Goal: Transaction & Acquisition: Purchase product/service

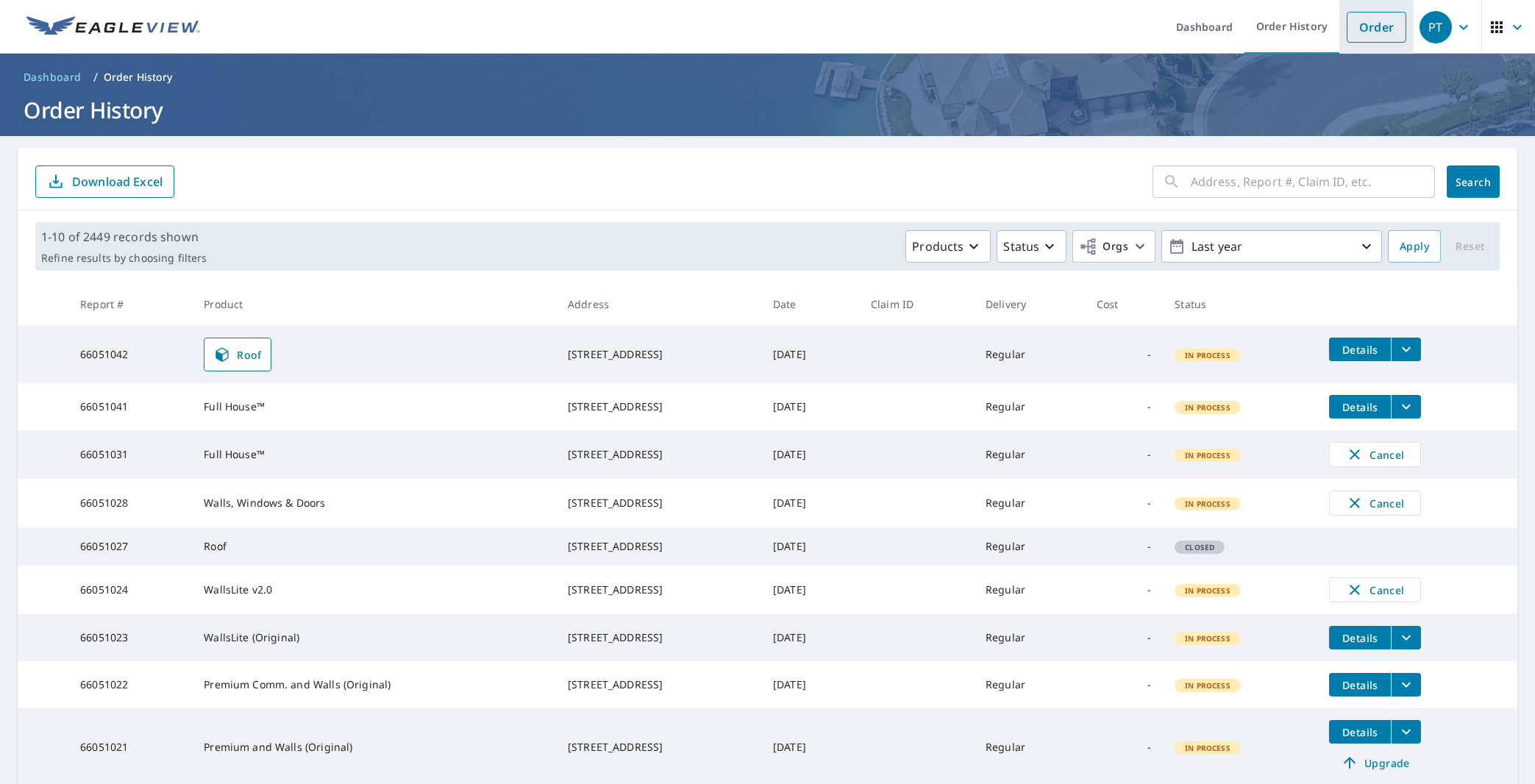
click at [1361, 22] on link "Order" at bounding box center [1376, 27] width 60 height 31
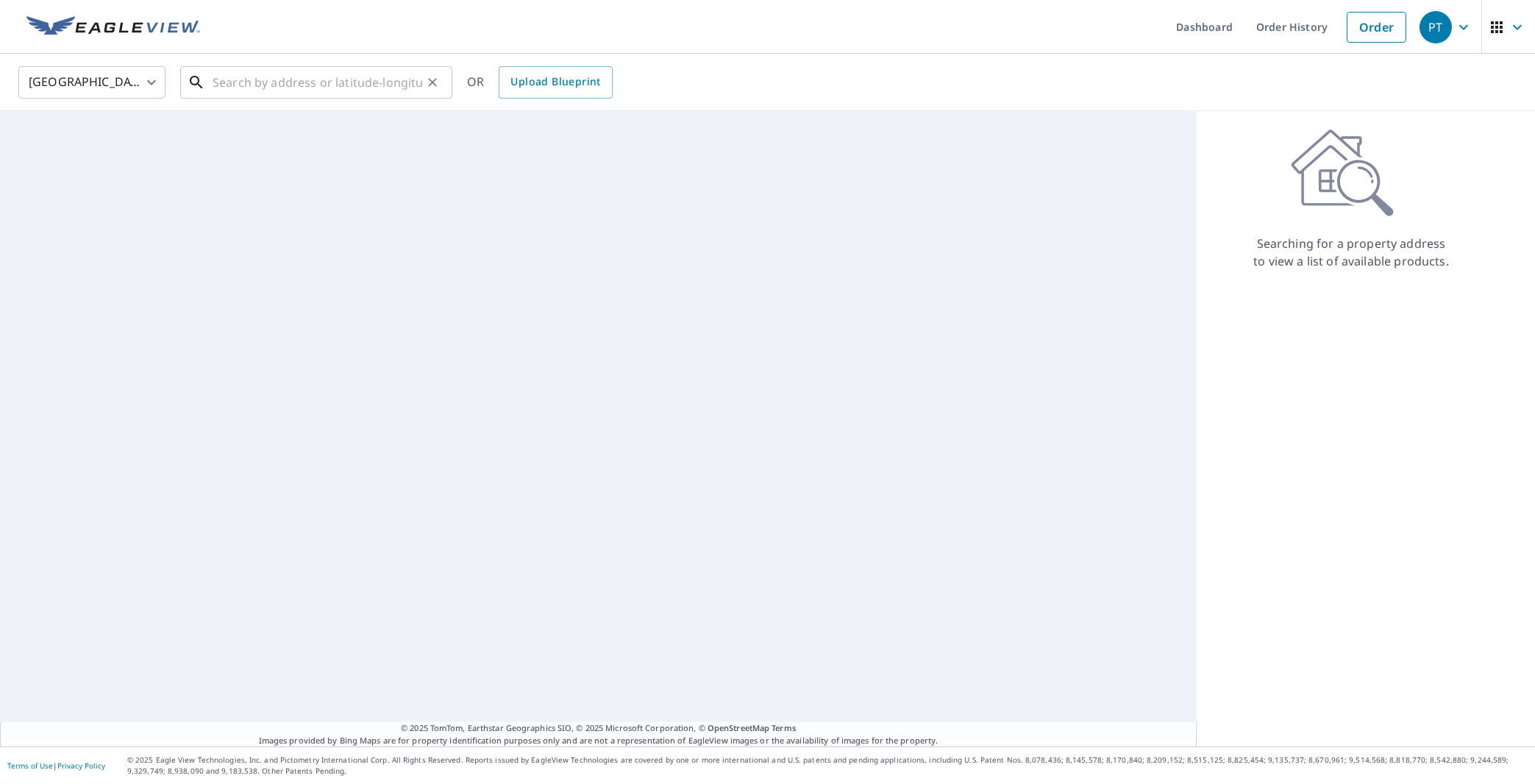
click at [321, 79] on input "text" at bounding box center [317, 82] width 210 height 41
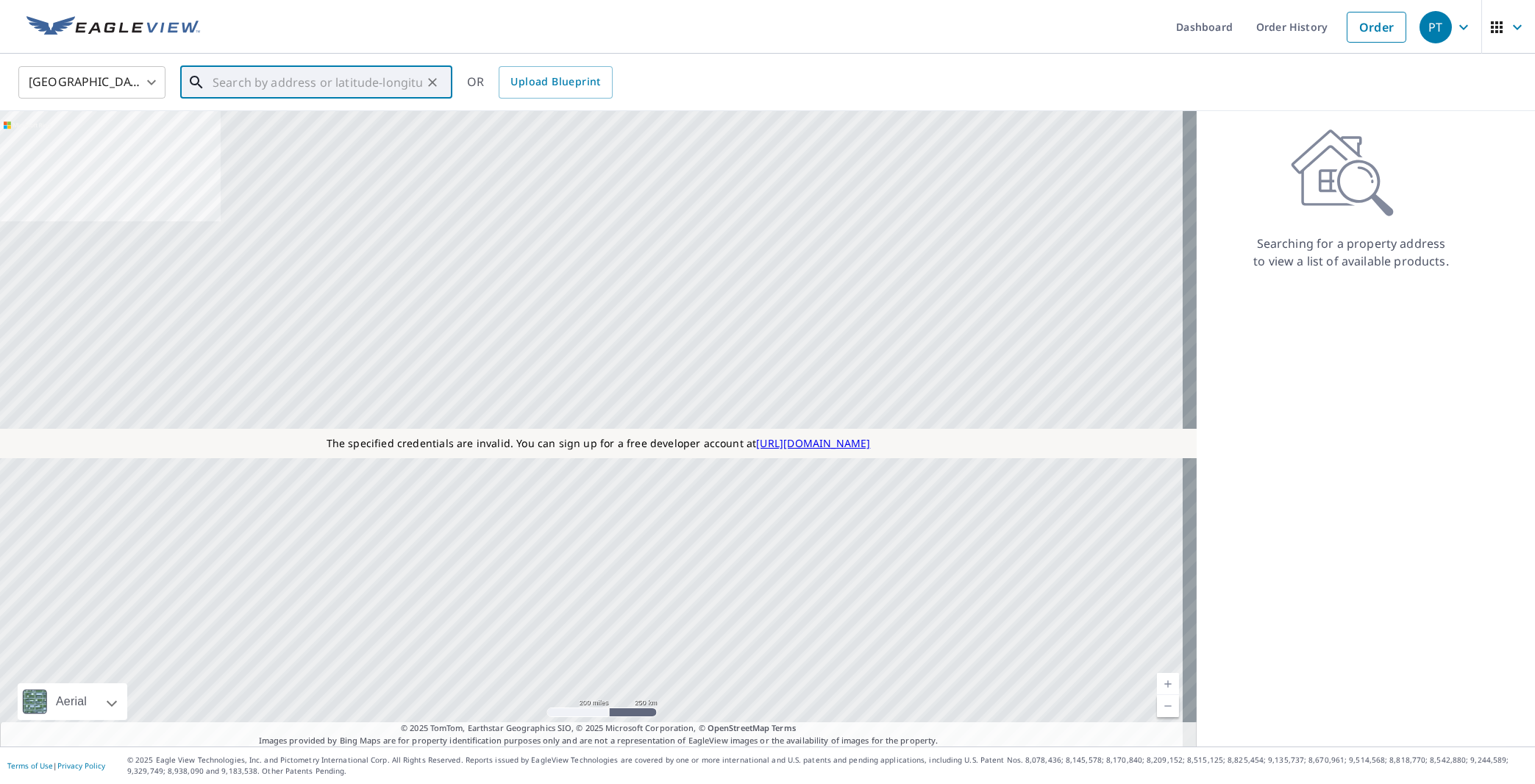
click at [225, 86] on input "text" at bounding box center [317, 82] width 210 height 41
click at [288, 85] on input "text" at bounding box center [317, 82] width 210 height 41
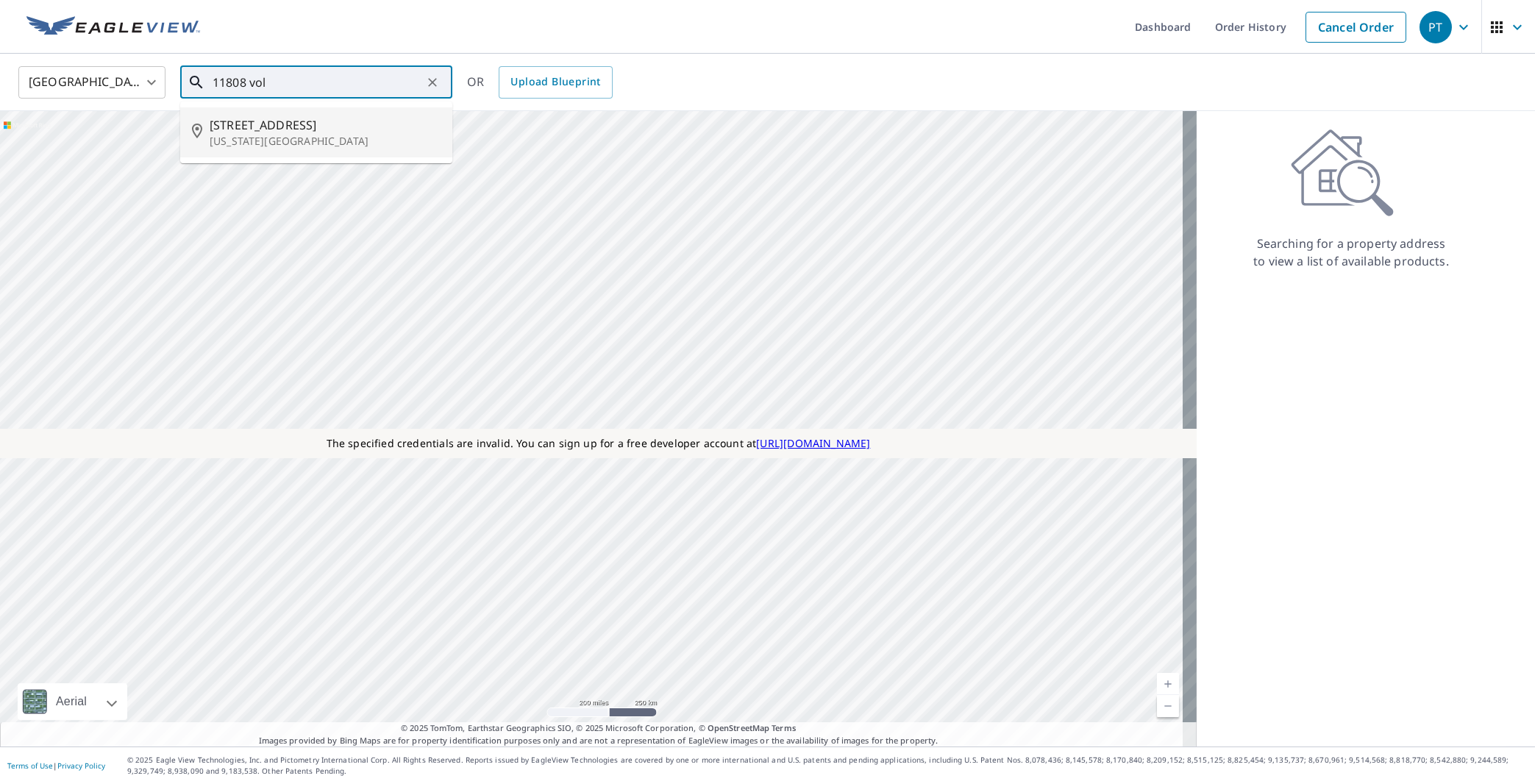
click at [281, 127] on span "[STREET_ADDRESS]" at bounding box center [325, 125] width 231 height 18
type input "[STREET_ADDRESS][US_STATE]"
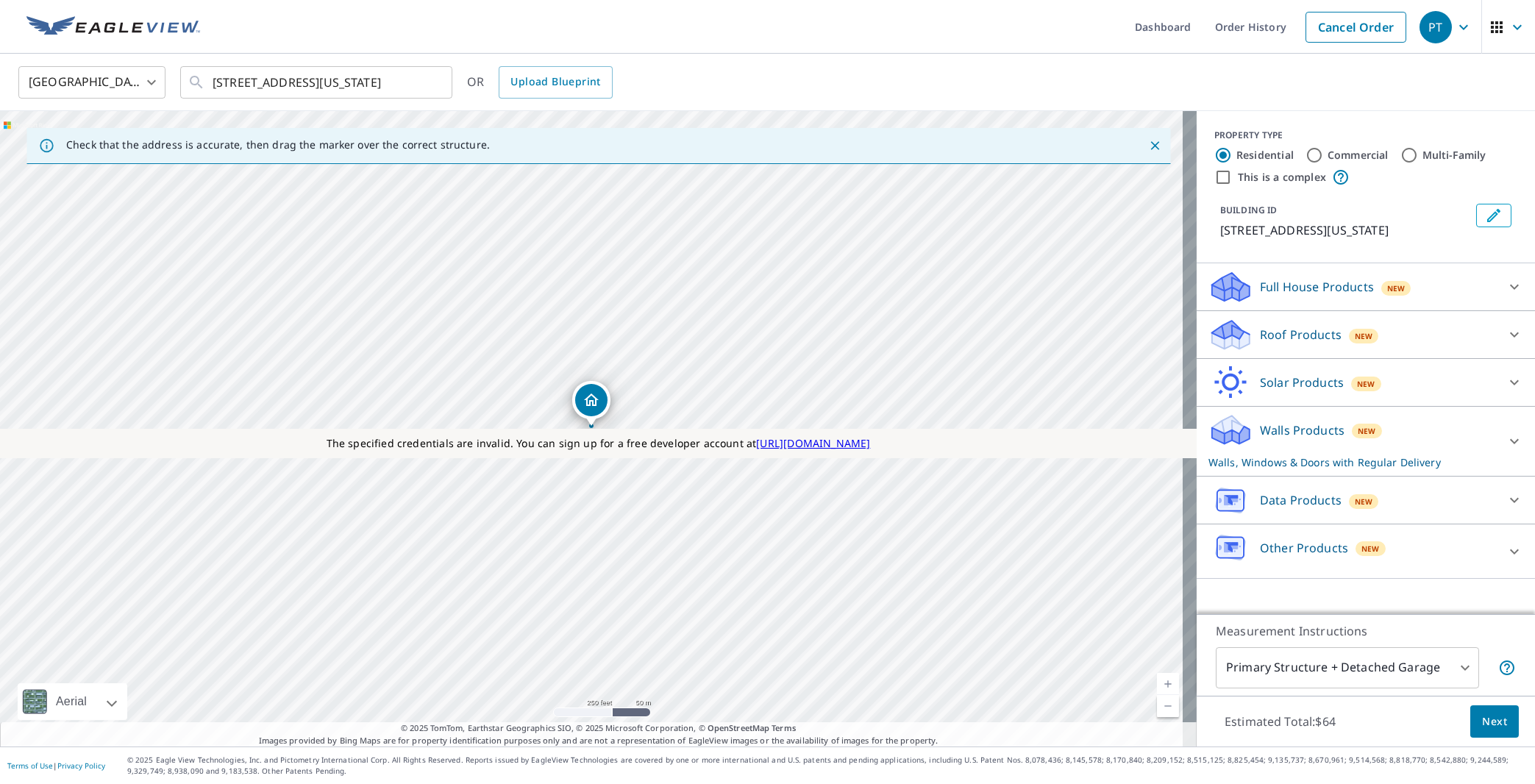
click at [1272, 464] on div "Walls Products New Walls, Windows & Doors with Regular Delivery" at bounding box center [1352, 441] width 288 height 57
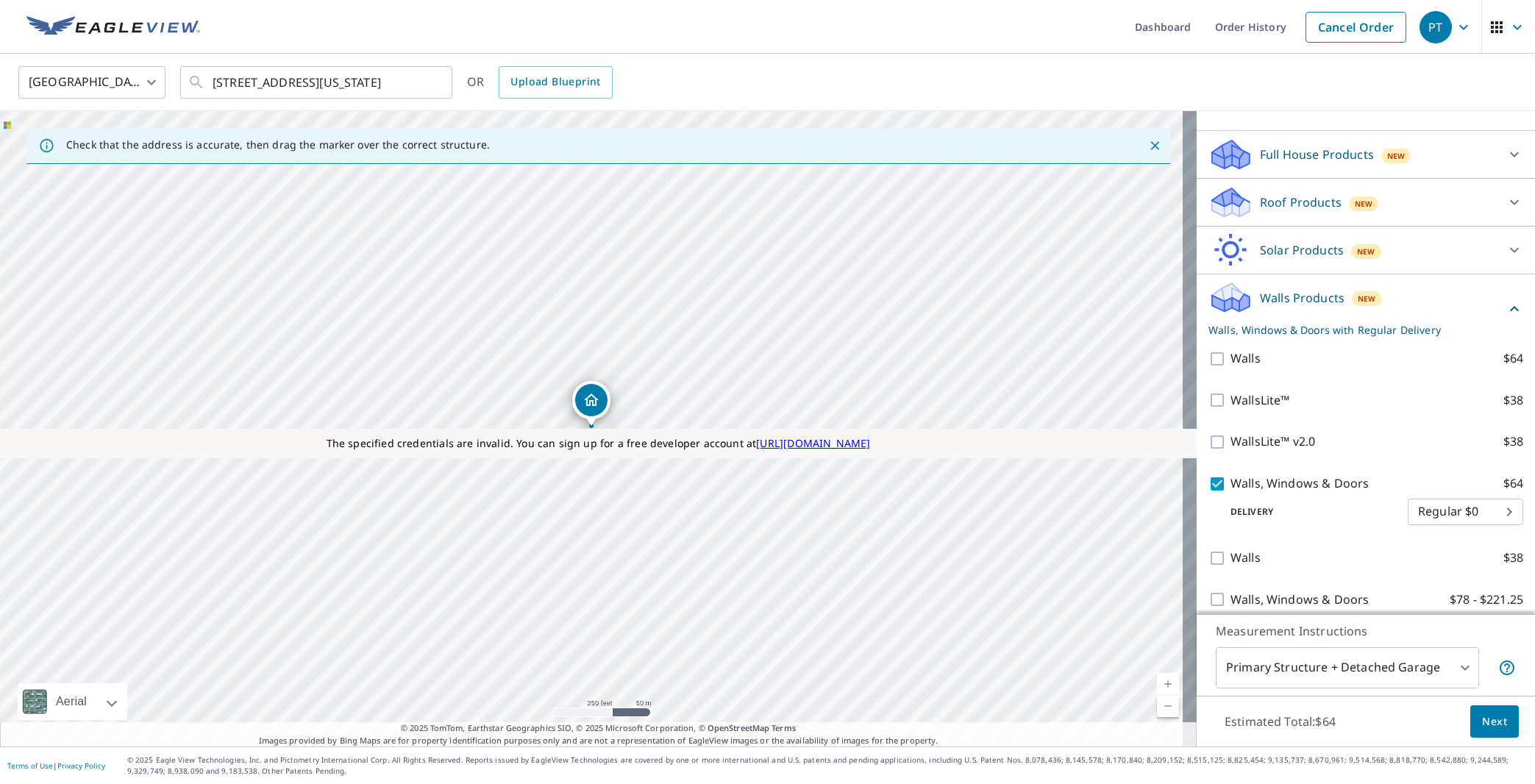
scroll to position [141, 0]
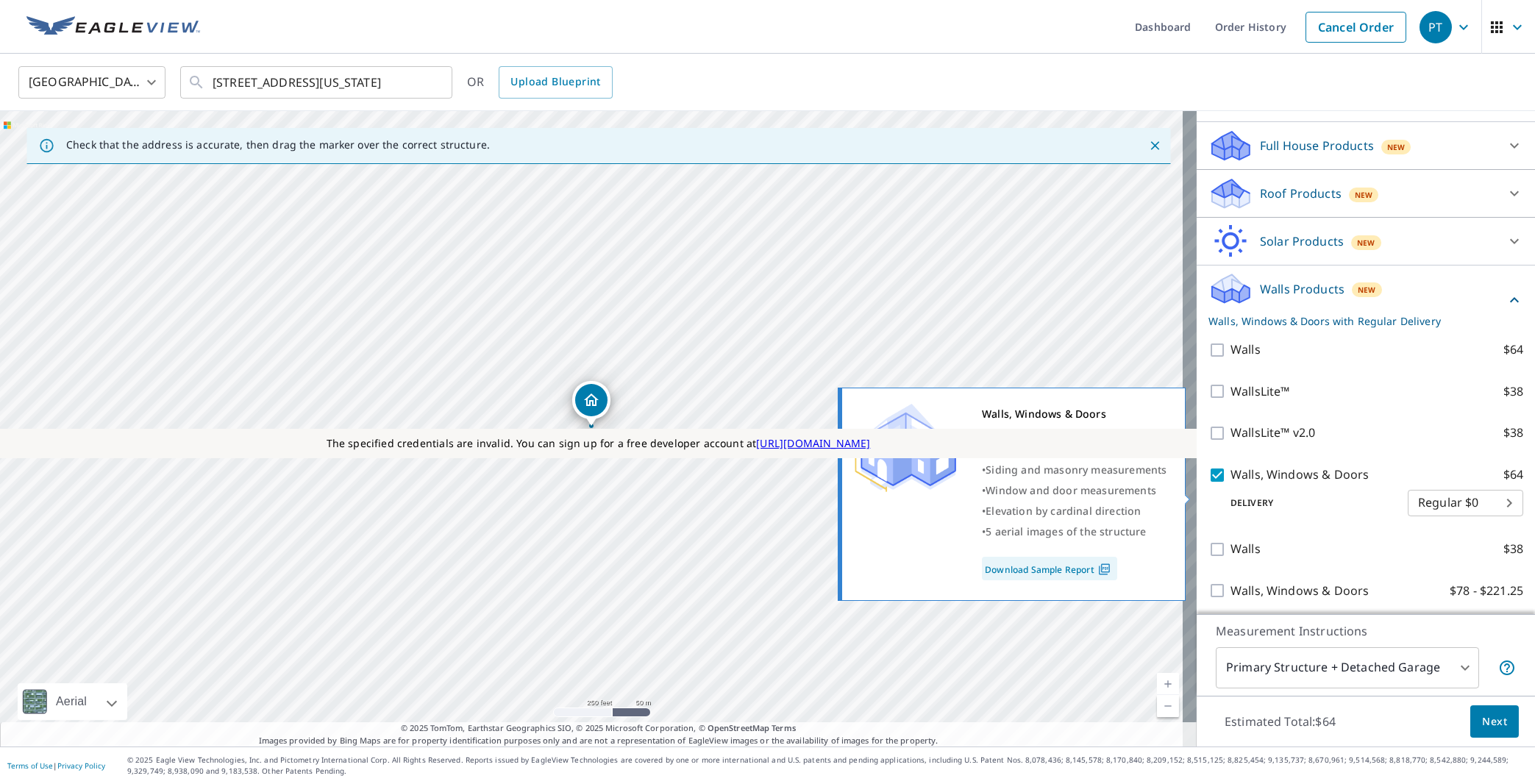
click at [1208, 484] on input "Walls, Windows & Doors $64" at bounding box center [1219, 475] width 22 height 18
checkbox input "false"
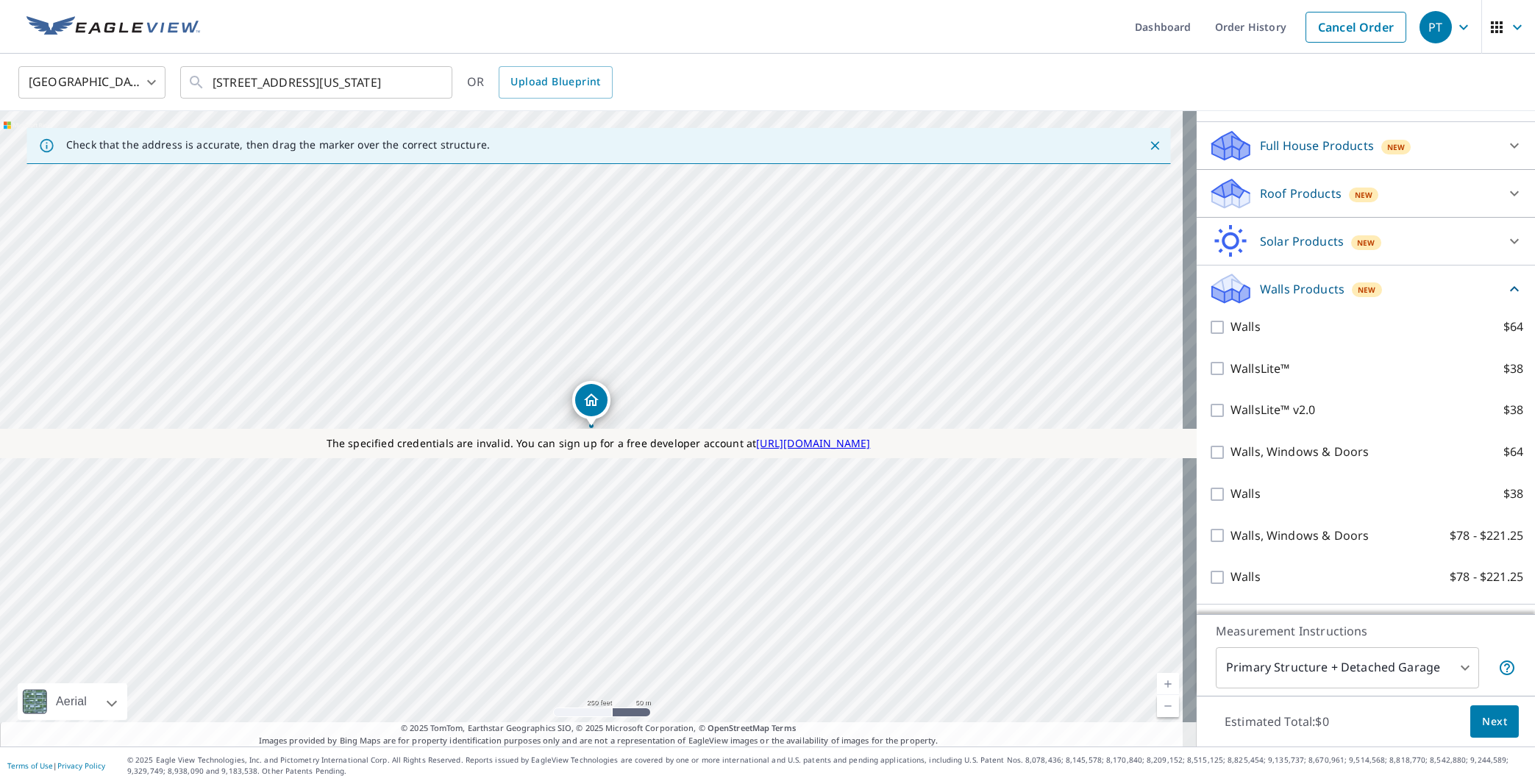
click at [1506, 298] on icon at bounding box center [1514, 289] width 18 height 18
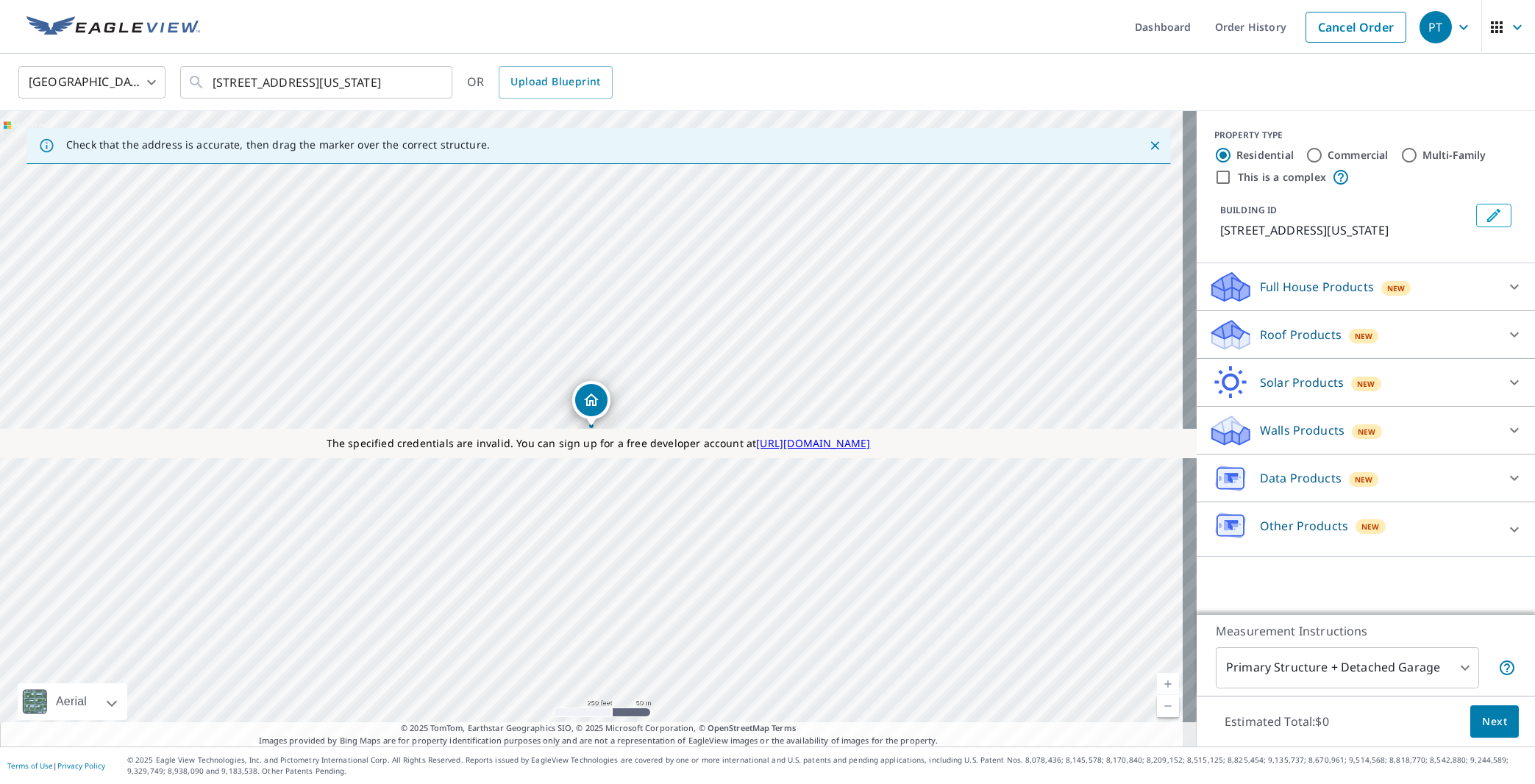
scroll to position [0, 0]
click at [1293, 344] on p "Roof Products" at bounding box center [1300, 335] width 81 height 18
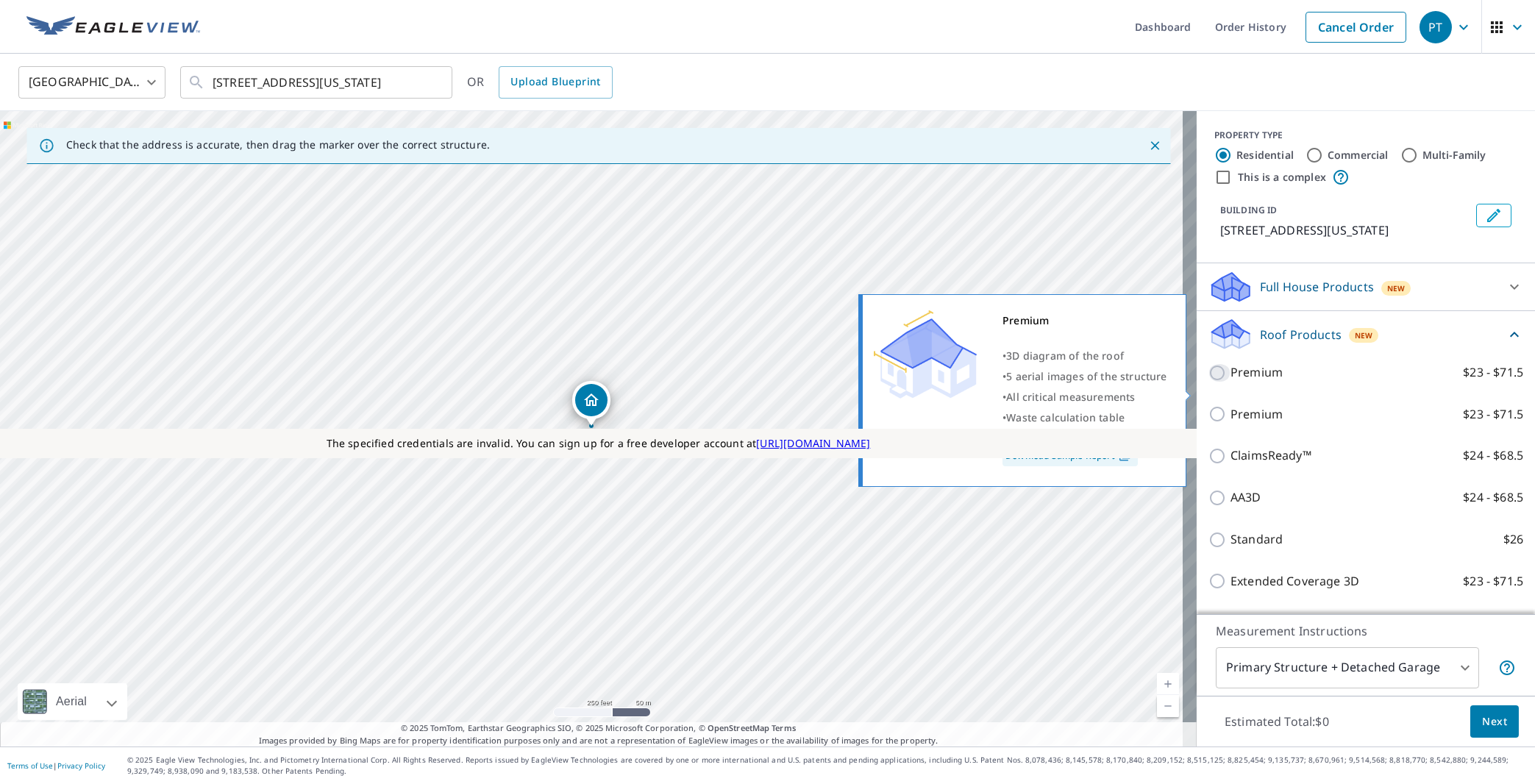
click at [1208, 381] on input "Premium $23 - $71.5" at bounding box center [1219, 373] width 22 height 18
checkbox input "true"
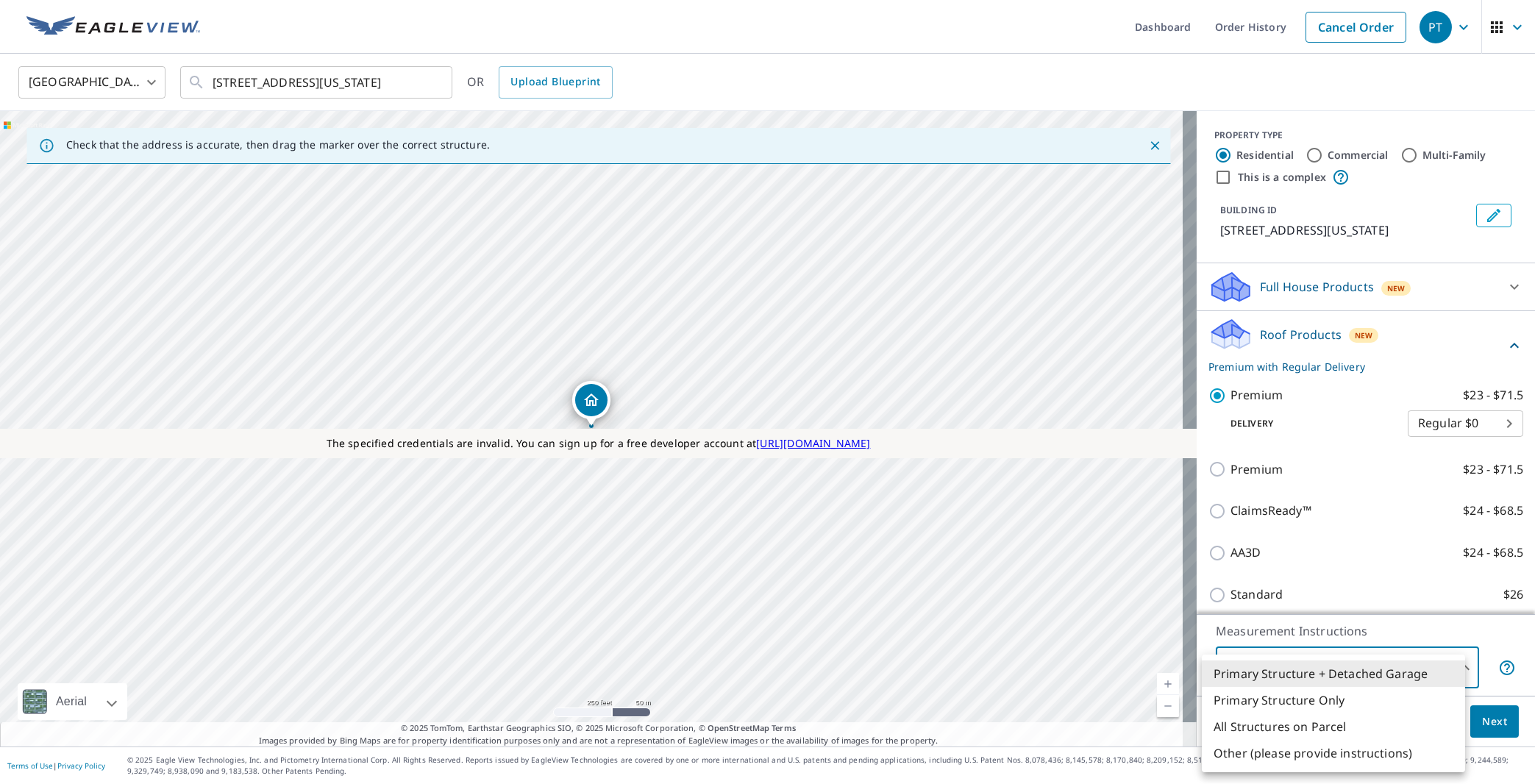
click at [1374, 671] on body "PT PT Dashboard Order History Cancel Order PT [GEOGRAPHIC_DATA] [GEOGRAPHIC_DAT…" at bounding box center [767, 392] width 1535 height 784
click at [1339, 697] on li "Primary Structure Only" at bounding box center [1333, 700] width 263 height 27
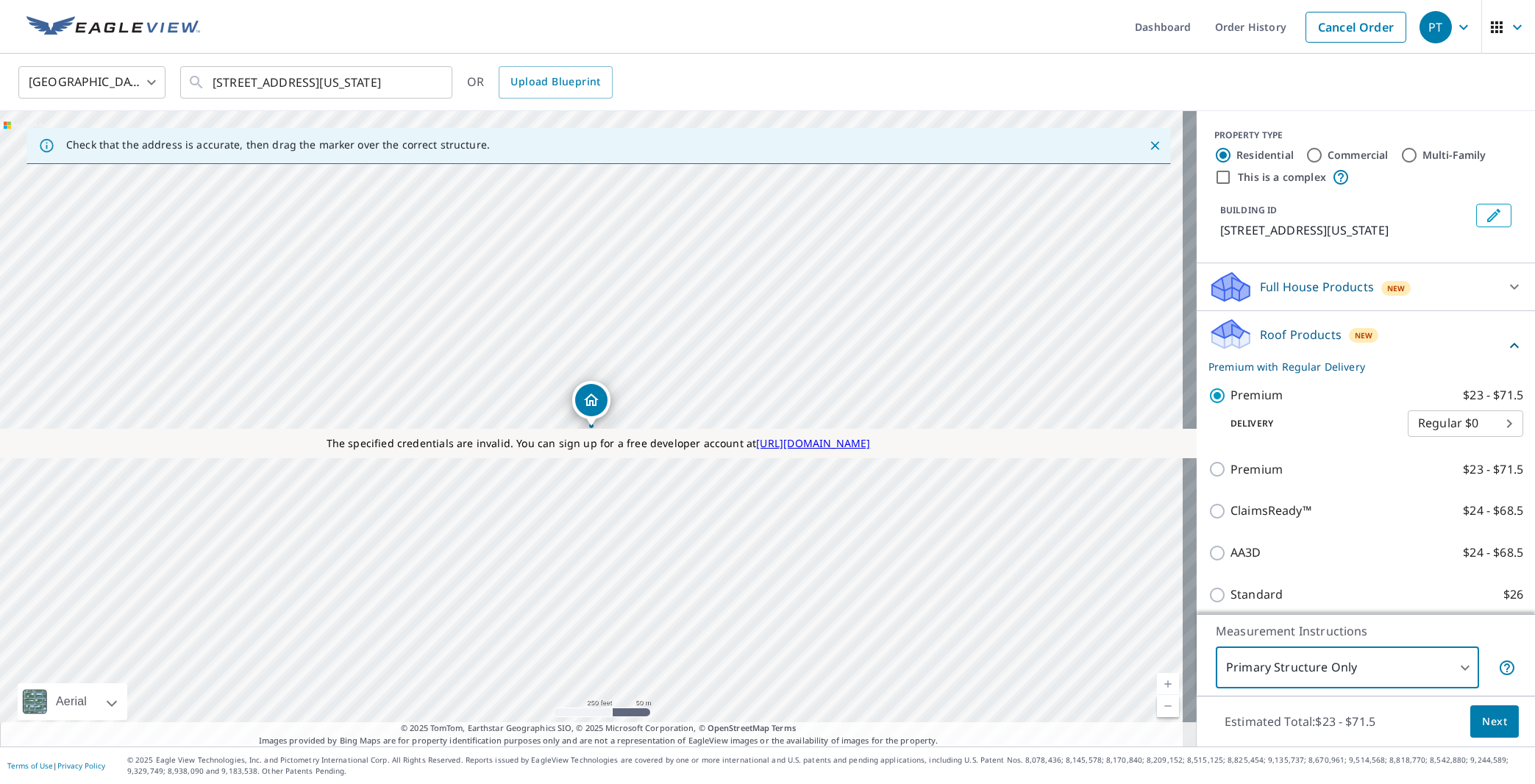
click at [1350, 670] on body "PT PT Dashboard Order History Cancel Order PT [GEOGRAPHIC_DATA] [GEOGRAPHIC_DAT…" at bounding box center [767, 392] width 1535 height 784
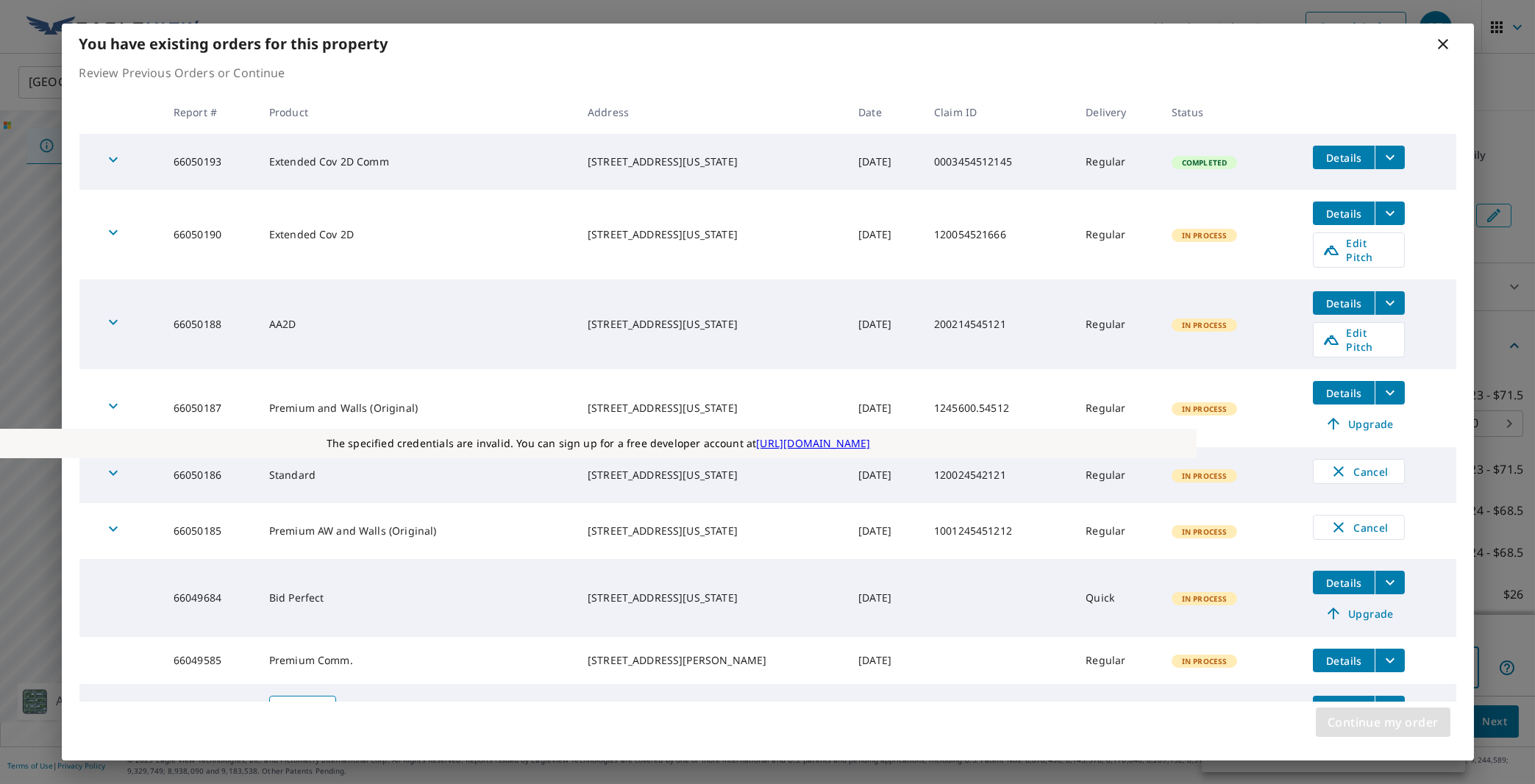
click at [1381, 727] on span "Continue my order" at bounding box center [1383, 721] width 111 height 21
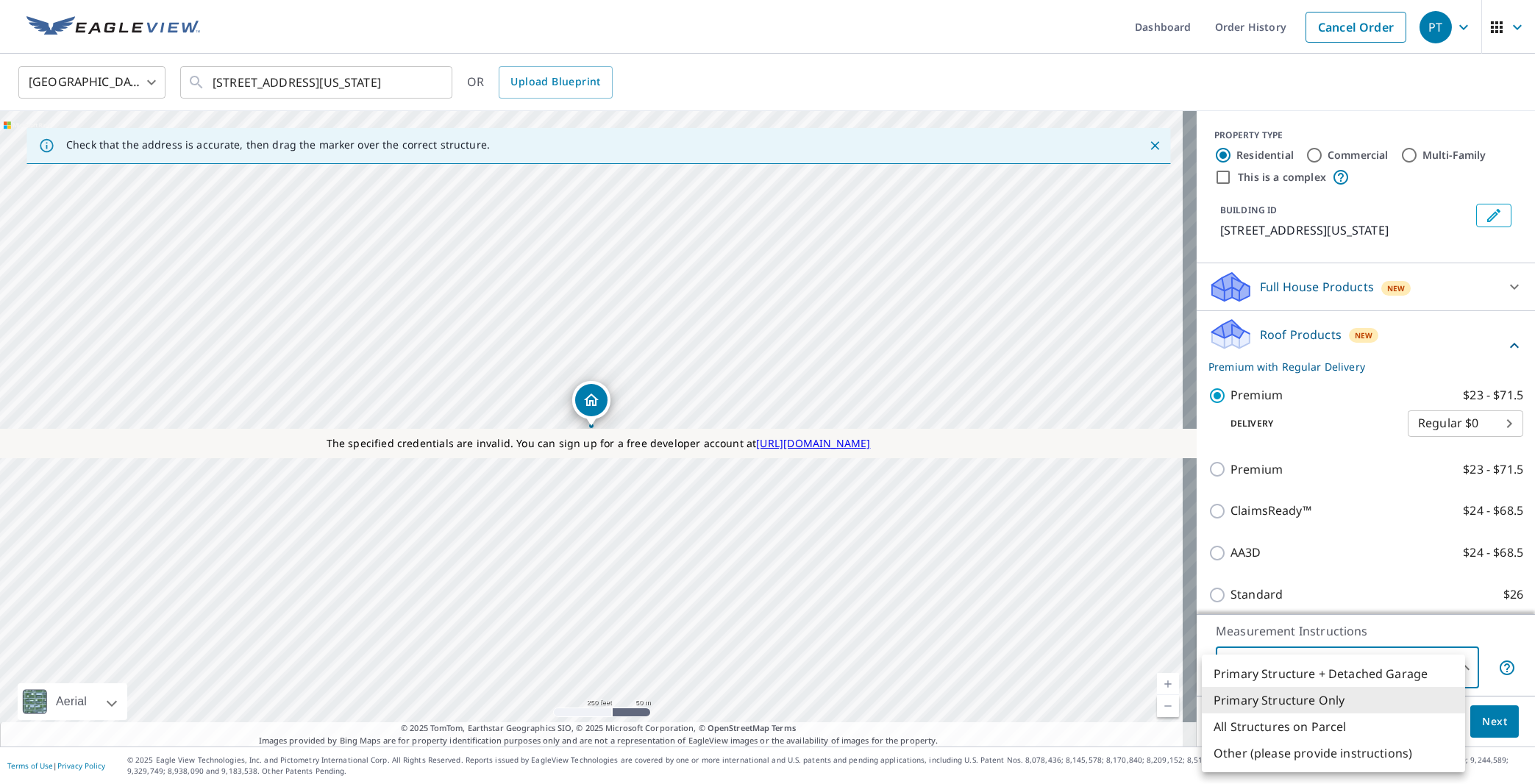
click at [1375, 675] on li "Primary Structure + Detached Garage" at bounding box center [1333, 674] width 263 height 27
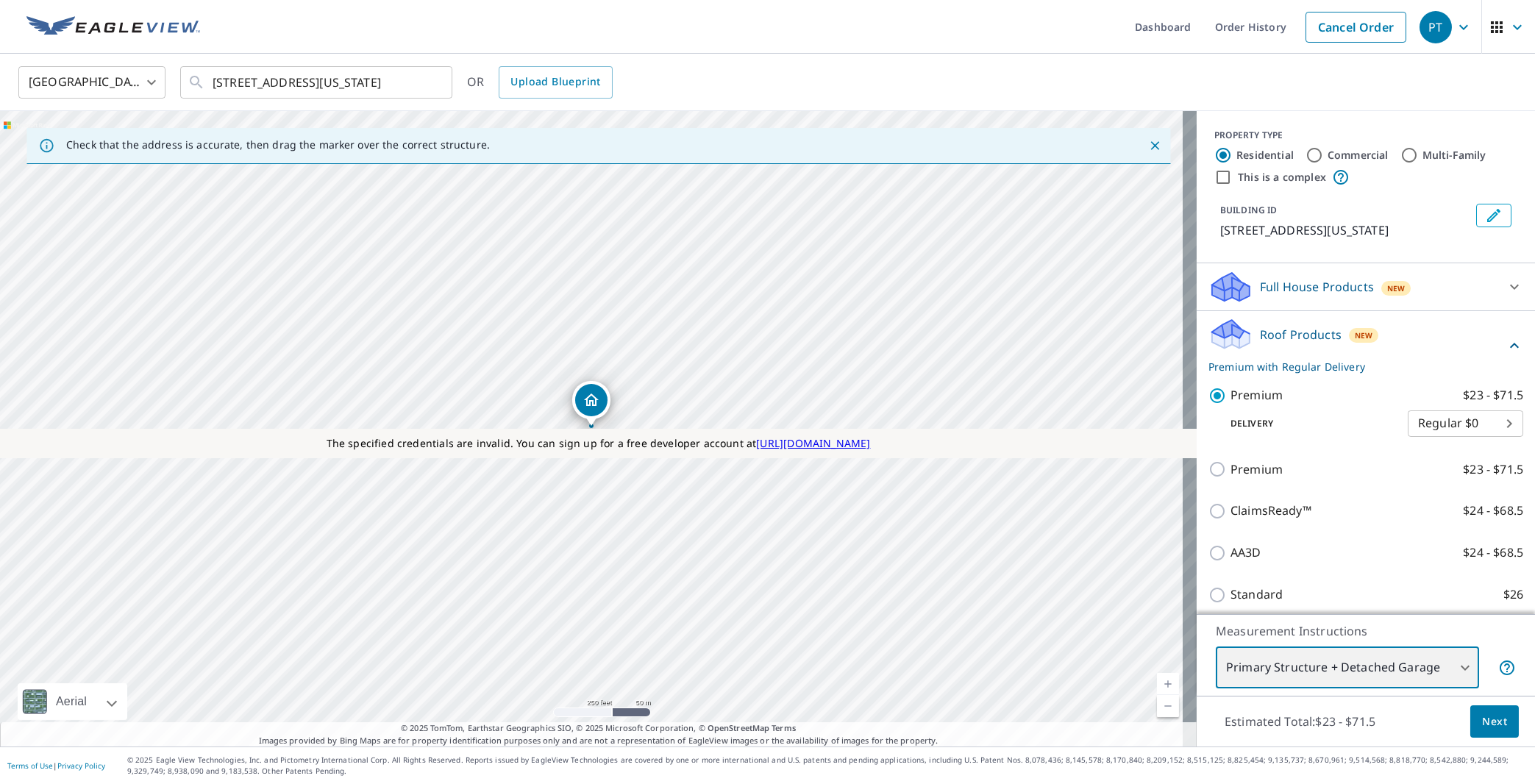
type input "1"
click at [1487, 712] on button "Next" at bounding box center [1495, 721] width 48 height 33
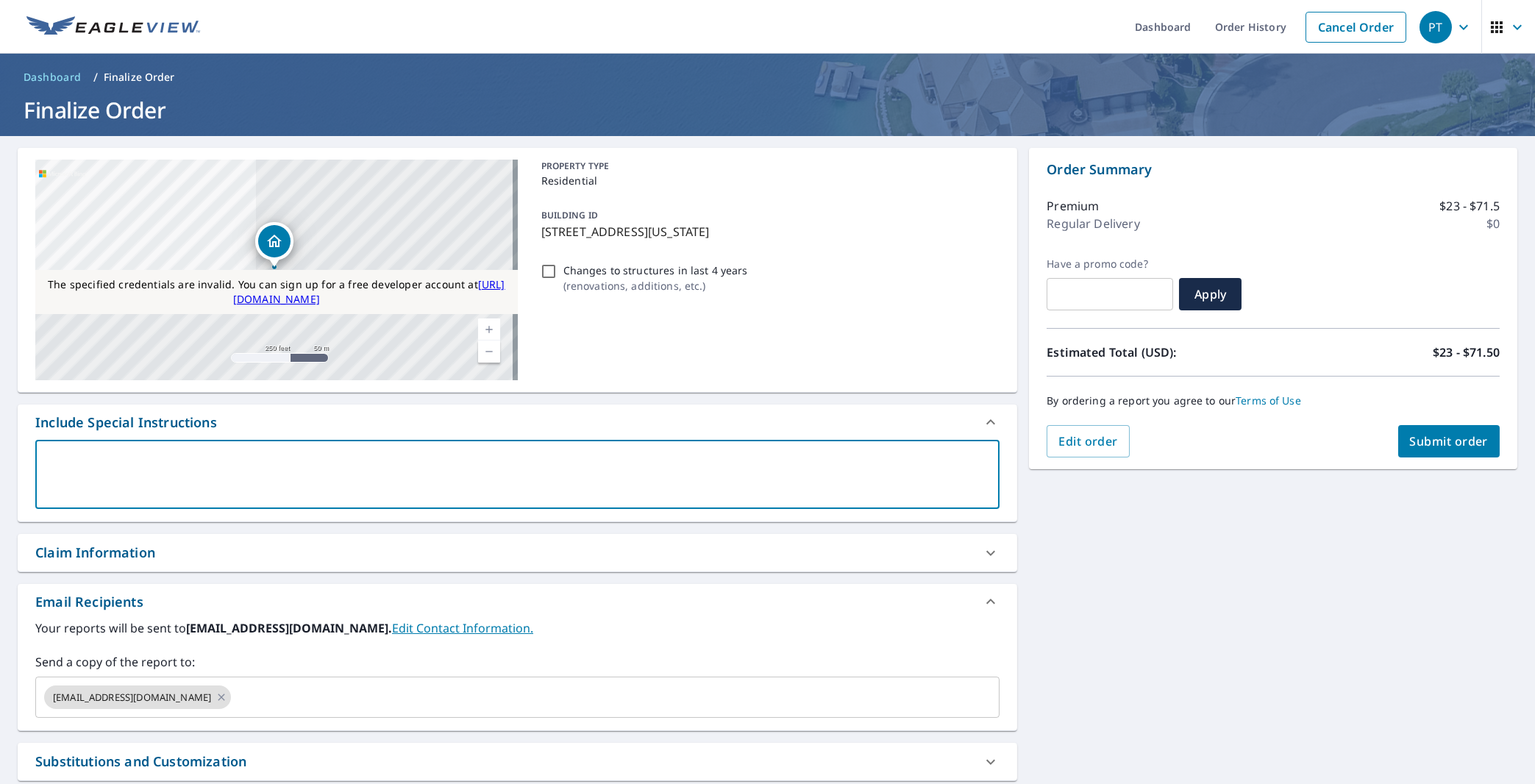
click at [269, 485] on textarea at bounding box center [517, 474] width 944 height 42
type textarea "T"
type textarea "x"
checkbox input "true"
type textarea "Te"
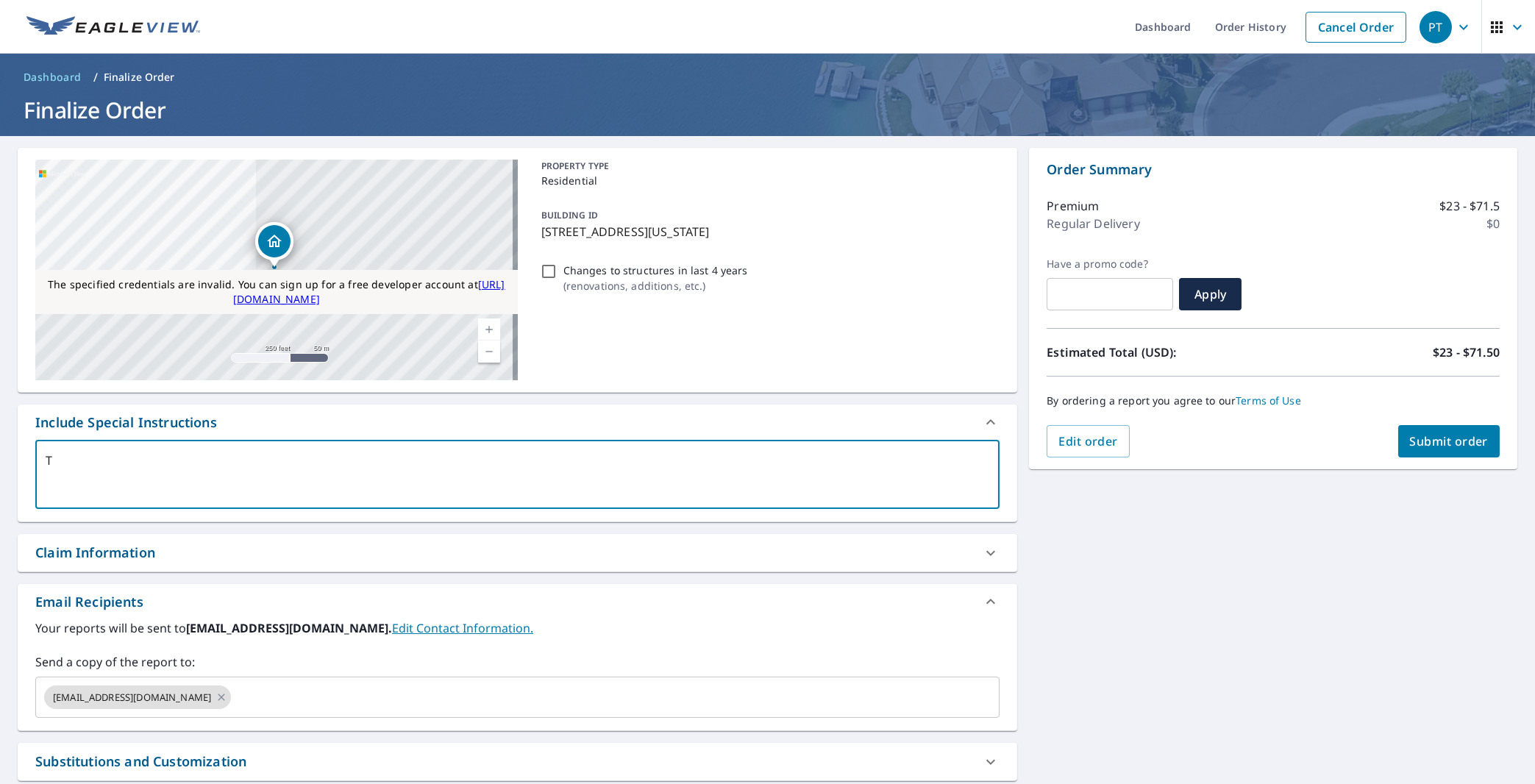
type textarea "x"
checkbox input "true"
type textarea "Tes"
type textarea "x"
checkbox input "true"
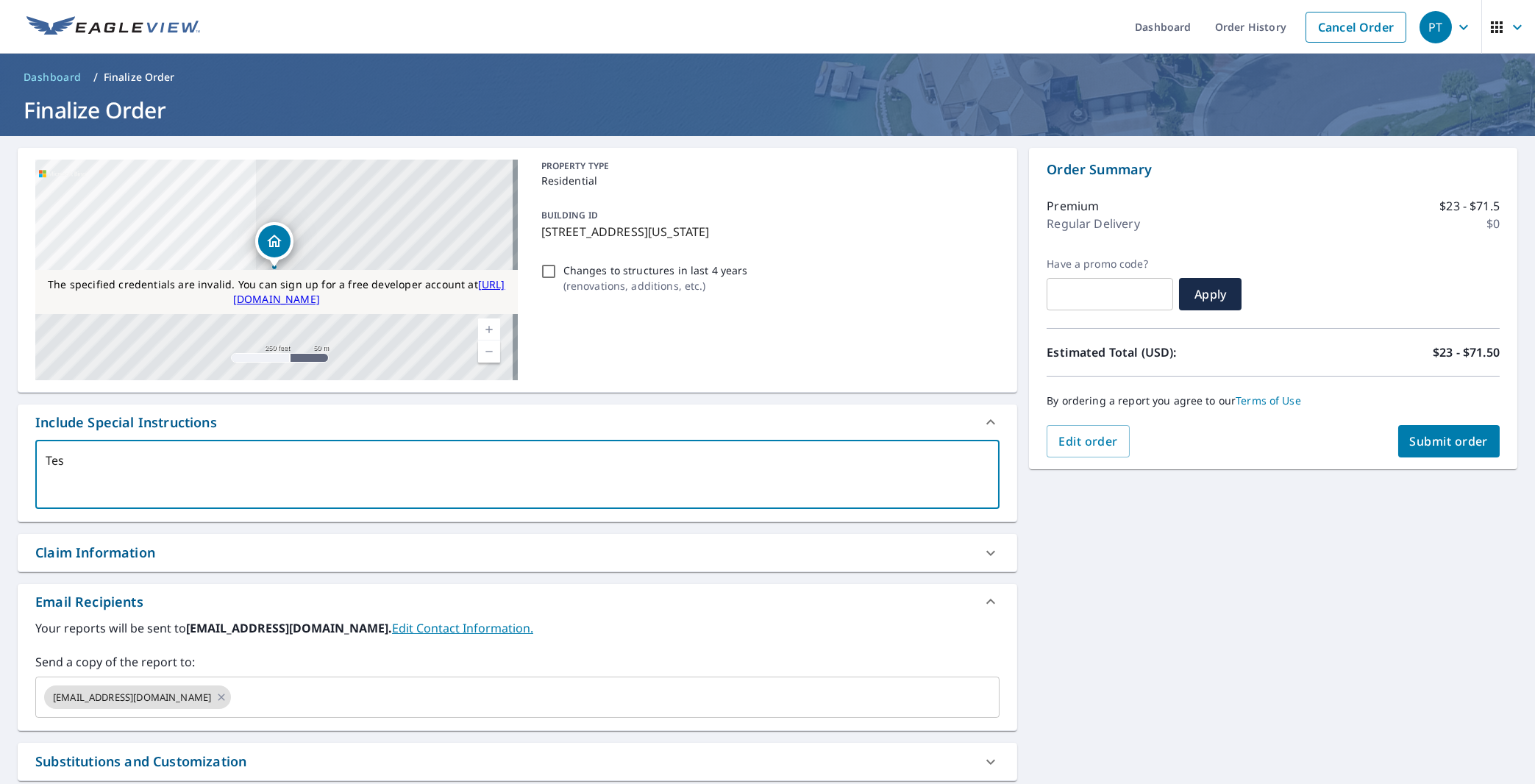
type textarea "Test"
type textarea "x"
checkbox input "true"
type textarea "Testi"
type textarea "x"
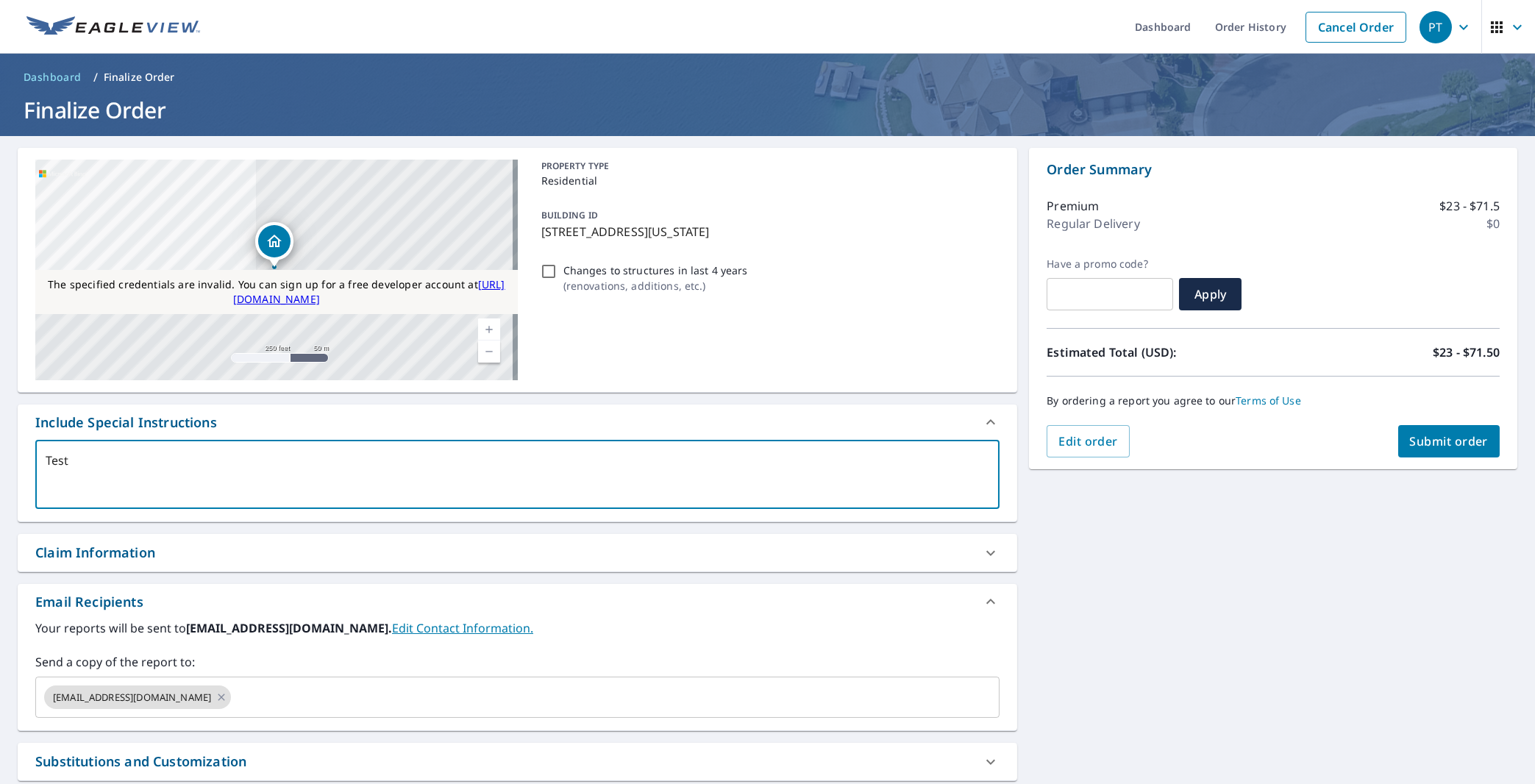
checkbox input "true"
type textarea "Testin"
type textarea "x"
checkbox input "true"
type textarea "Testing"
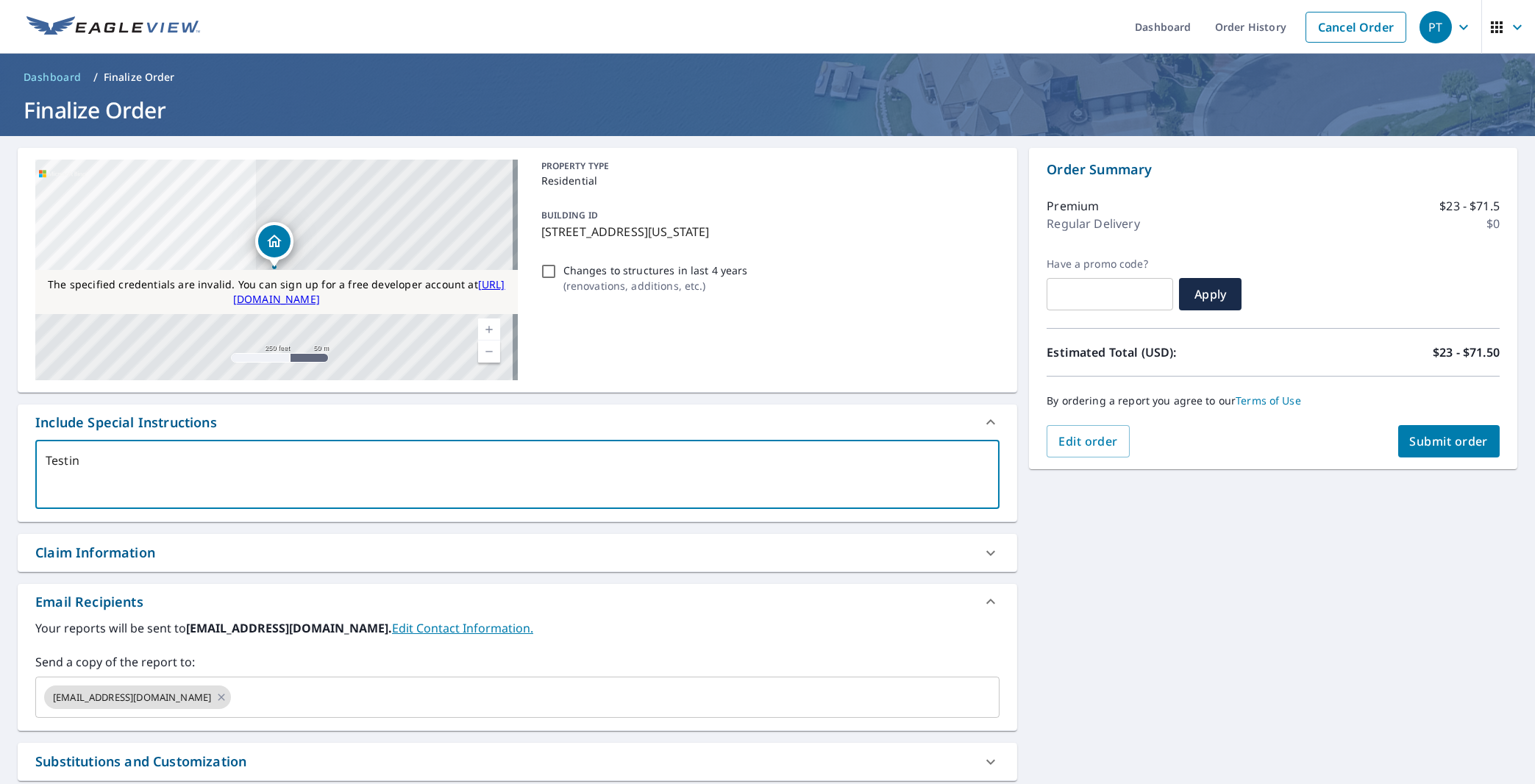
type textarea "x"
checkbox input "true"
type textarea "Testing1"
type textarea "x"
checkbox input "true"
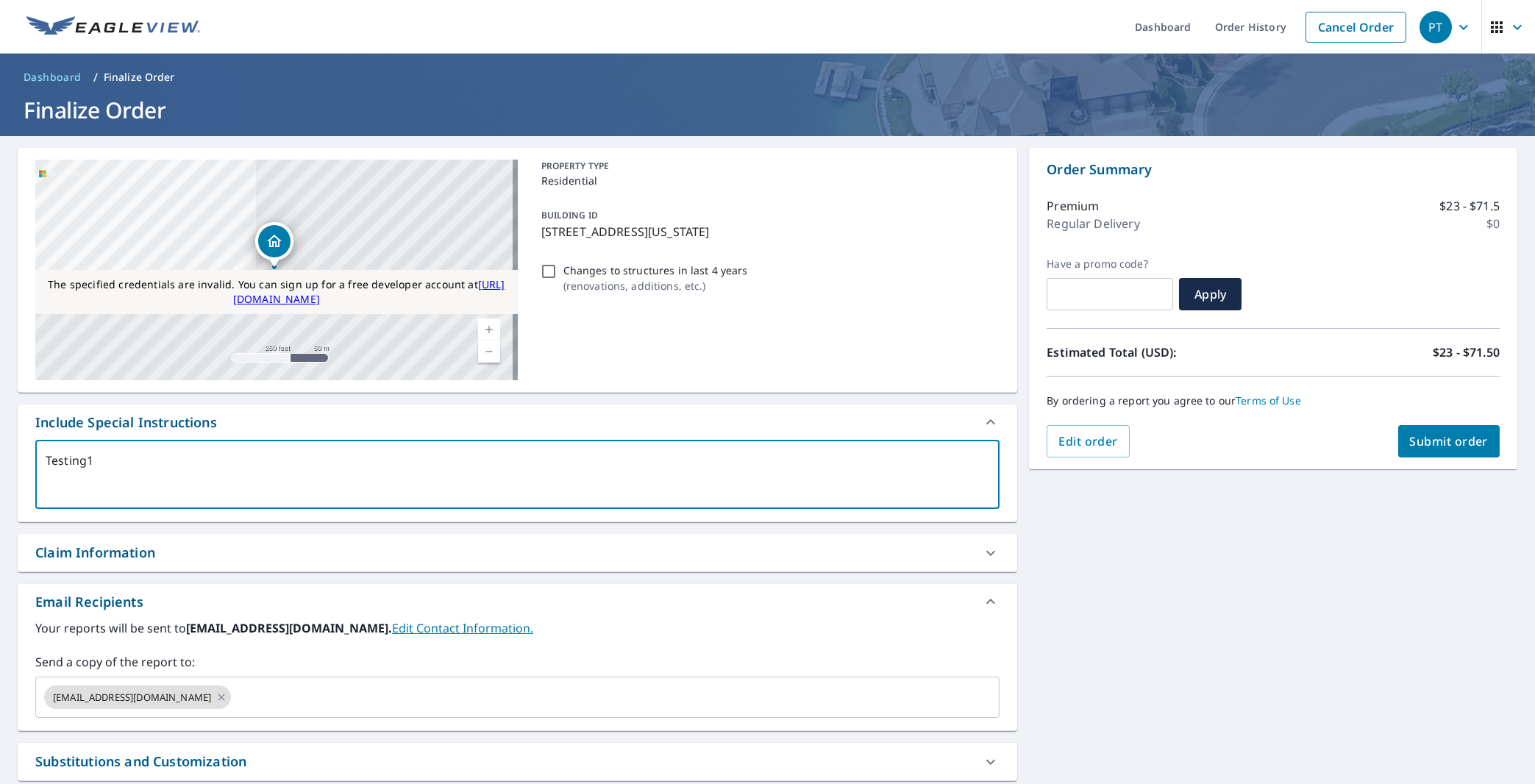
type textarea "Testing12"
type textarea "x"
checkbox input "true"
type textarea "Testing124"
type textarea "x"
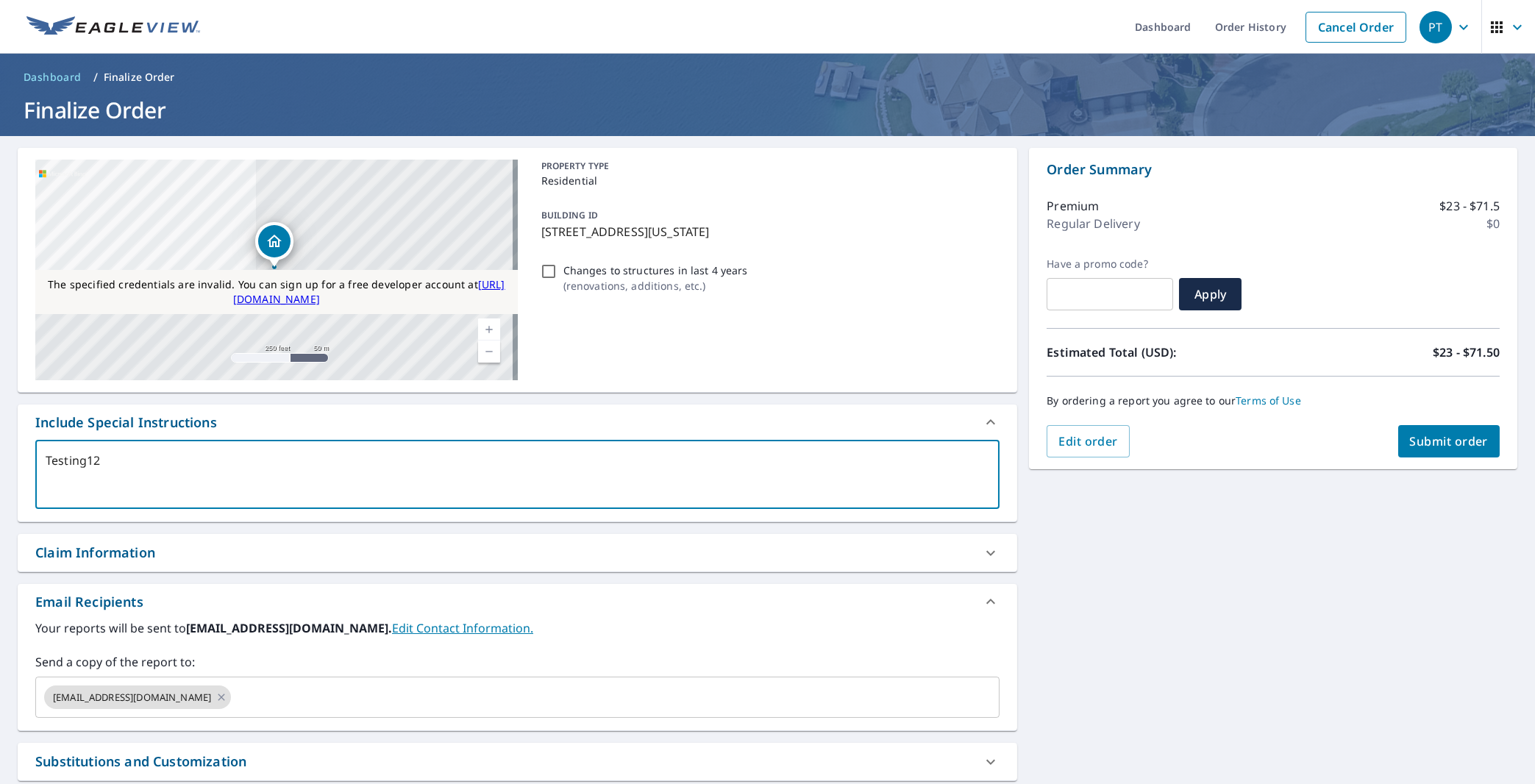
checkbox input "true"
type textarea "Testing1245"
type textarea "x"
checkbox input "true"
type textarea "Testing12451"
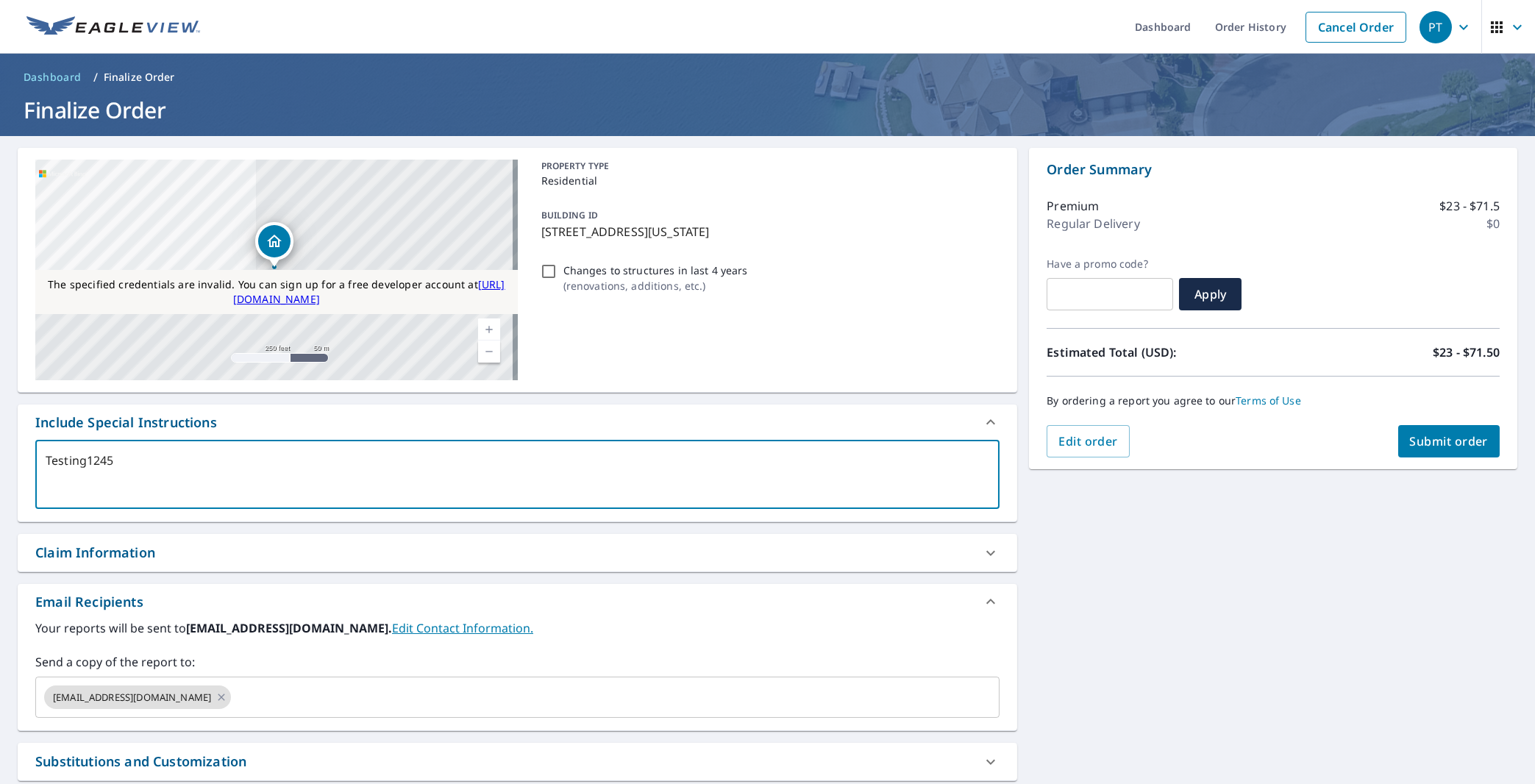
type textarea "x"
checkbox input "true"
type textarea "Testing124512"
type textarea "x"
checkbox input "true"
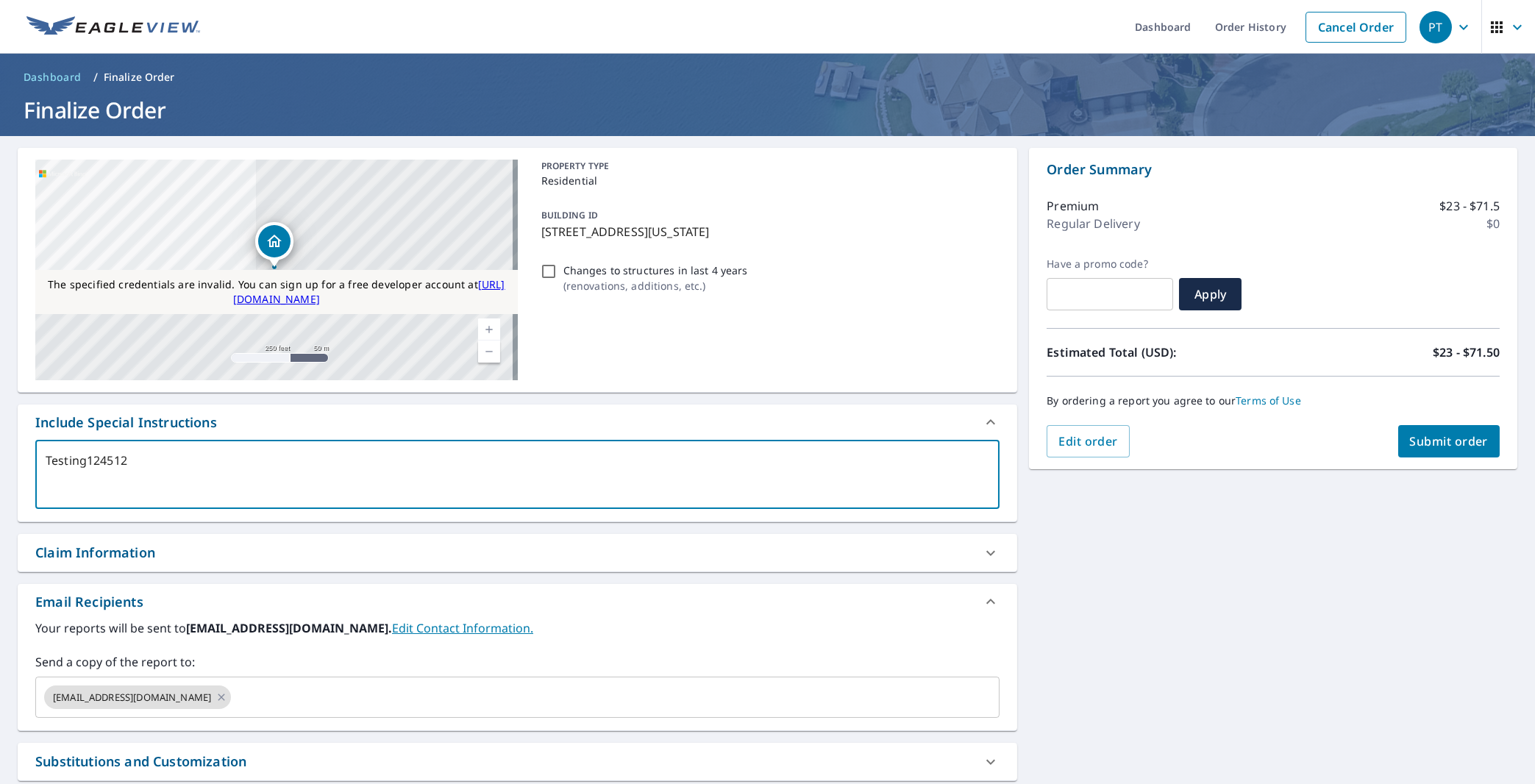
type textarea "Testing124512"
click at [303, 546] on div "Claim Information" at bounding box center [505, 553] width 938 height 20
type textarea "x"
checkbox input "true"
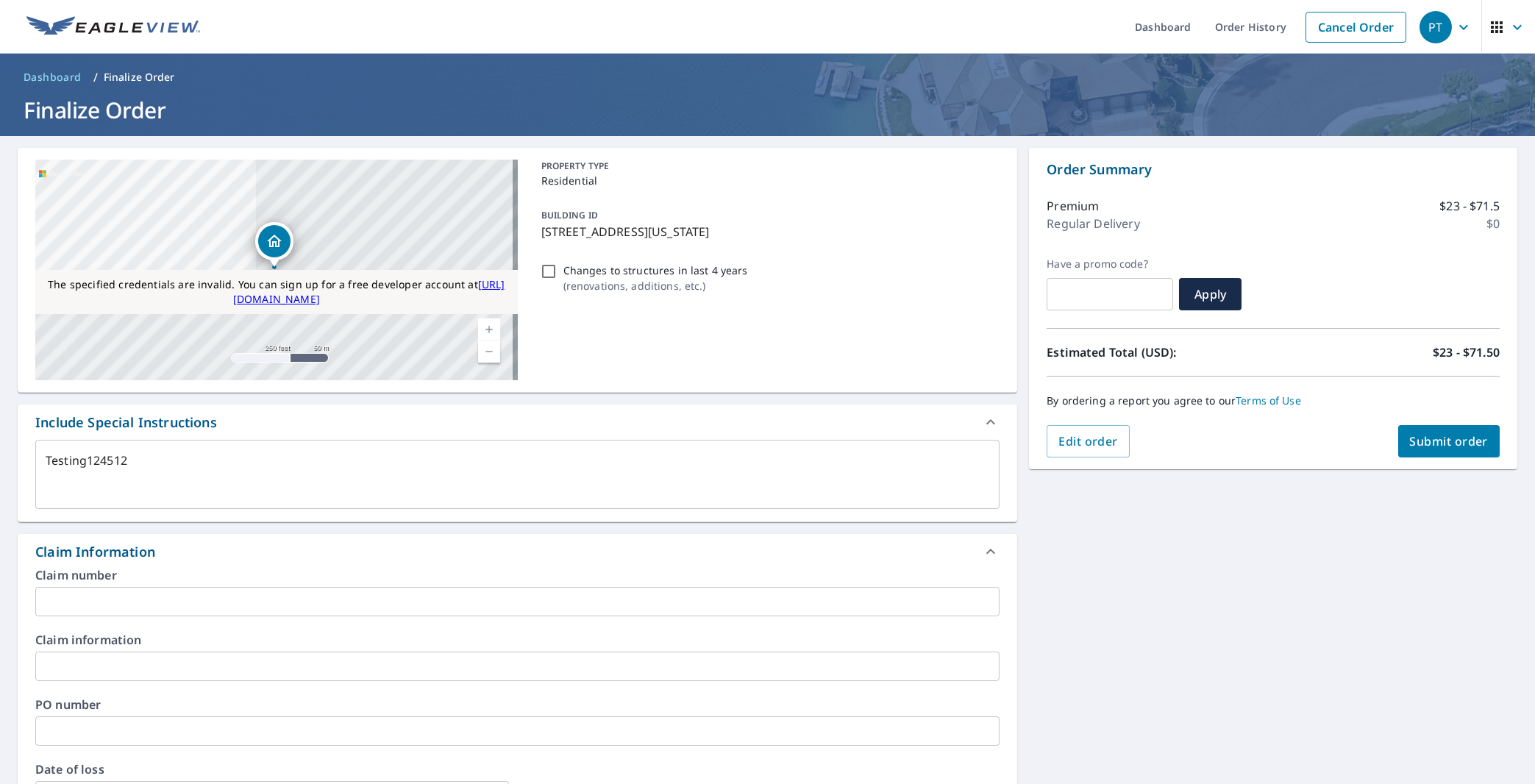
click at [303, 594] on input "text" at bounding box center [518, 601] width 964 height 29
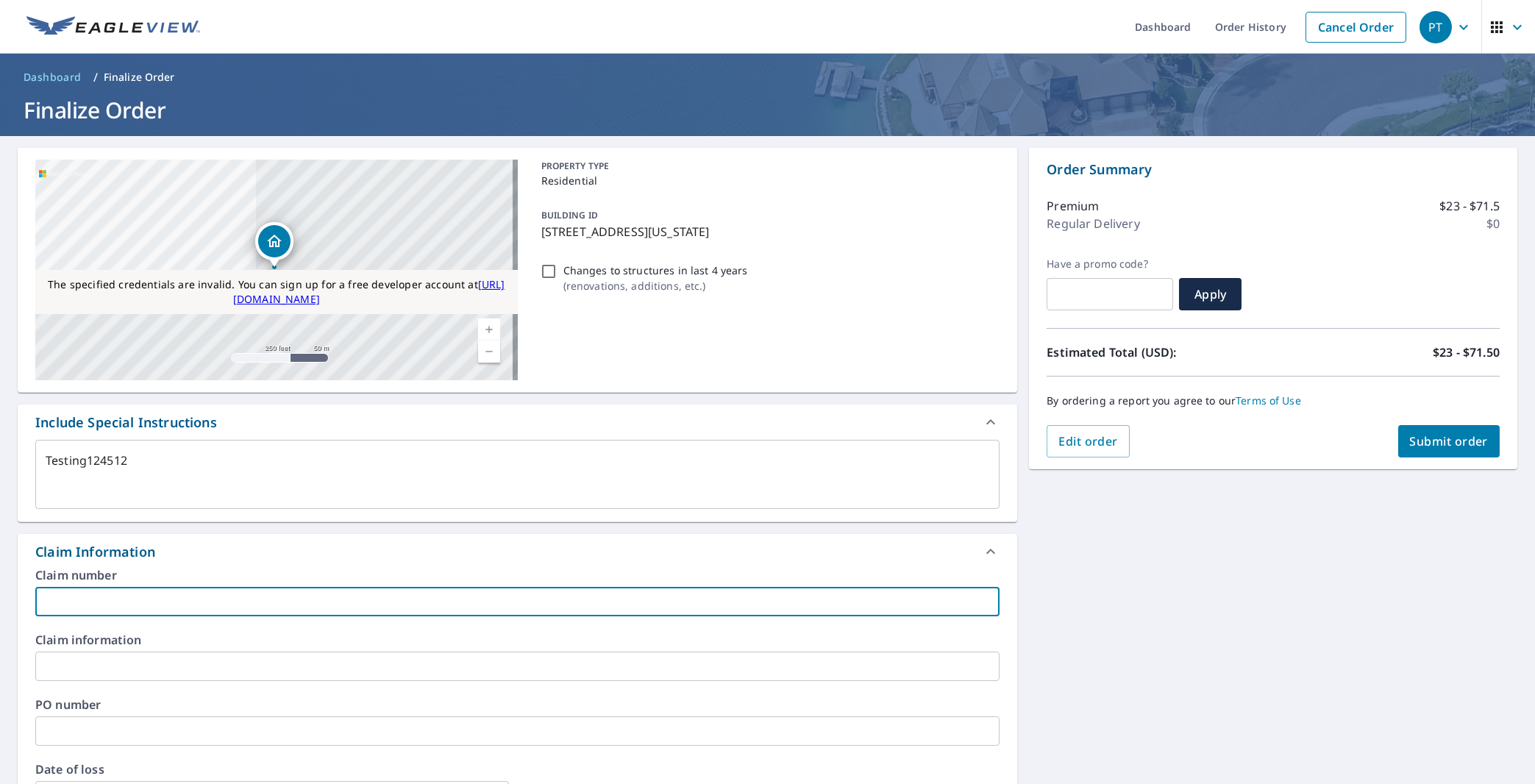
type textarea "x"
type input "2"
checkbox input "true"
type textarea "x"
type input "23"
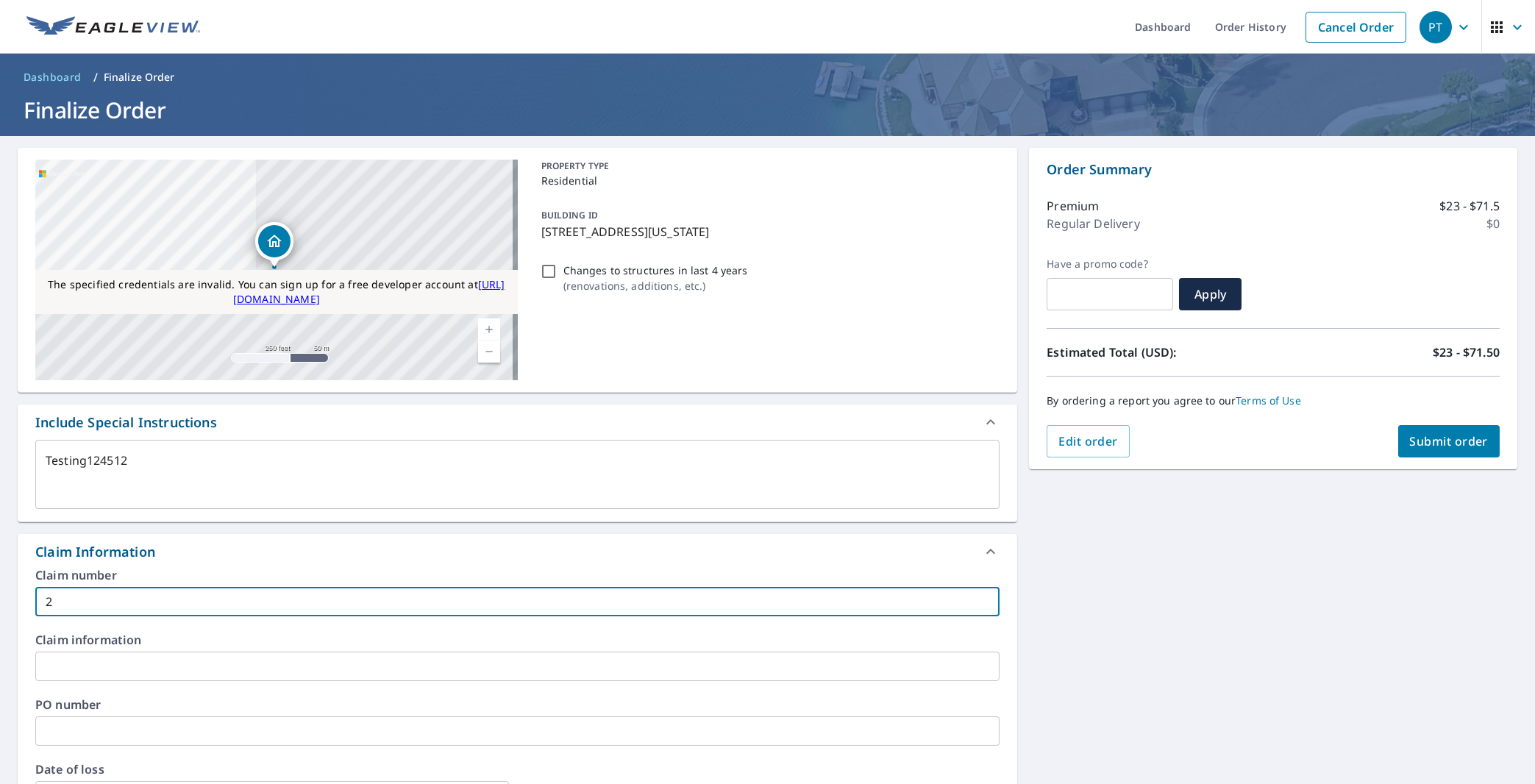
checkbox input "true"
type textarea "x"
type input "230"
checkbox input "true"
type textarea "x"
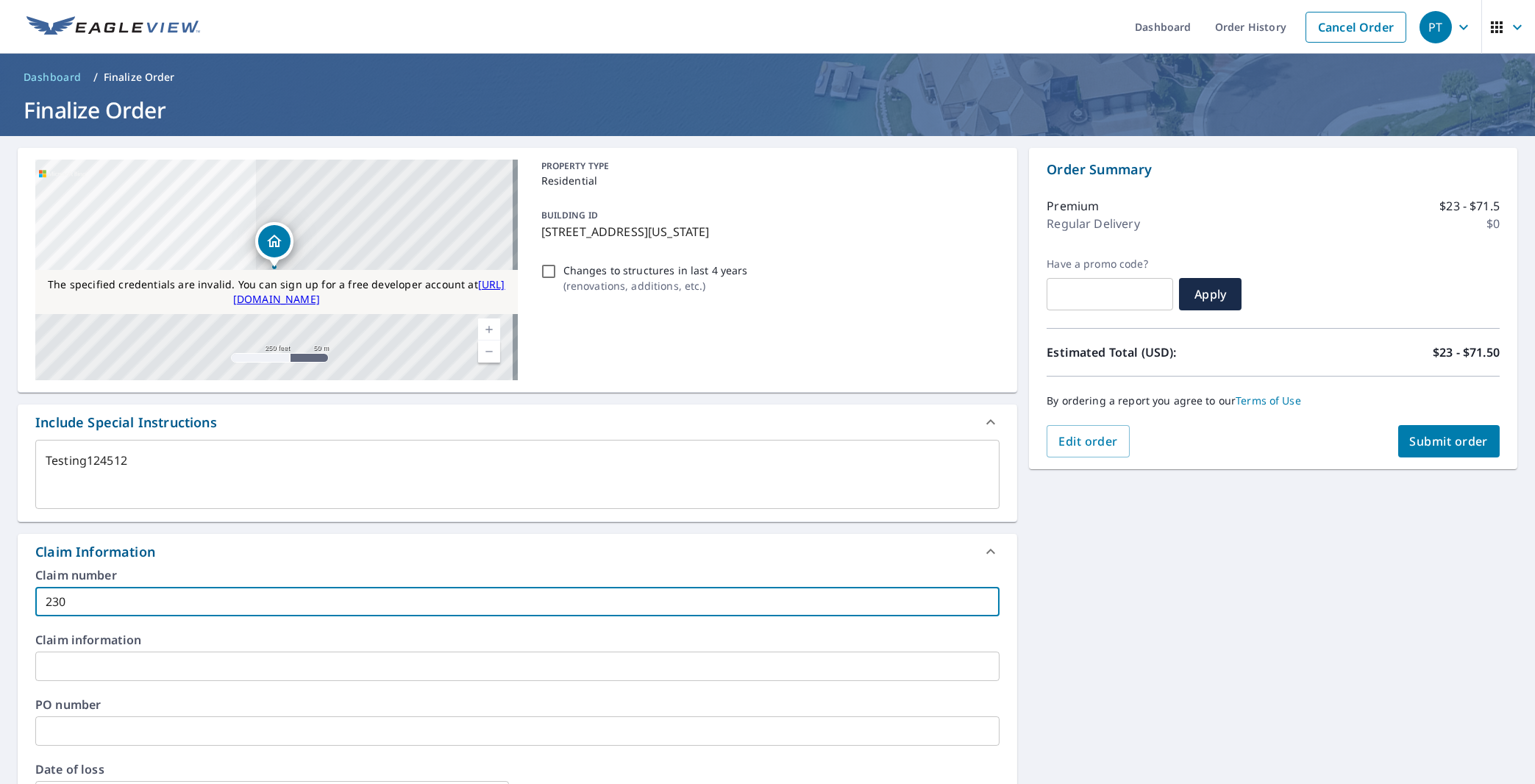
type input "2300"
checkbox input "true"
type textarea "x"
type input "23001"
checkbox input "true"
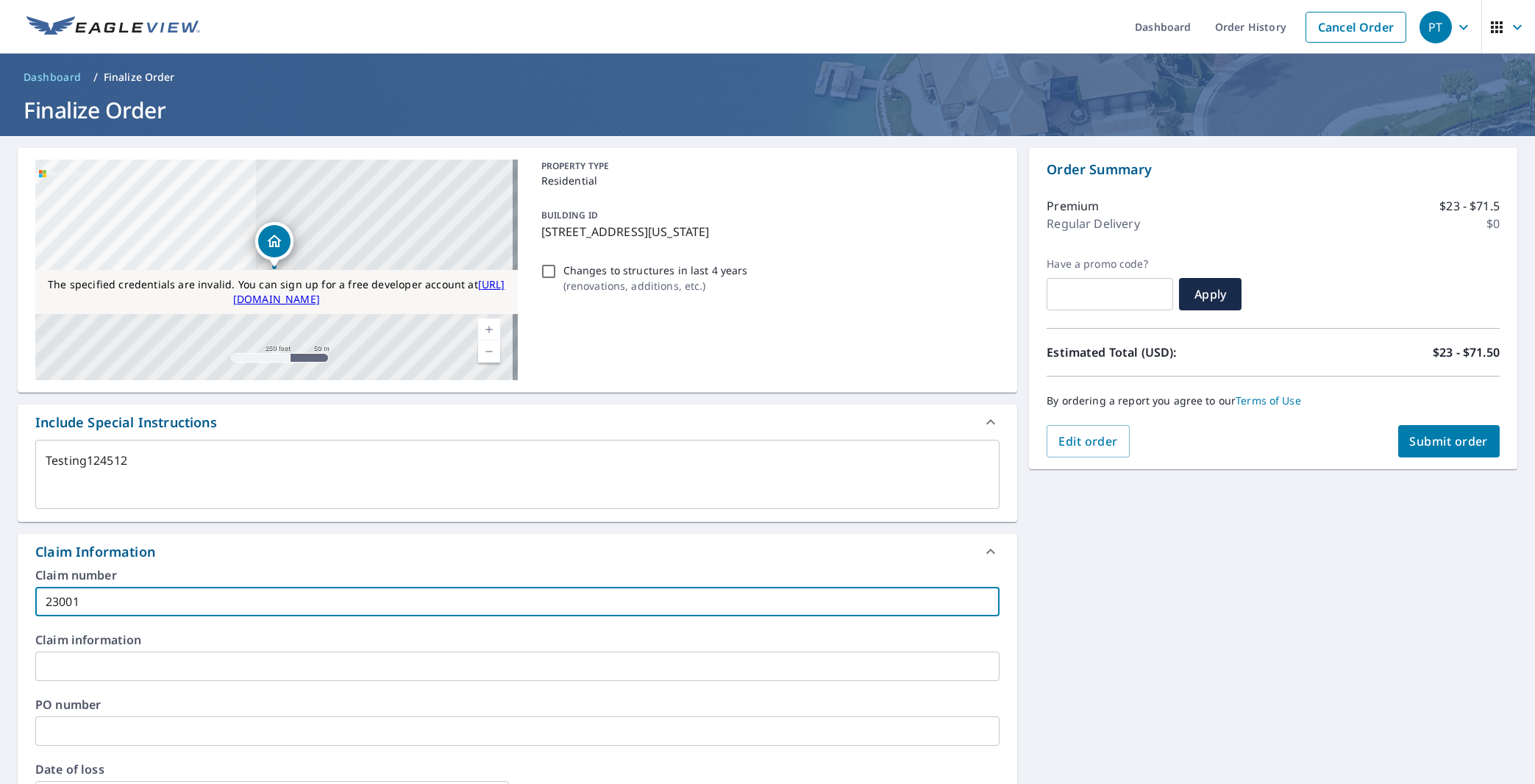
type textarea "x"
type input "230015"
checkbox input "true"
type textarea "x"
type input "2300154"
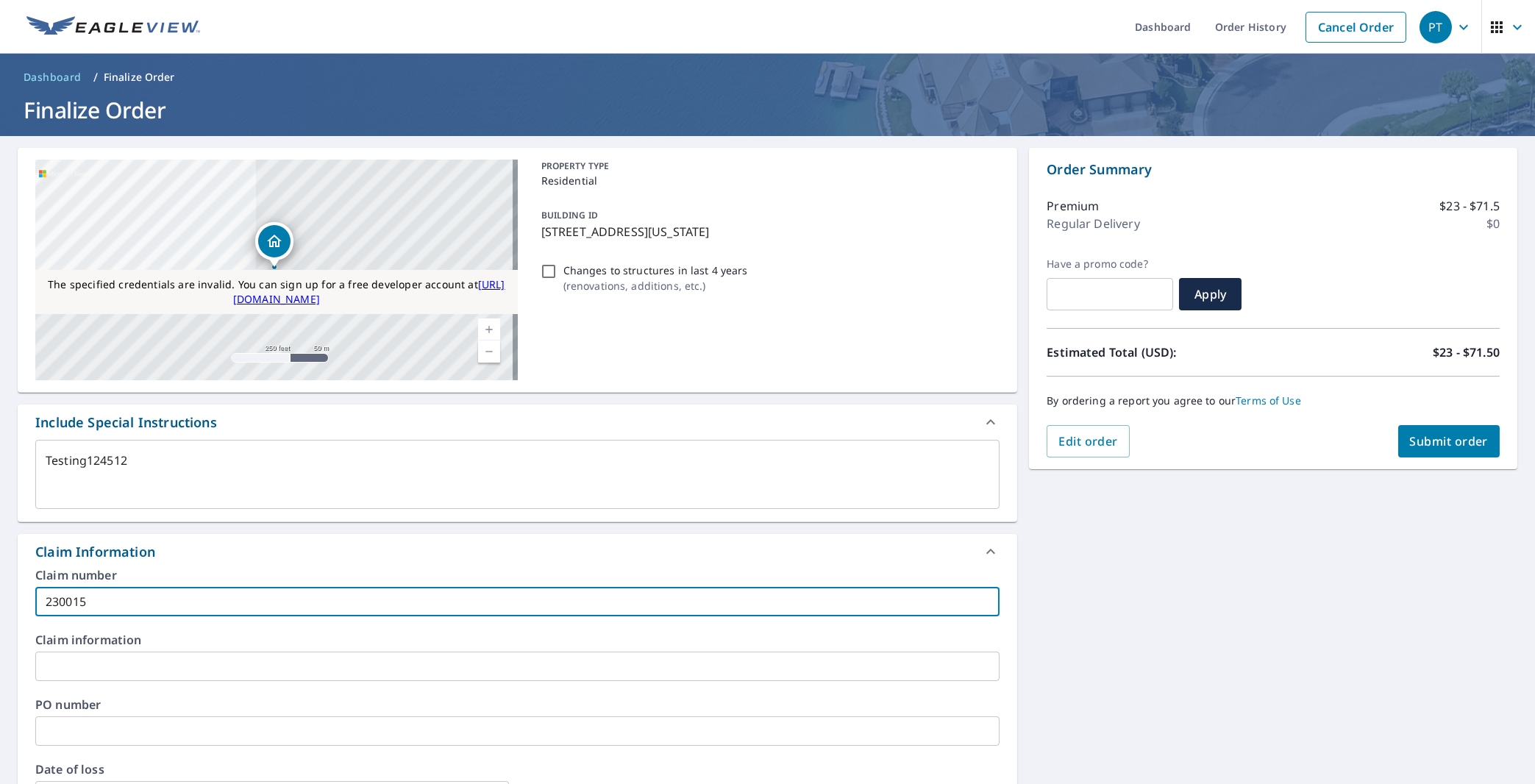
checkbox input "true"
type textarea "x"
type input "23001545"
checkbox input "true"
type textarea "x"
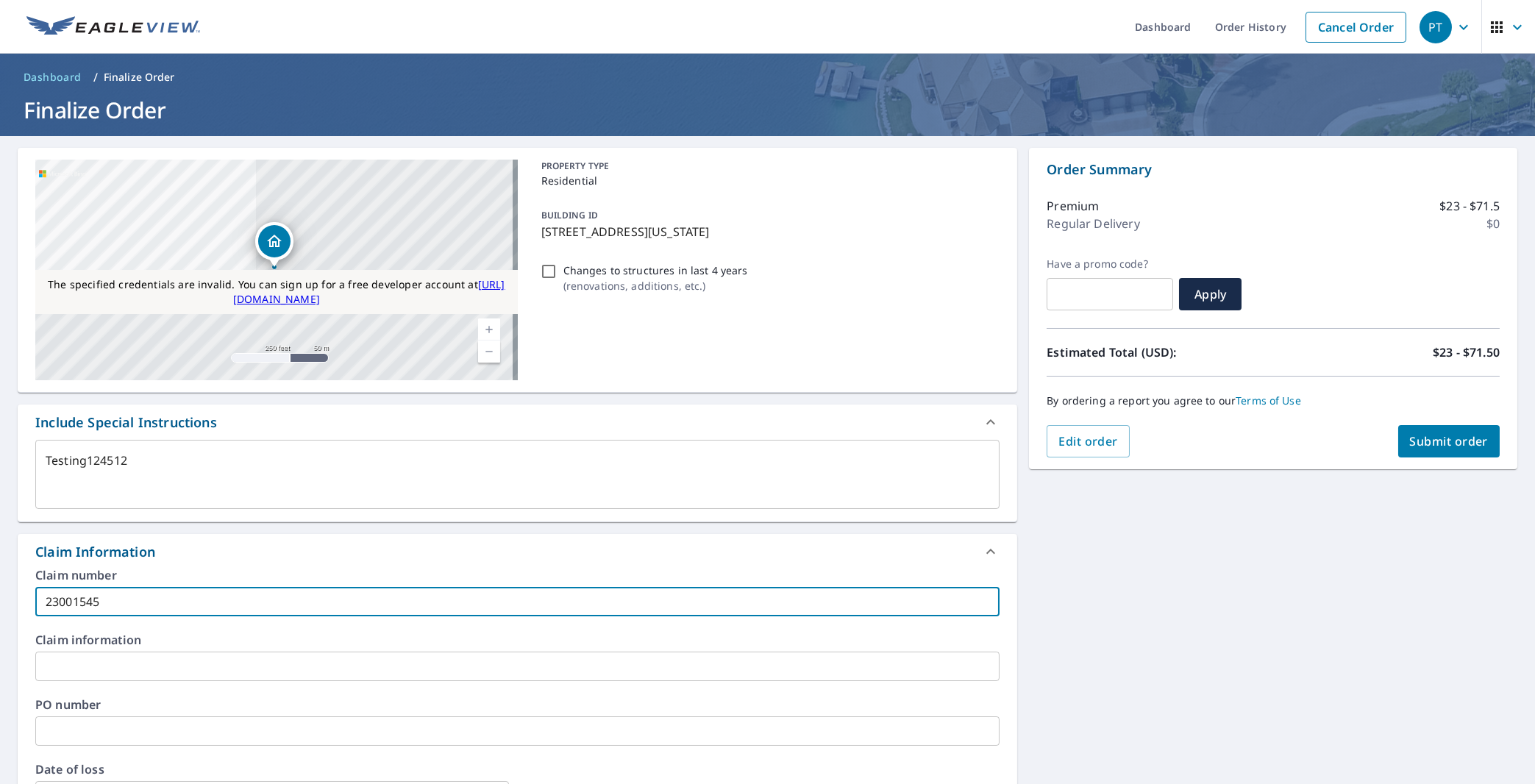
type input "230015451"
checkbox input "true"
type textarea "x"
type input "2300154512"
checkbox input "true"
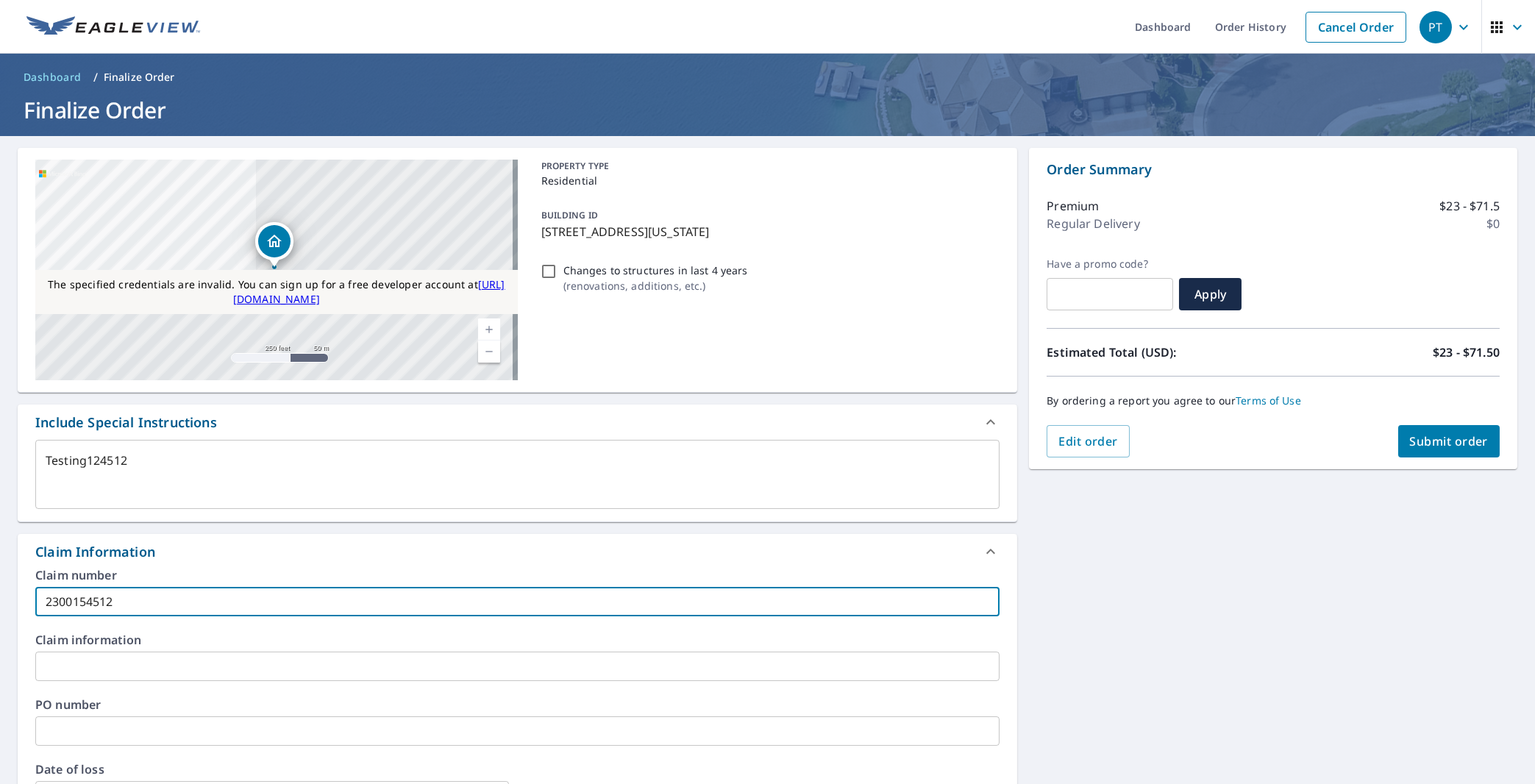
type textarea "x"
type input "23001545121"
checkbox input "true"
type textarea "x"
type input "230015451212"
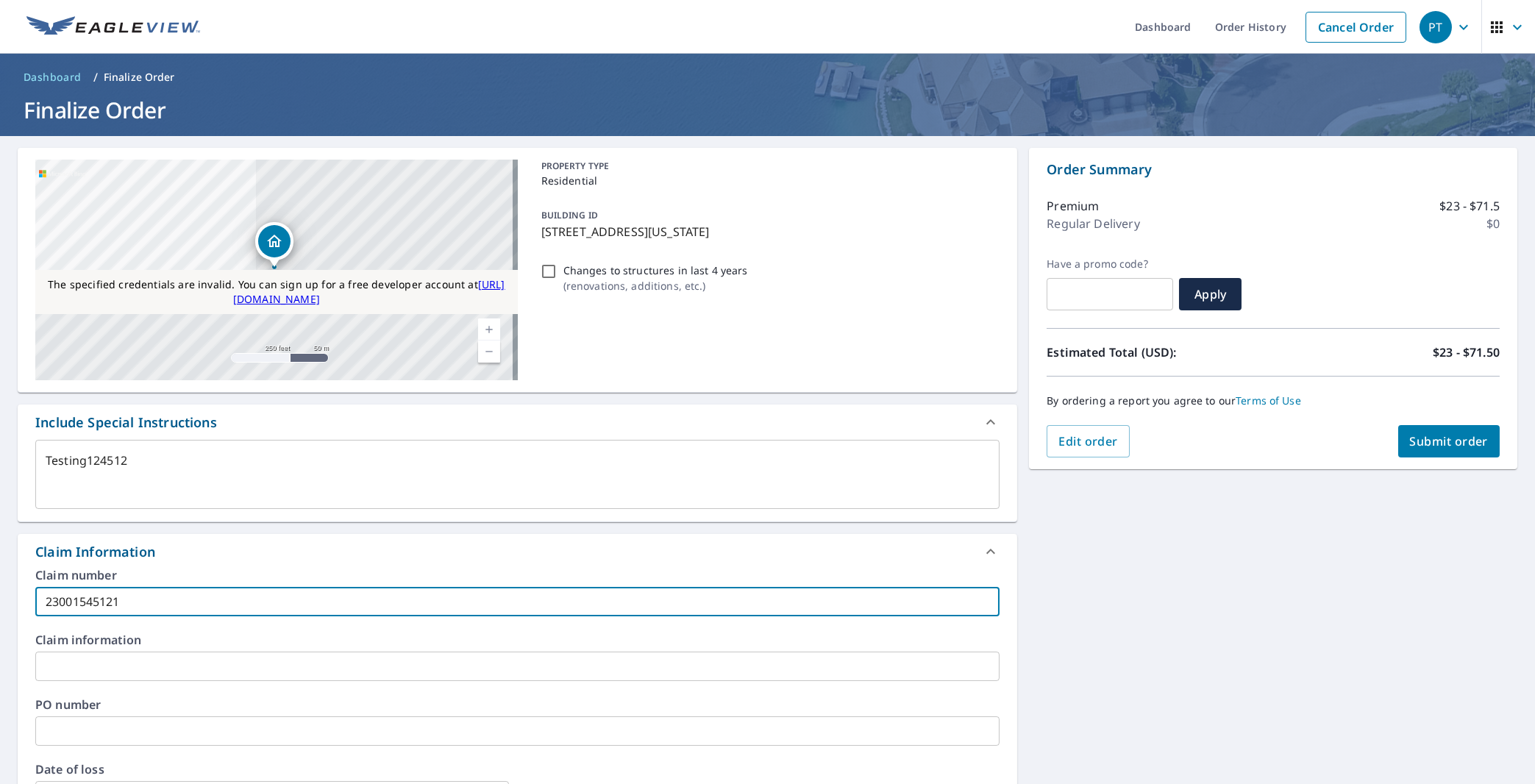
checkbox input "true"
type input "230015451212"
type textarea "x"
type input "4"
checkbox input "true"
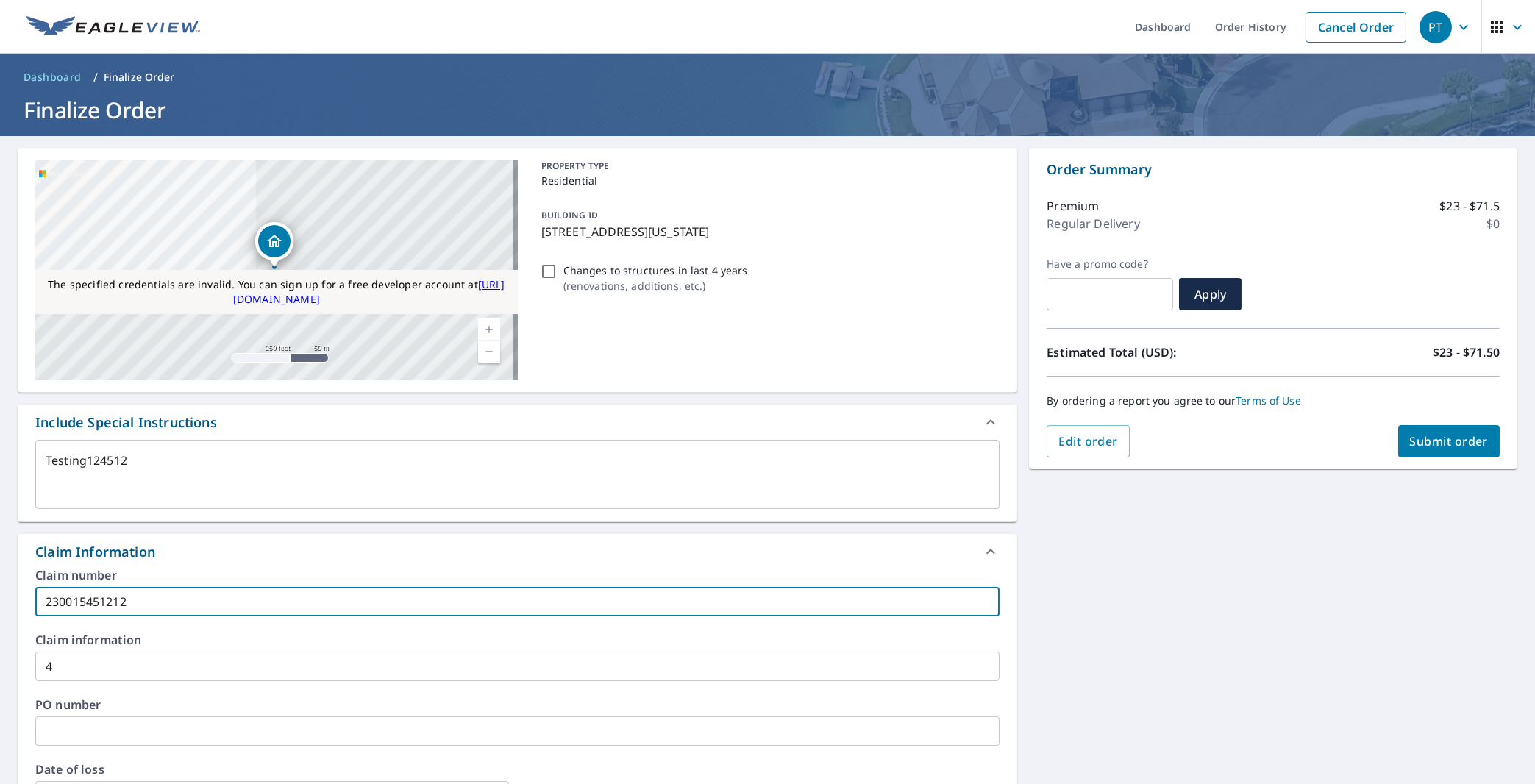
type textarea "x"
type input "45"
checkbox input "true"
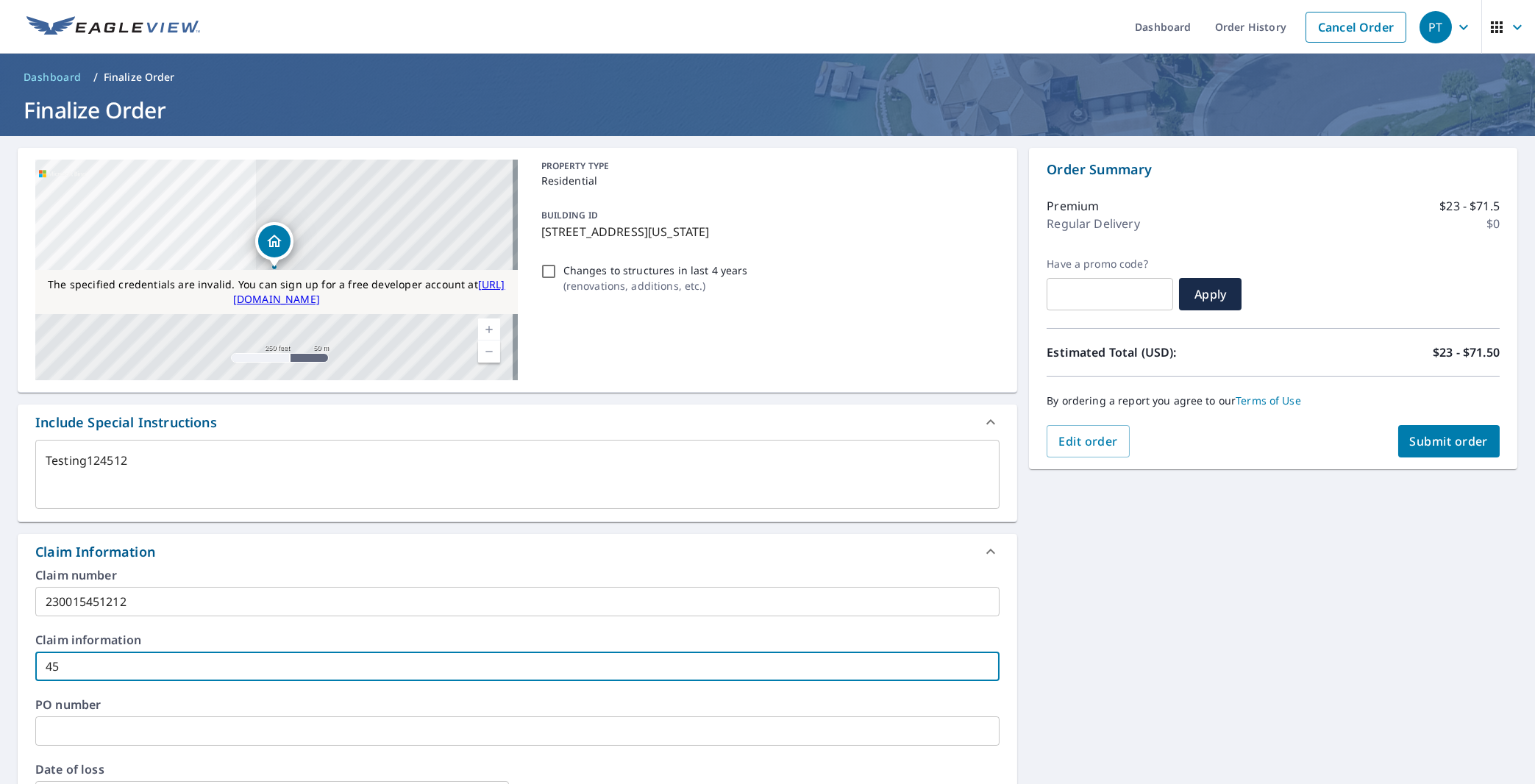
type textarea "x"
type input "455"
checkbox input "true"
type input "455"
click at [1457, 445] on span "Submit order" at bounding box center [1449, 441] width 79 height 16
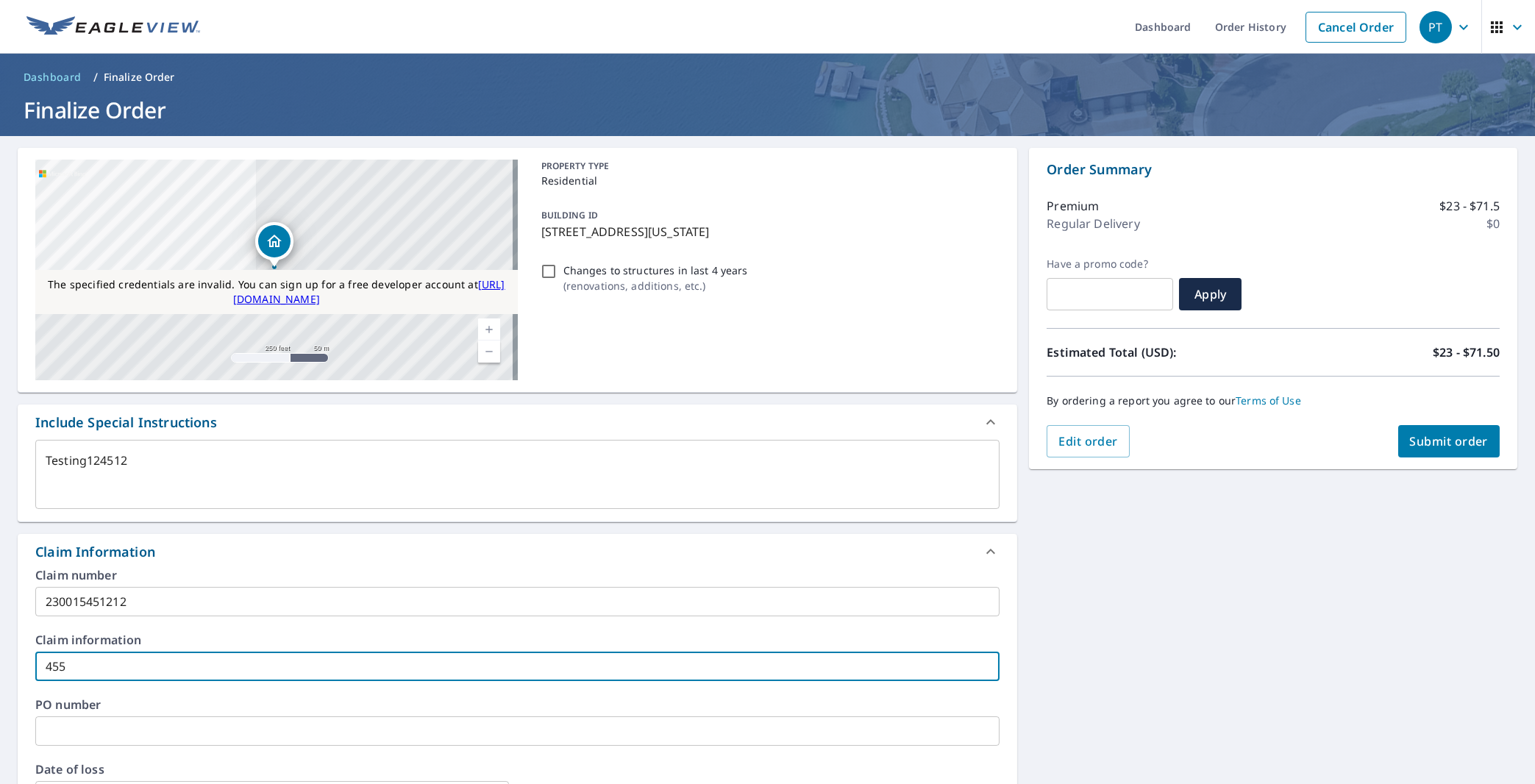
type textarea "x"
checkbox input "true"
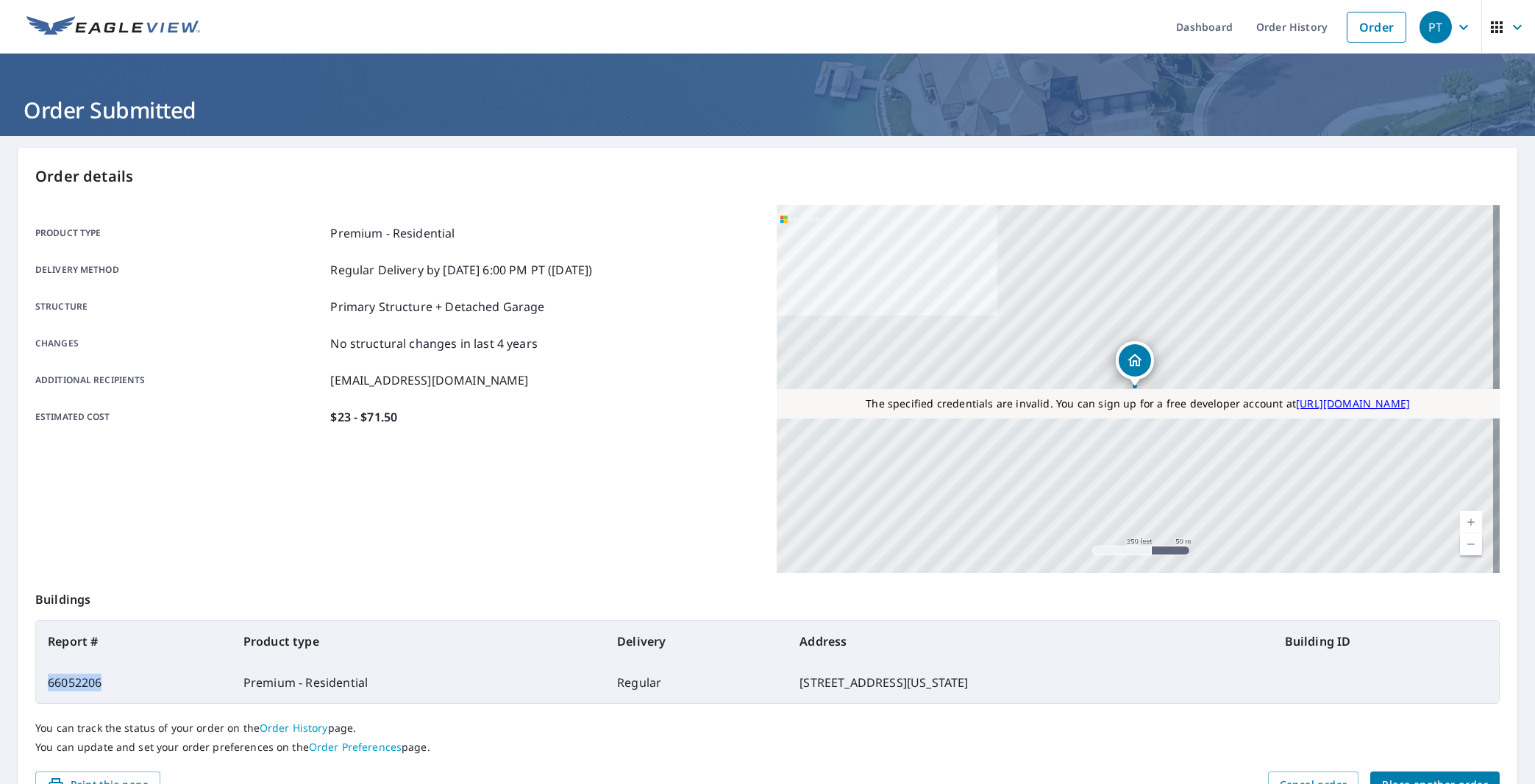
drag, startPoint x: 73, startPoint y: 689, endPoint x: 32, endPoint y: 691, distance: 41.0
click at [32, 691] on div "Order details Product type Premium - Residential Delivery method Regular Delive…" at bounding box center [767, 482] width 1499 height 669
copy td "66052206"
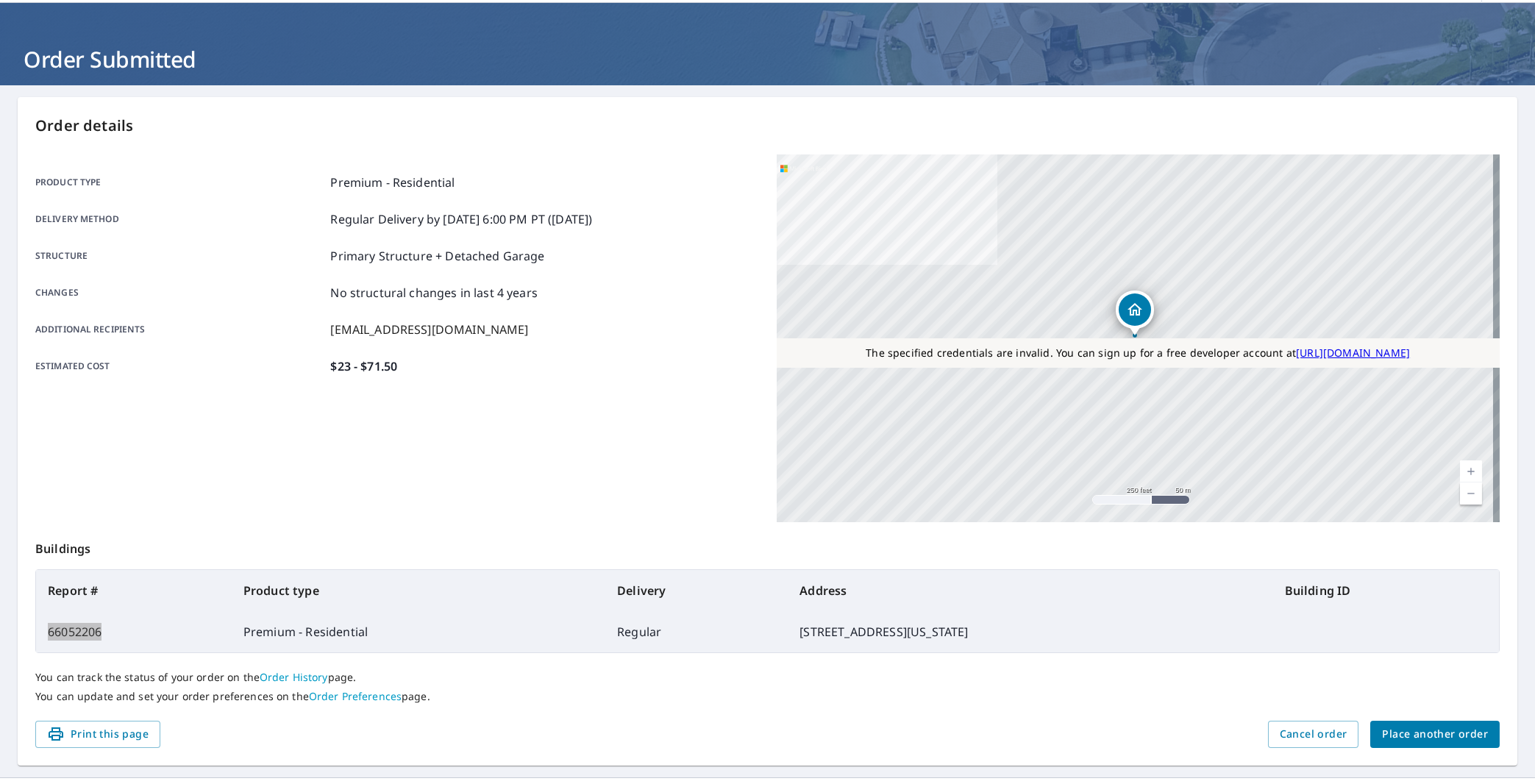
scroll to position [81, 0]
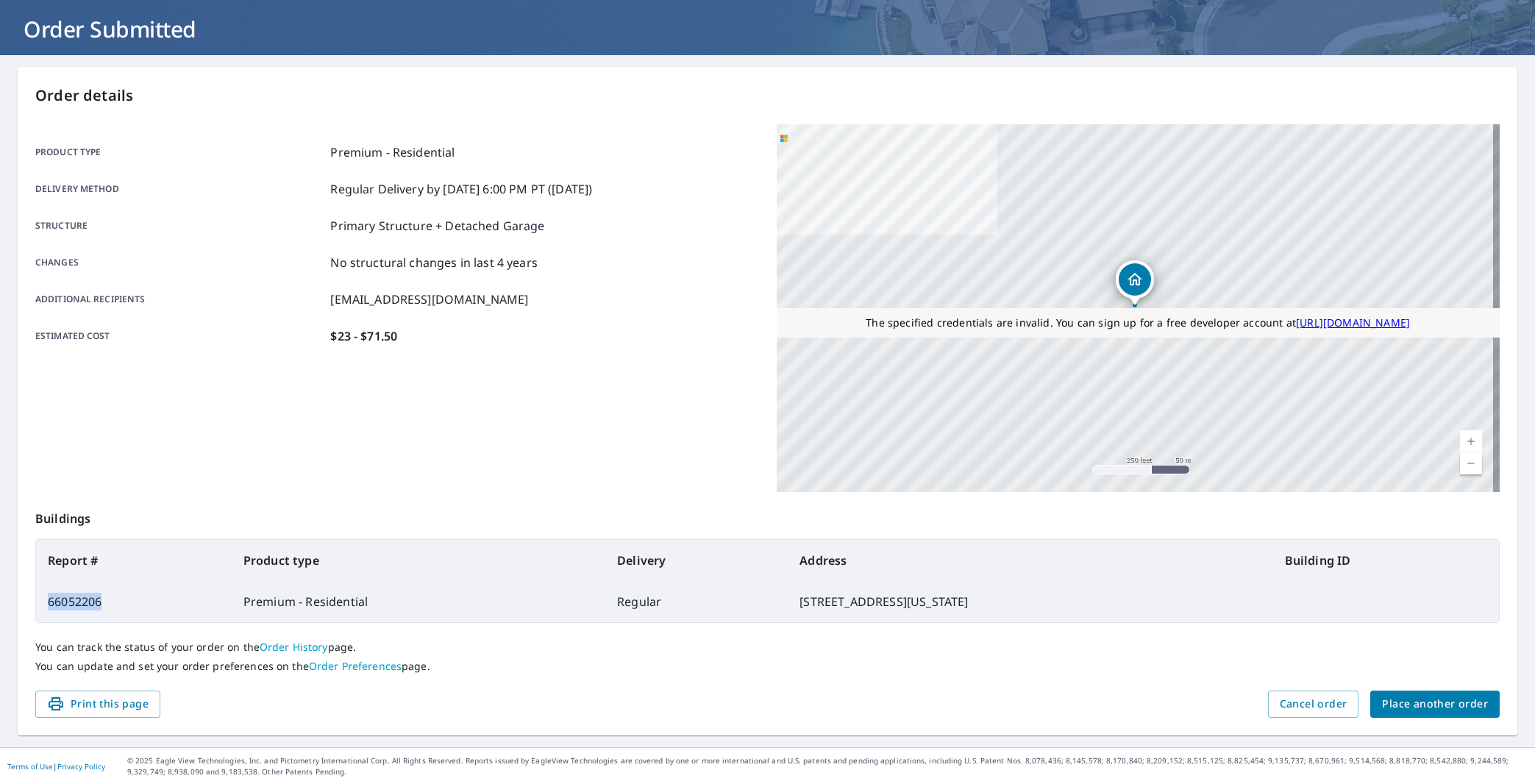
click at [1437, 703] on span "Place another order" at bounding box center [1435, 704] width 106 height 19
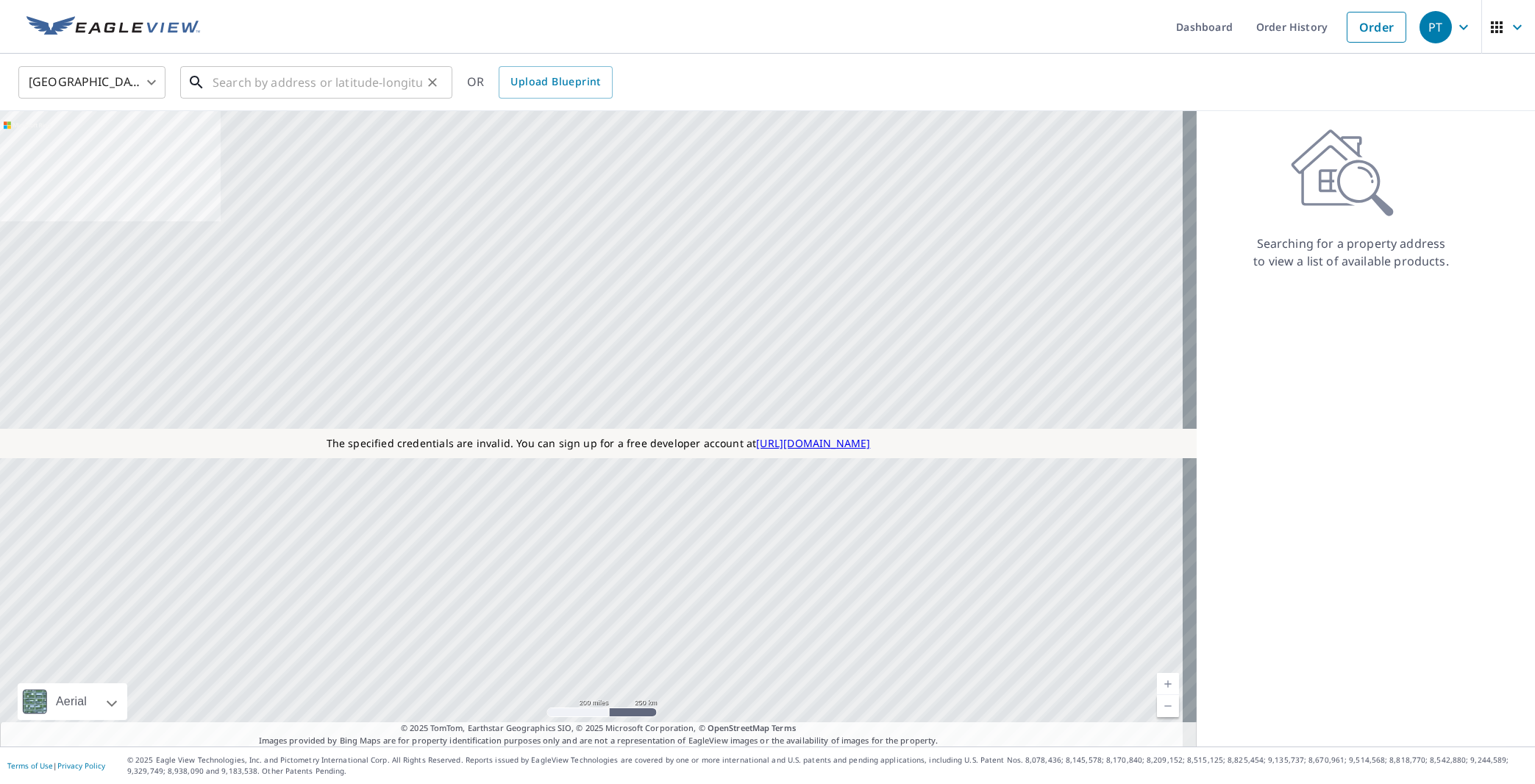
click at [230, 86] on input "text" at bounding box center [317, 82] width 210 height 41
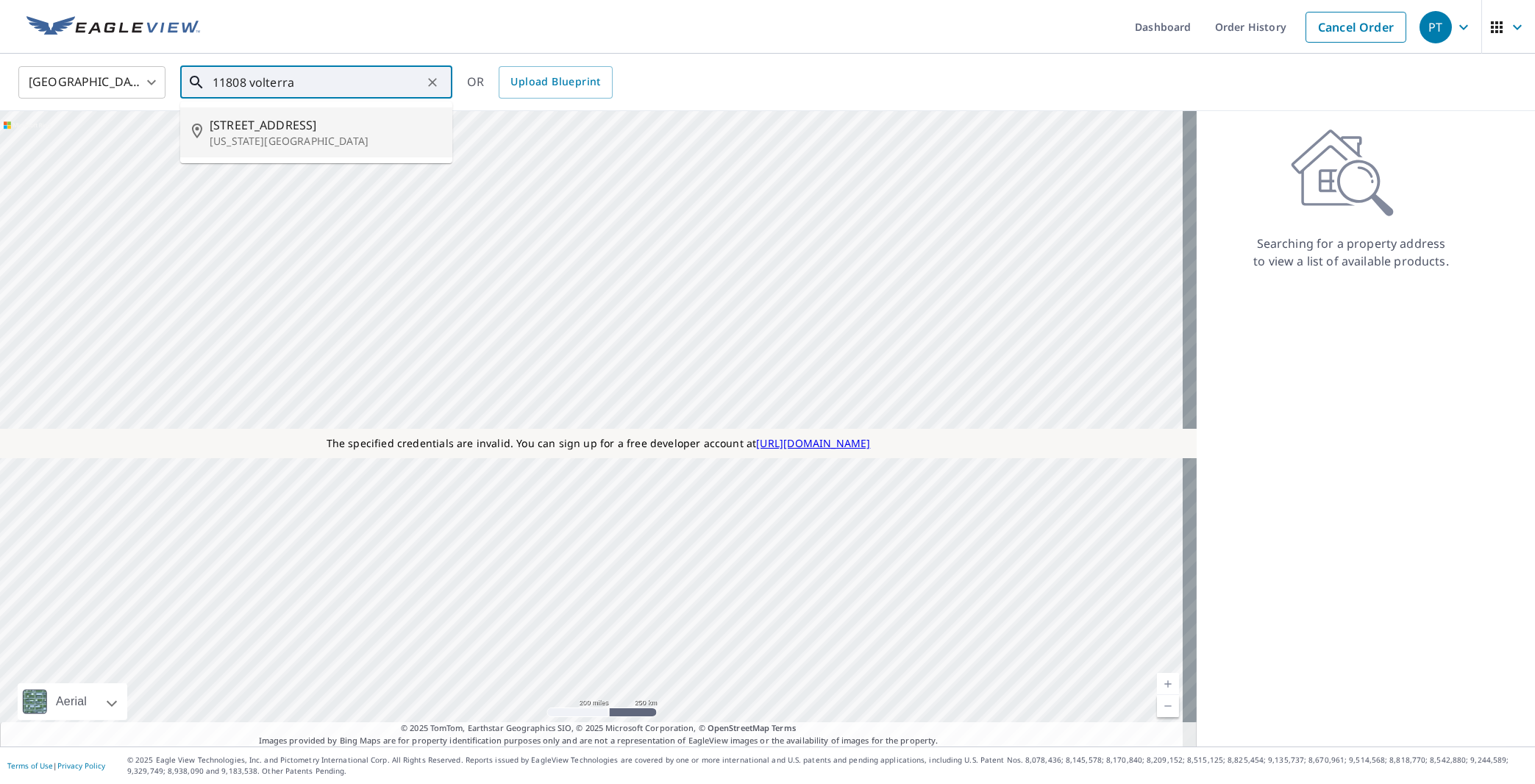
click at [238, 119] on span "[STREET_ADDRESS]" at bounding box center [325, 125] width 231 height 18
type input "[STREET_ADDRESS][US_STATE]"
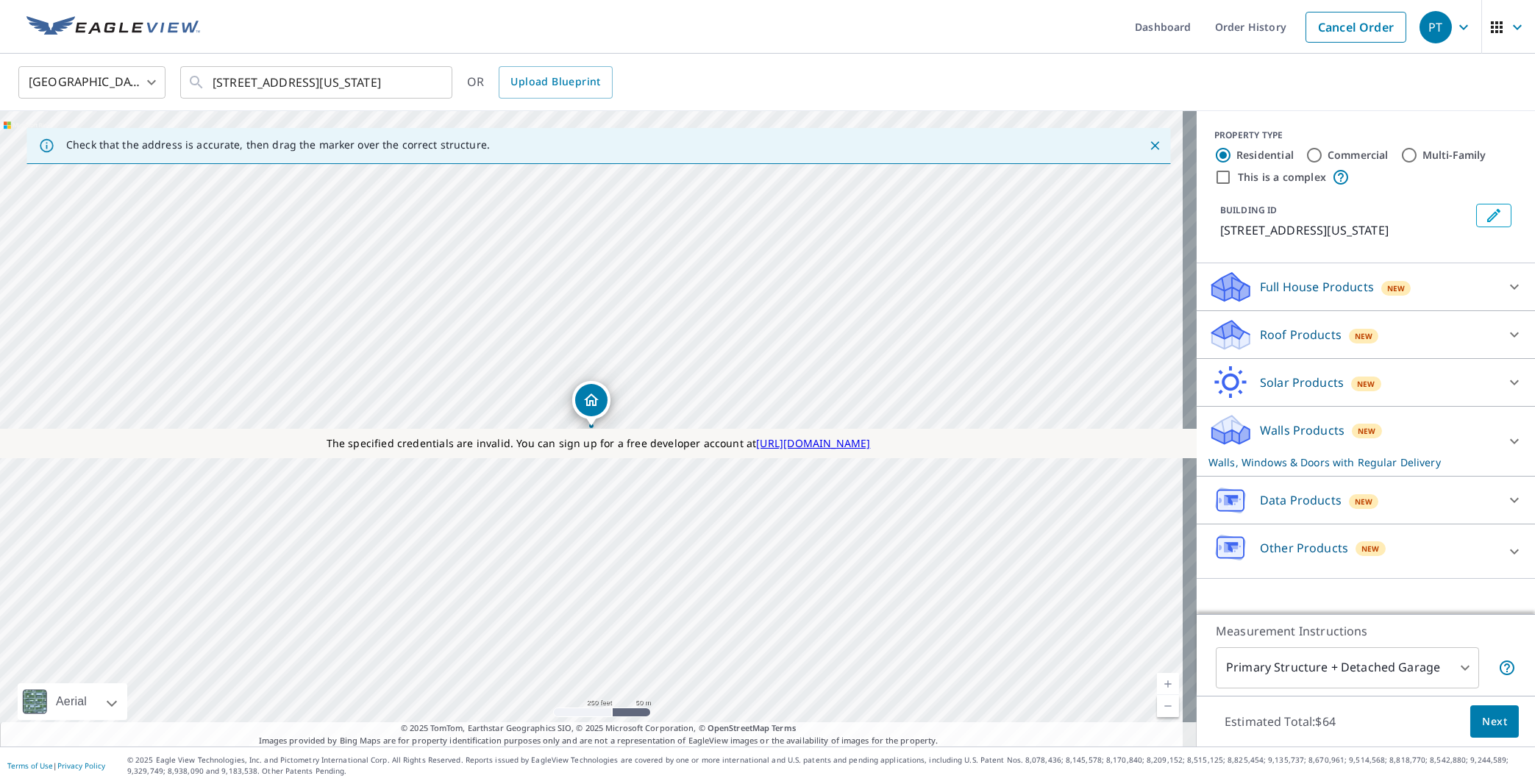
click at [1269, 470] on p "Walls, Windows & Doors with Regular Delivery" at bounding box center [1352, 462] width 288 height 15
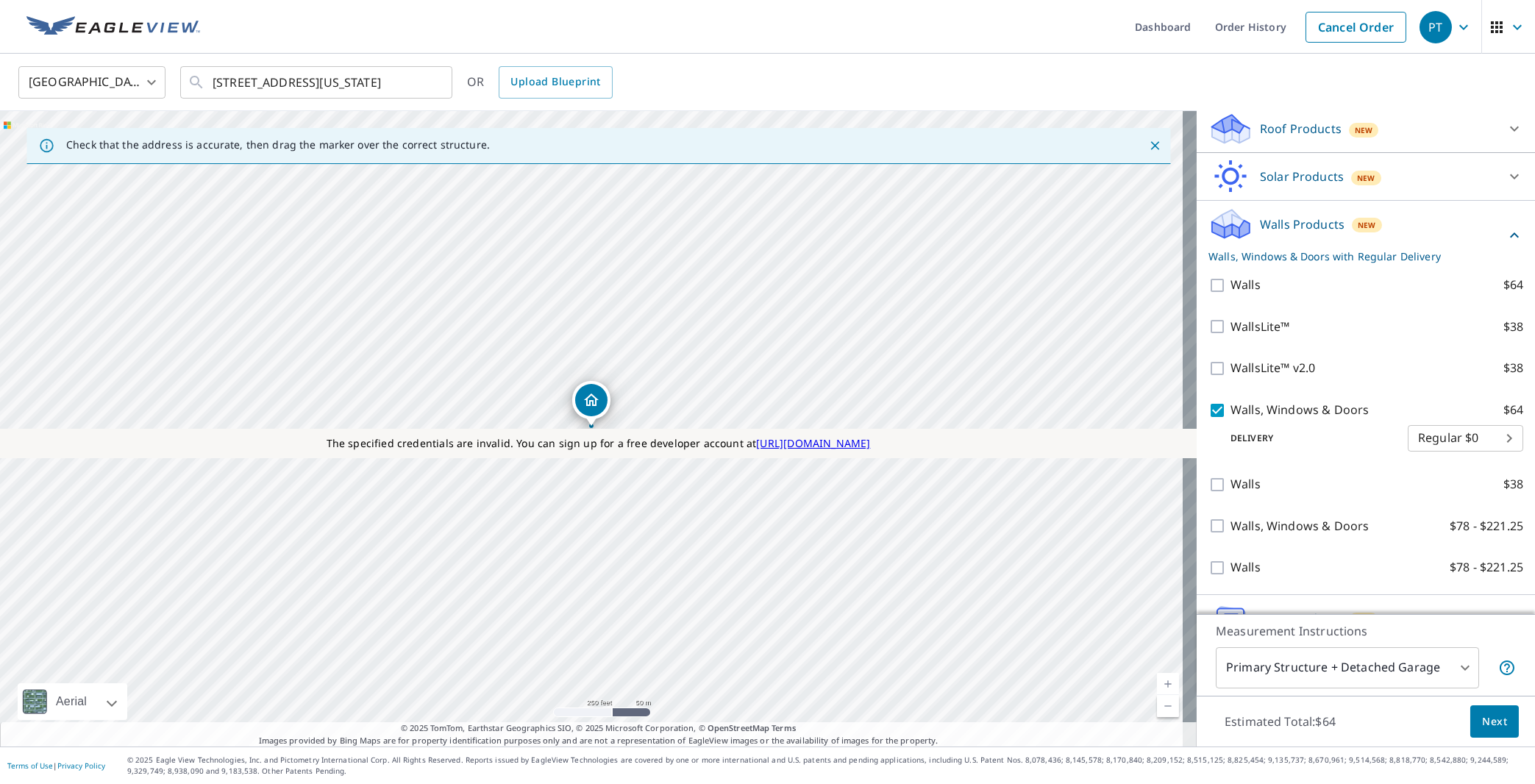
scroll to position [266, 0]
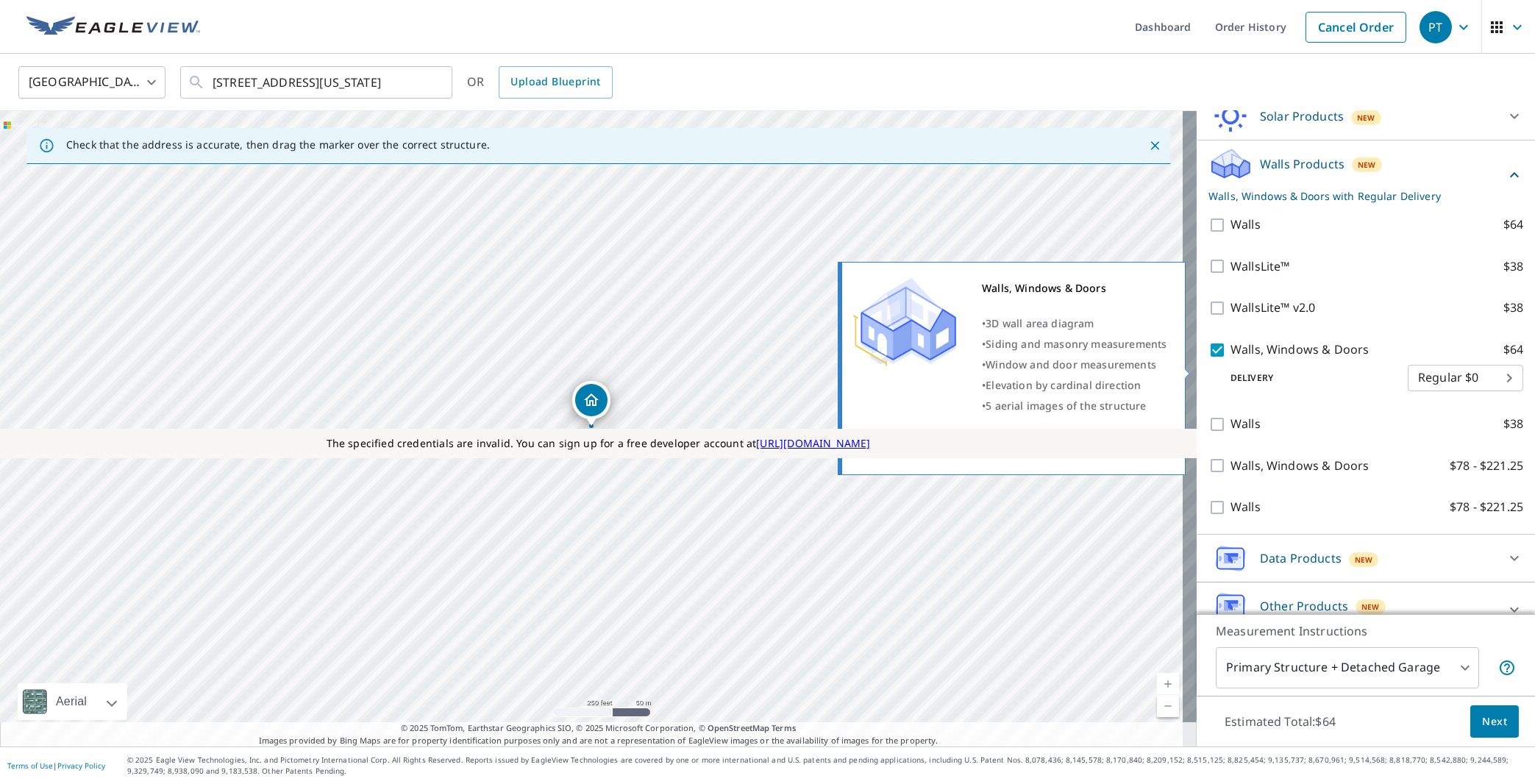
click at [1208, 359] on input "Walls, Windows & Doors $64" at bounding box center [1219, 350] width 22 height 18
checkbox input "false"
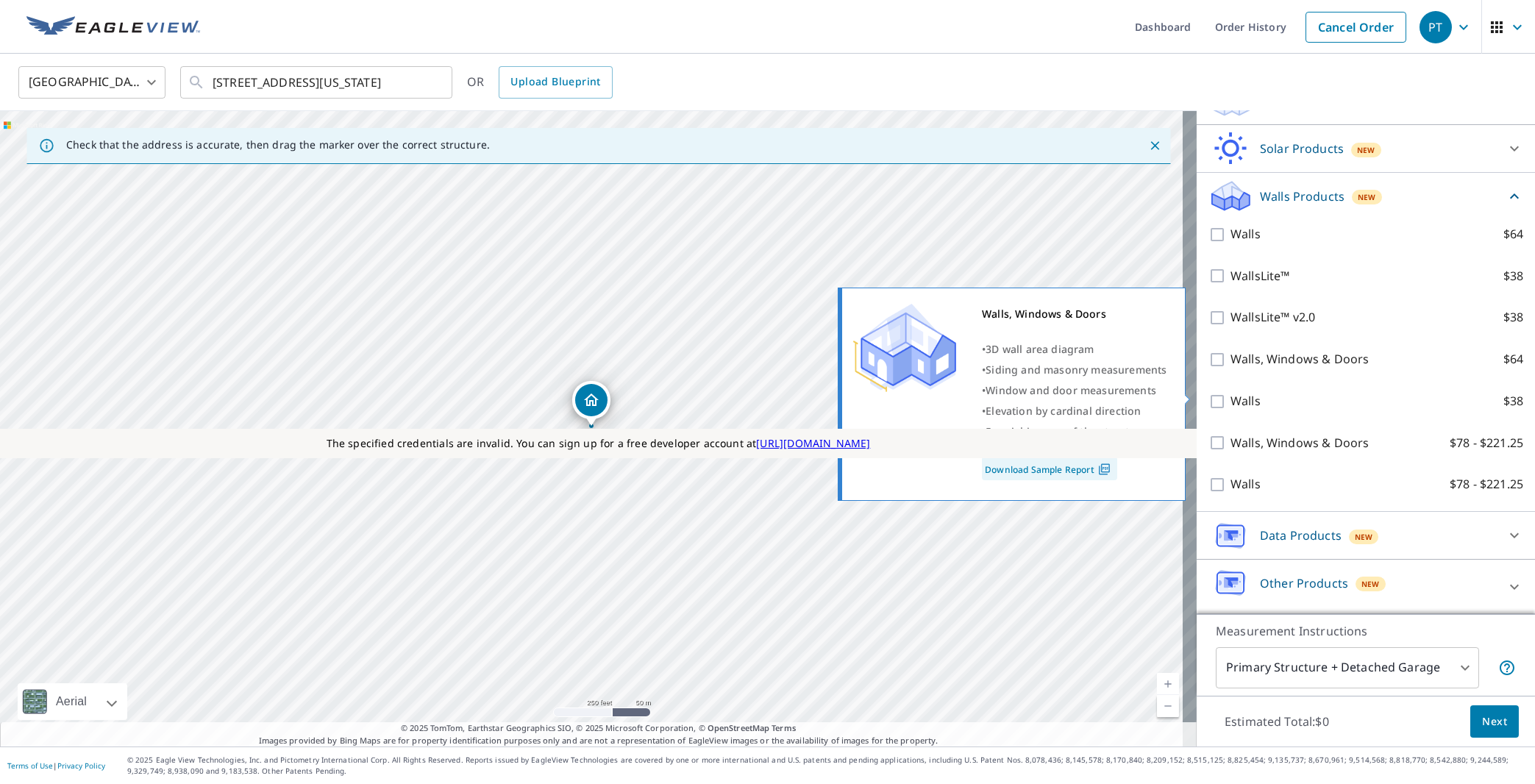
scroll to position [161, 0]
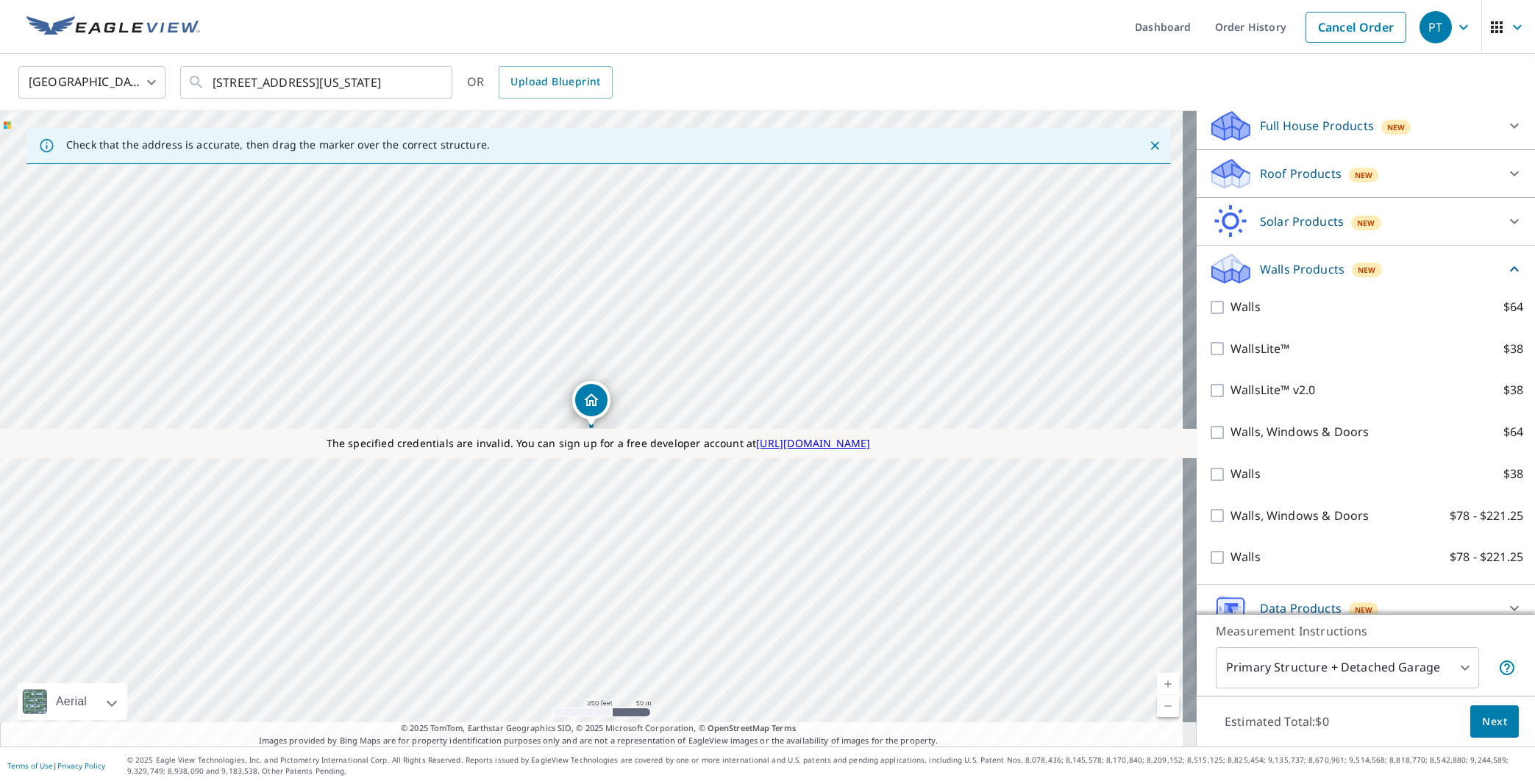
click at [1506, 278] on icon at bounding box center [1514, 270] width 18 height 18
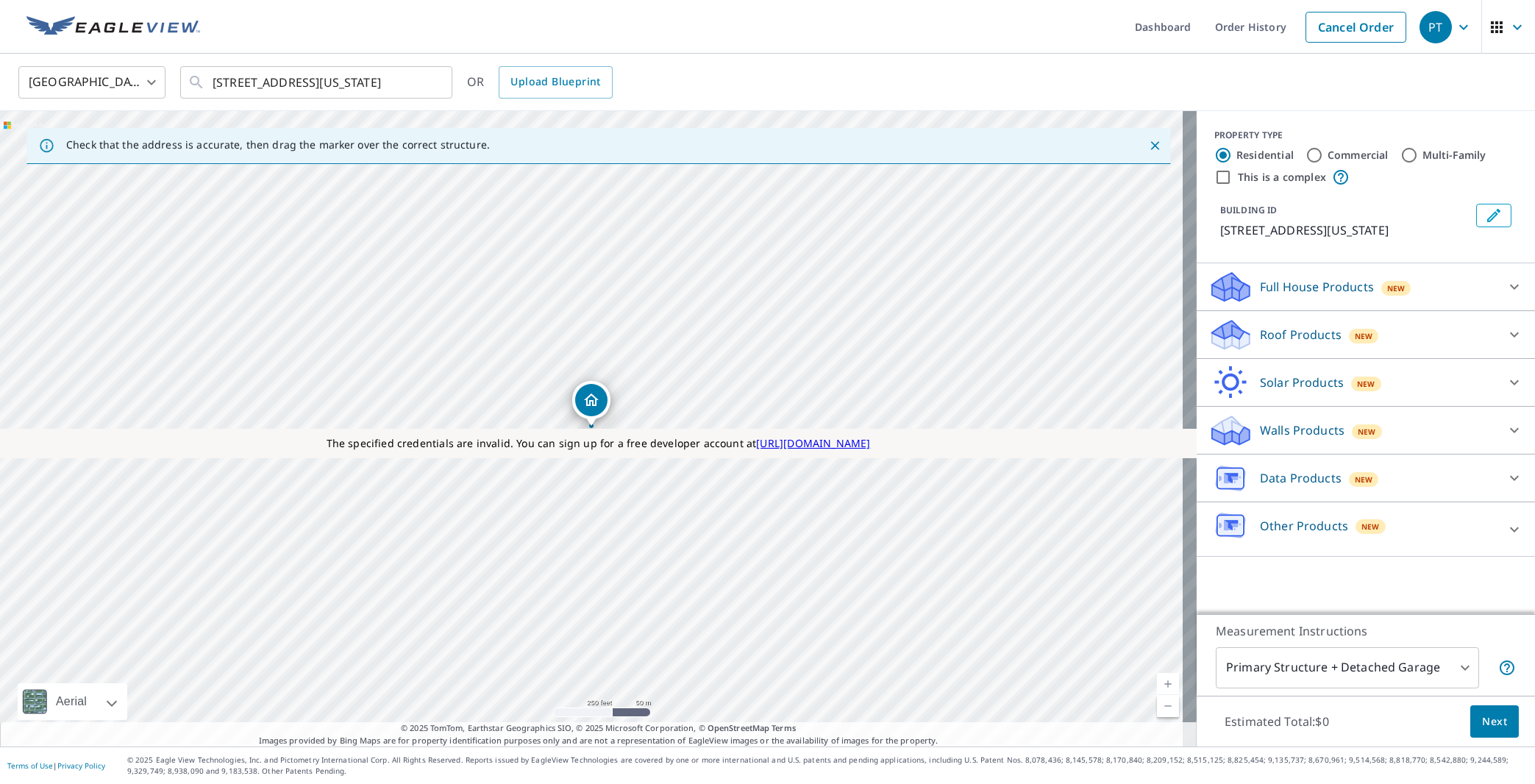
scroll to position [0, 0]
click at [1297, 344] on p "Roof Products" at bounding box center [1300, 335] width 81 height 18
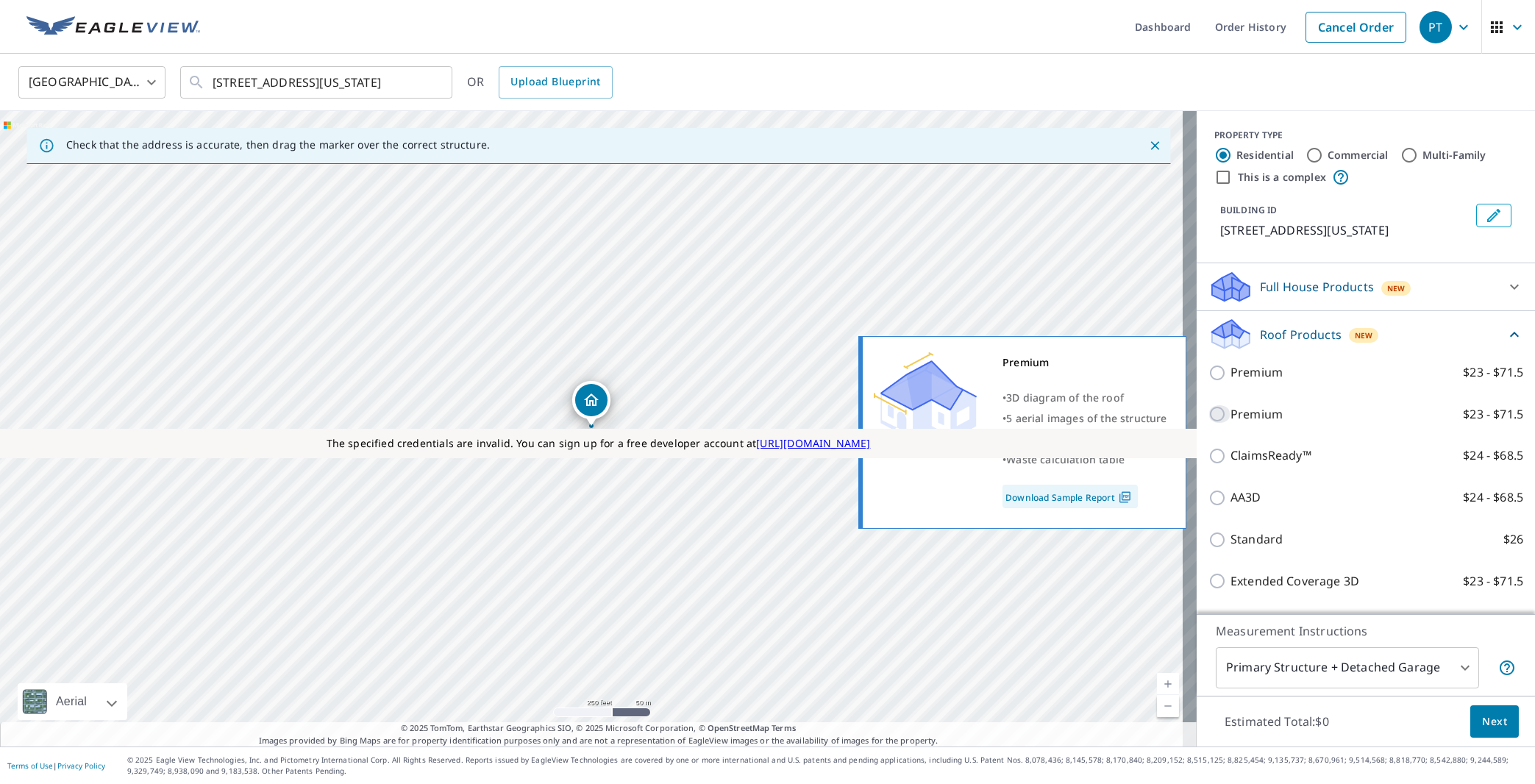
click at [1208, 423] on input "Premium $23 - $71.5" at bounding box center [1219, 414] width 22 height 18
checkbox input "true"
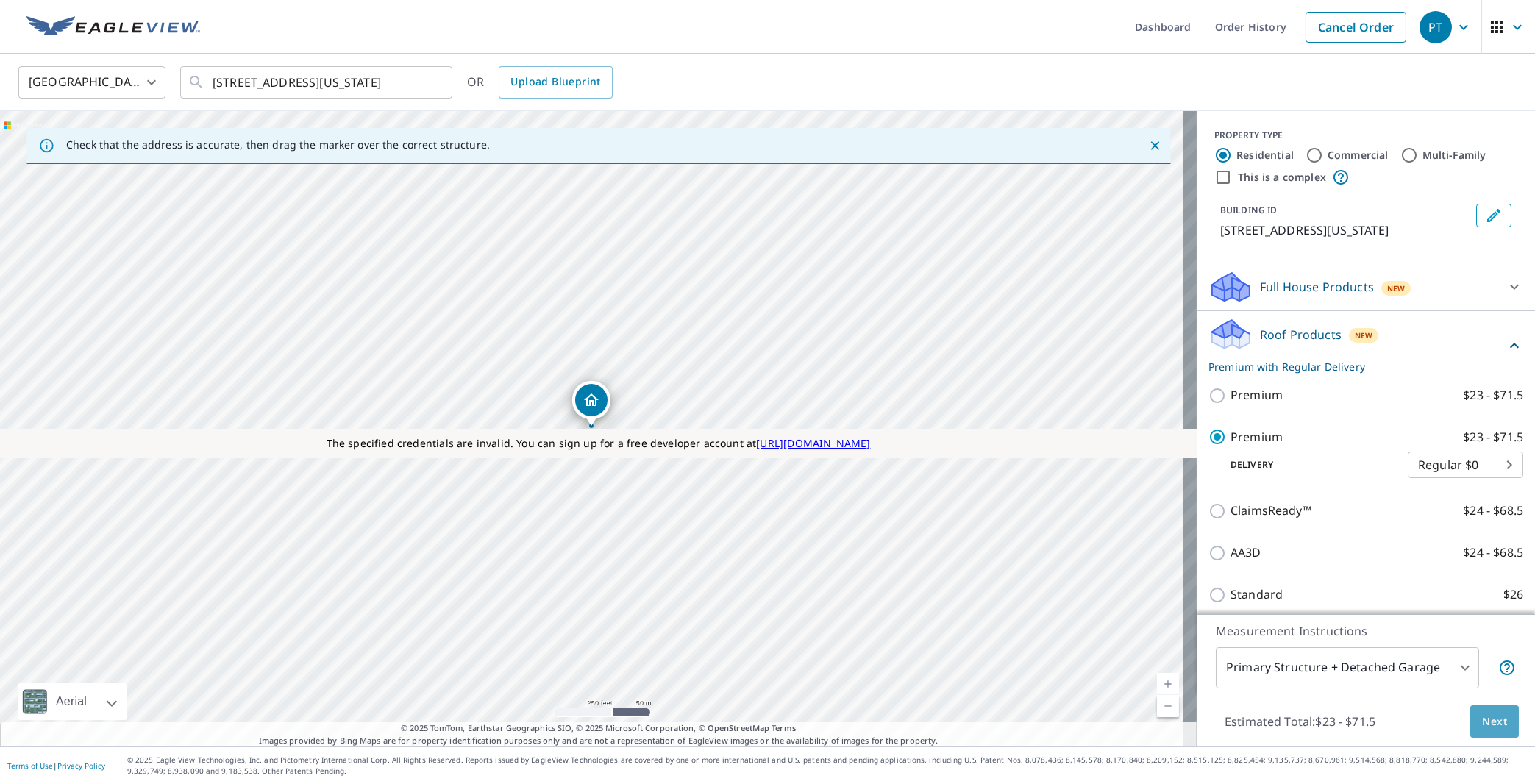
click at [1490, 724] on span "Next" at bounding box center [1495, 721] width 25 height 19
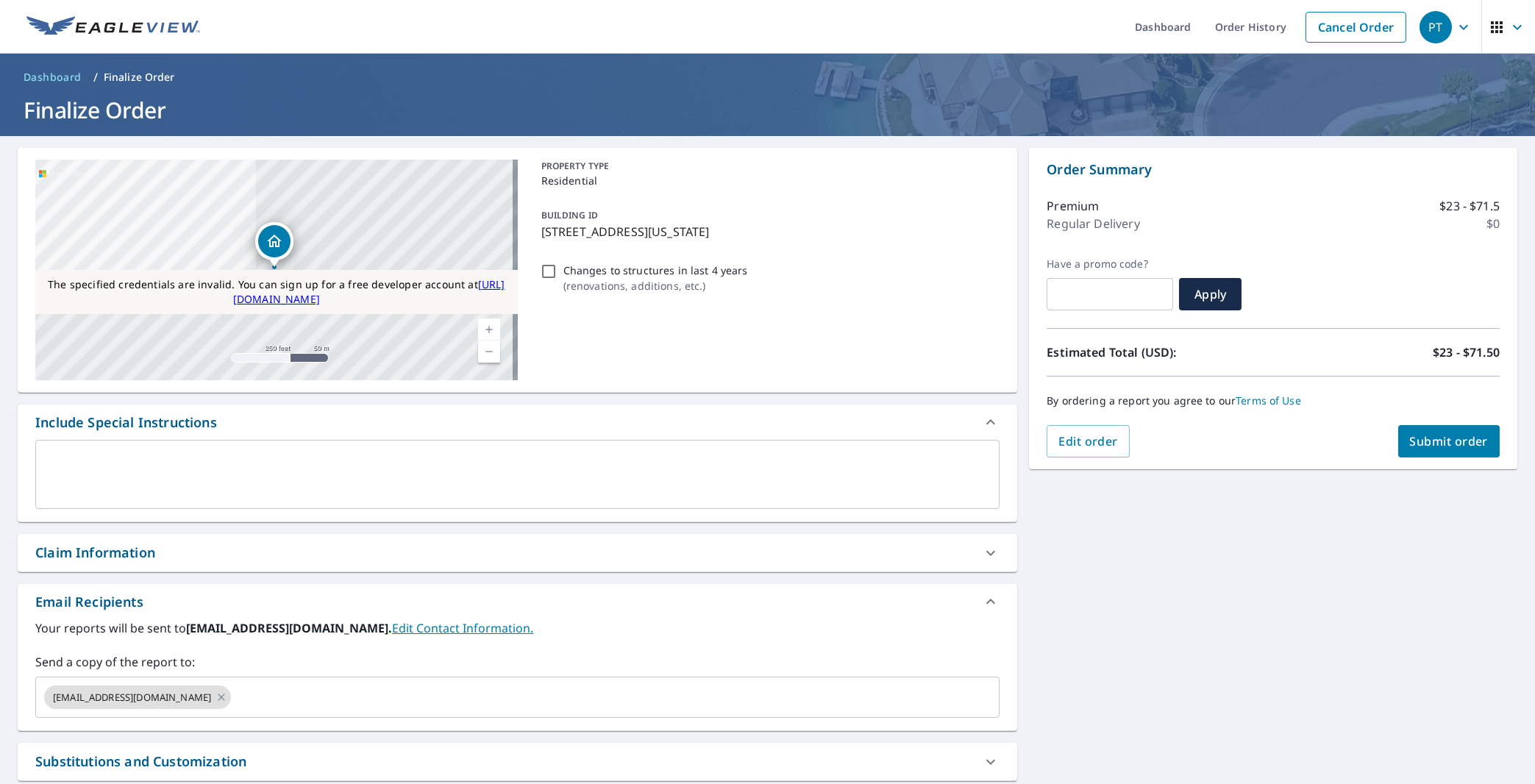
checkbox input "true"
click at [432, 473] on textarea at bounding box center [517, 474] width 944 height 42
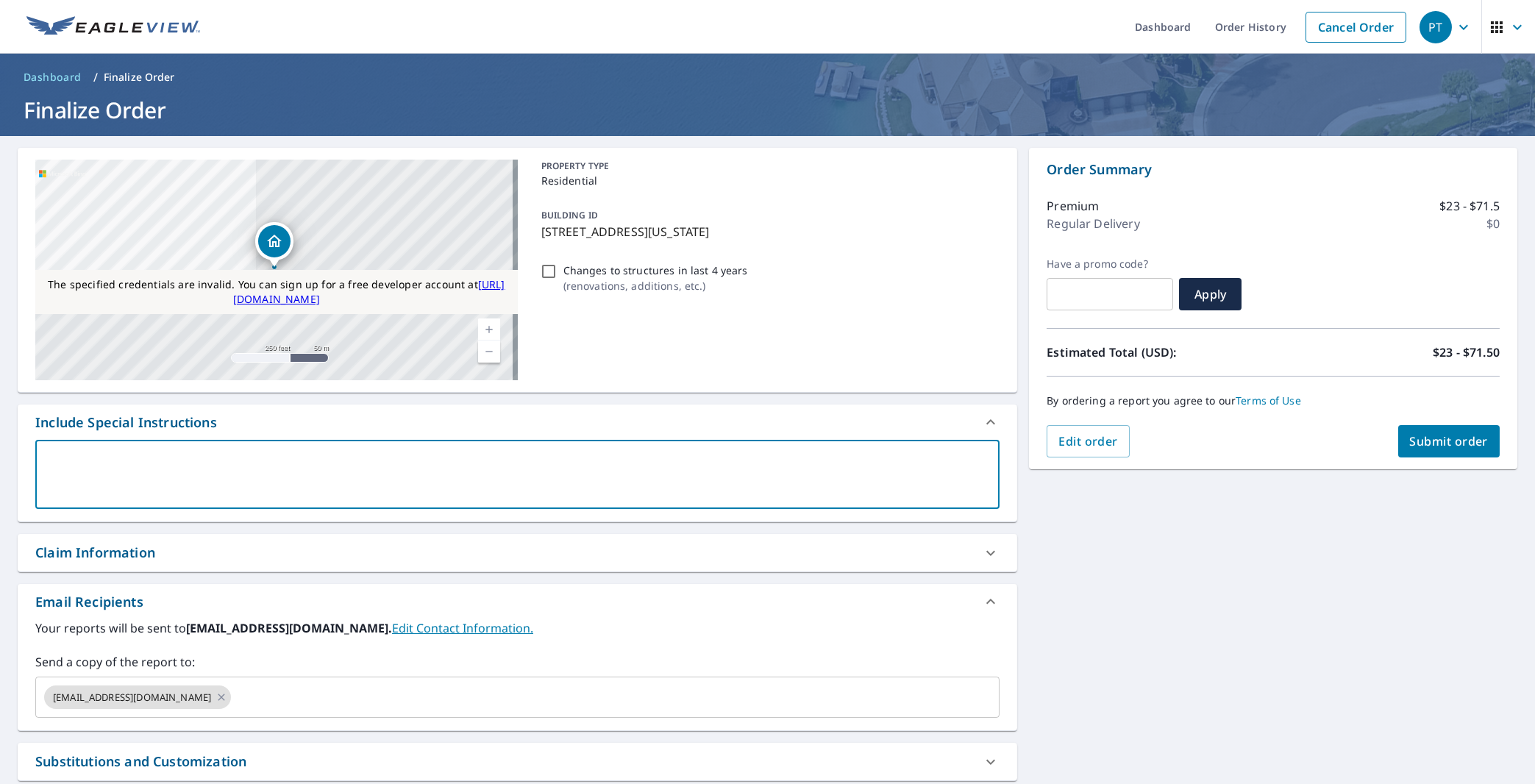
type textarea "T"
type textarea "x"
checkbox input "true"
type textarea "Te"
type textarea "x"
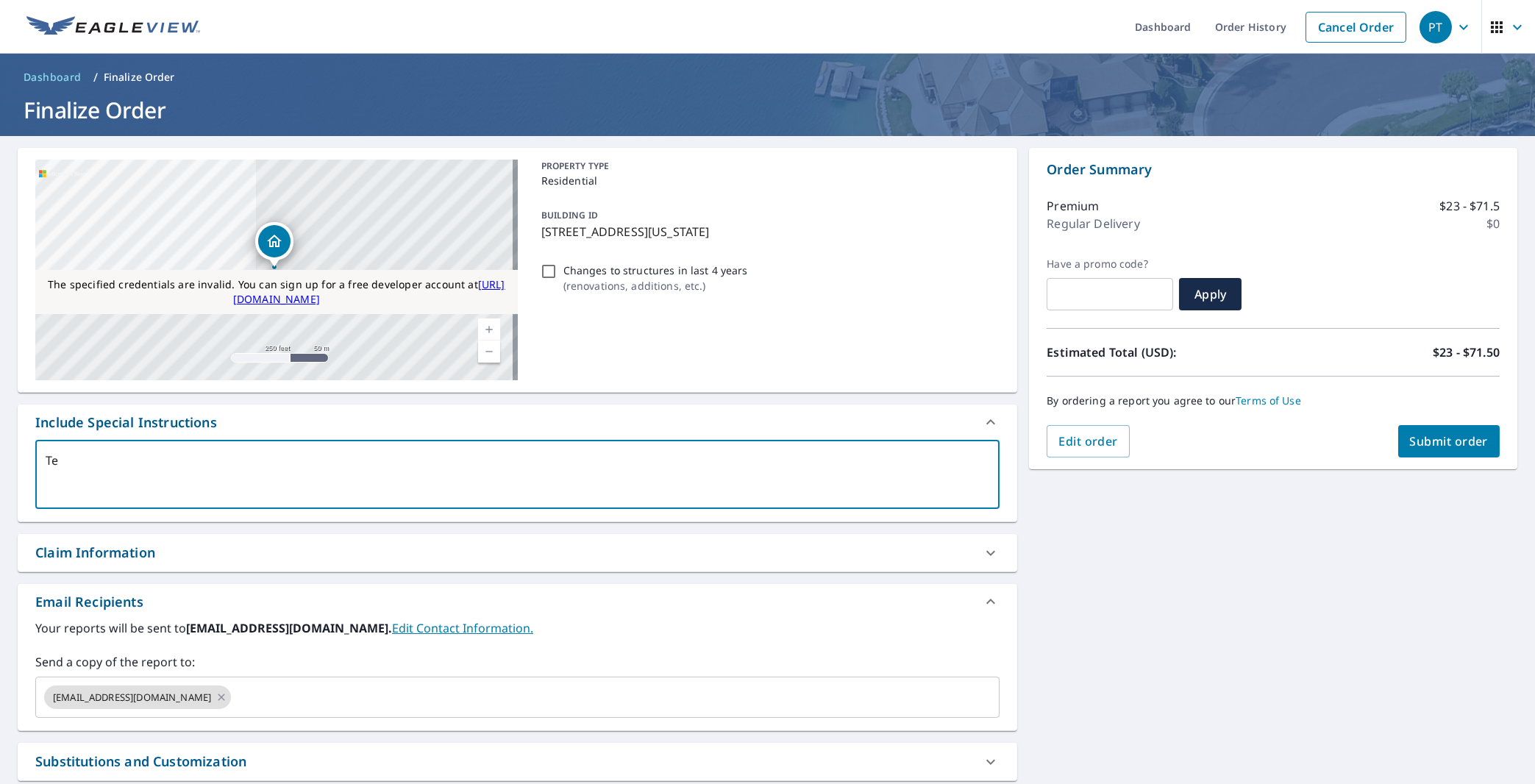
checkbox input "true"
type textarea "Tes"
type textarea "x"
checkbox input "true"
type textarea "Test"
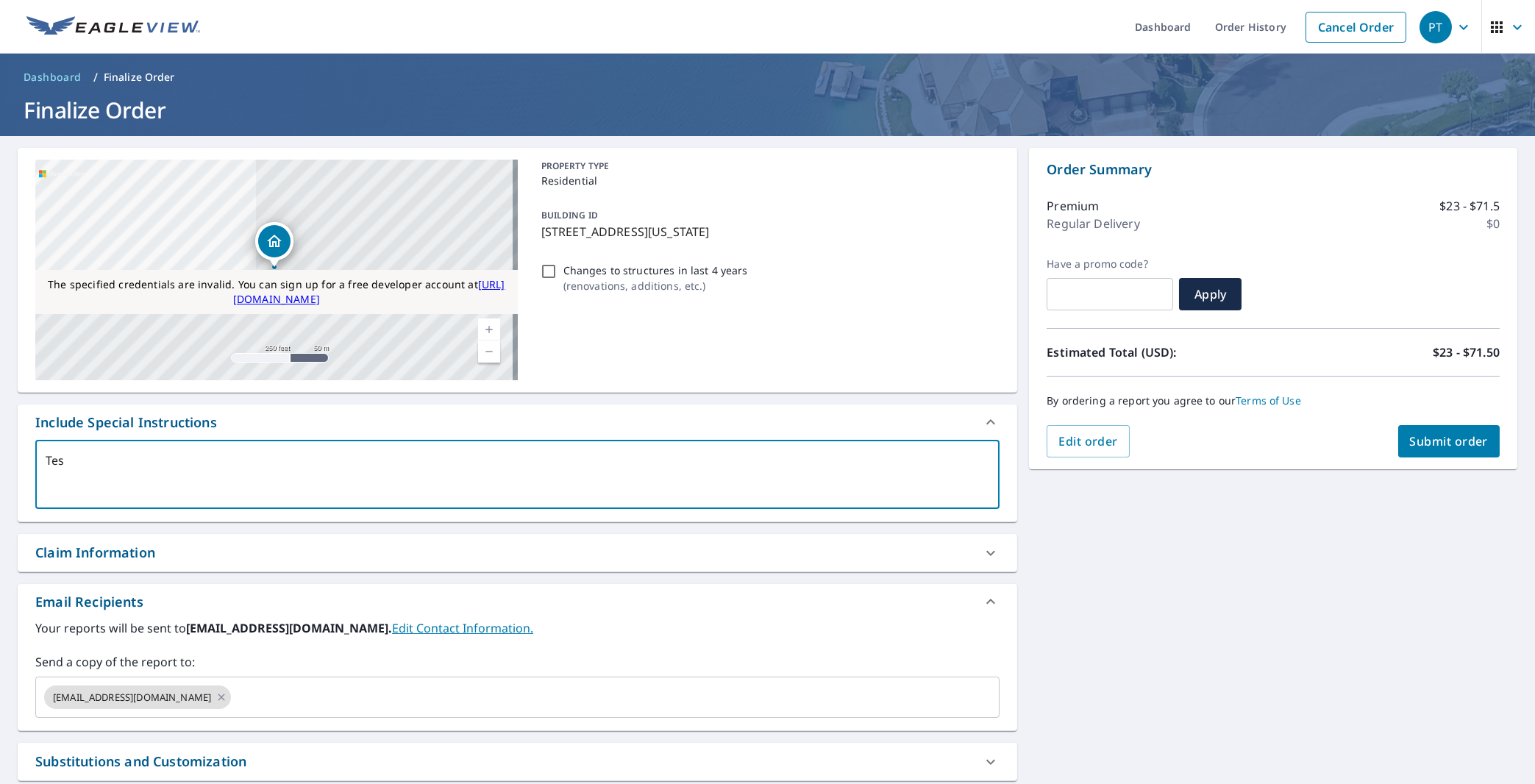
type textarea "x"
checkbox input "true"
type textarea "Testi"
type textarea "x"
checkbox input "true"
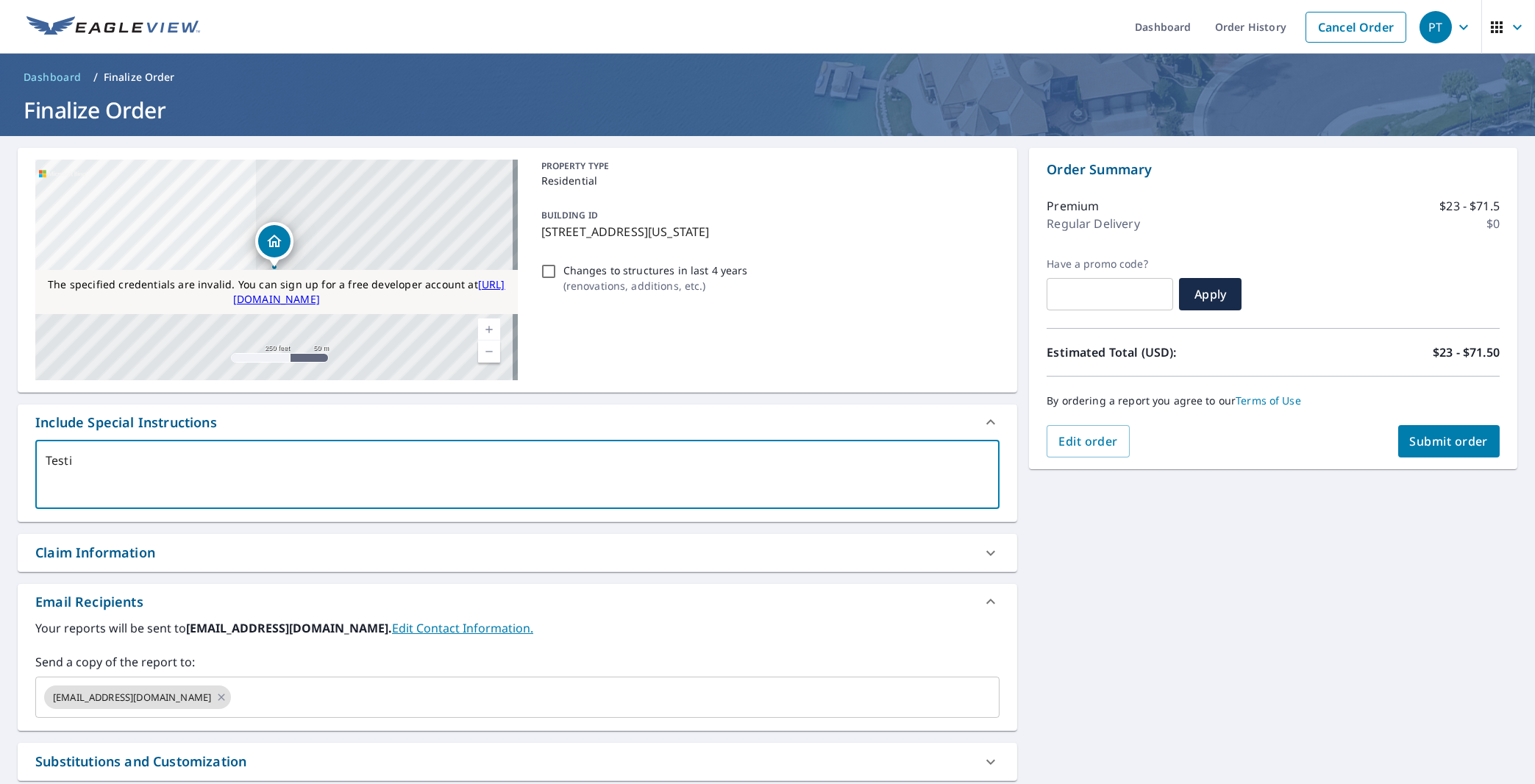
type textarea "Testin"
type textarea "x"
checkbox input "true"
type textarea "Testing"
type textarea "x"
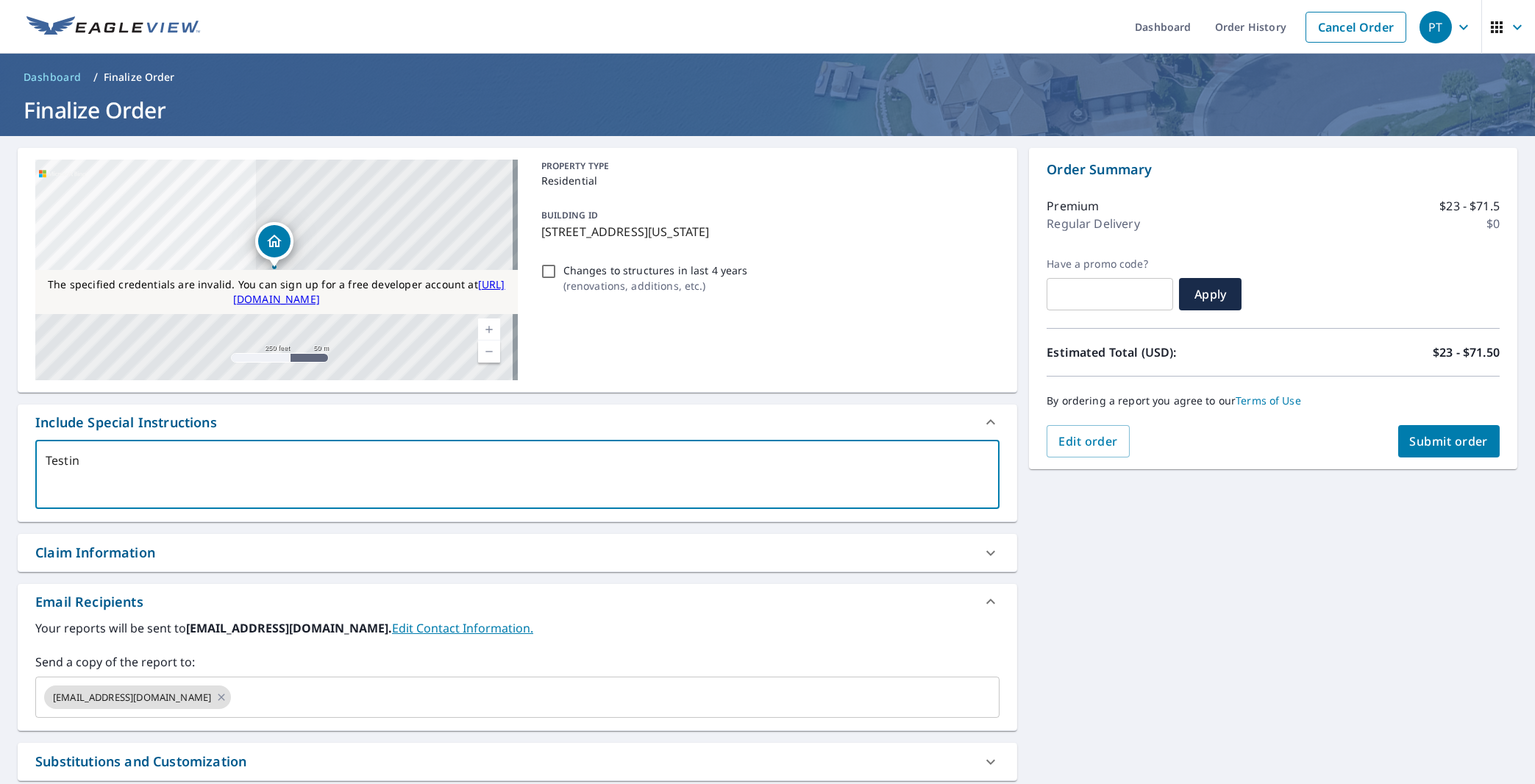
checkbox input "true"
type textarea "Testing1"
type textarea "x"
checkbox input "true"
type textarea "Testing14"
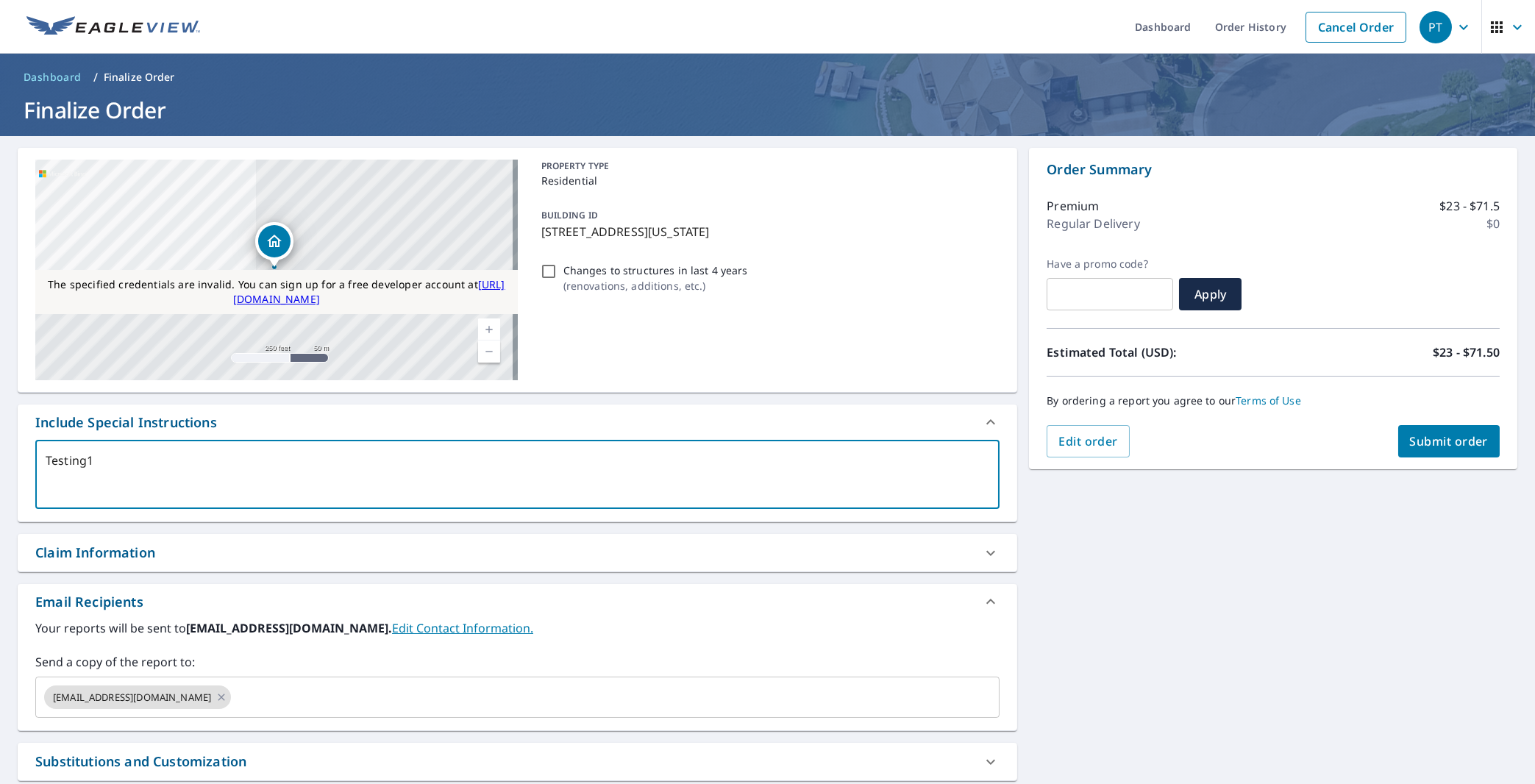
type textarea "x"
checkbox input "true"
type textarea "Testing145"
type textarea "x"
checkbox input "true"
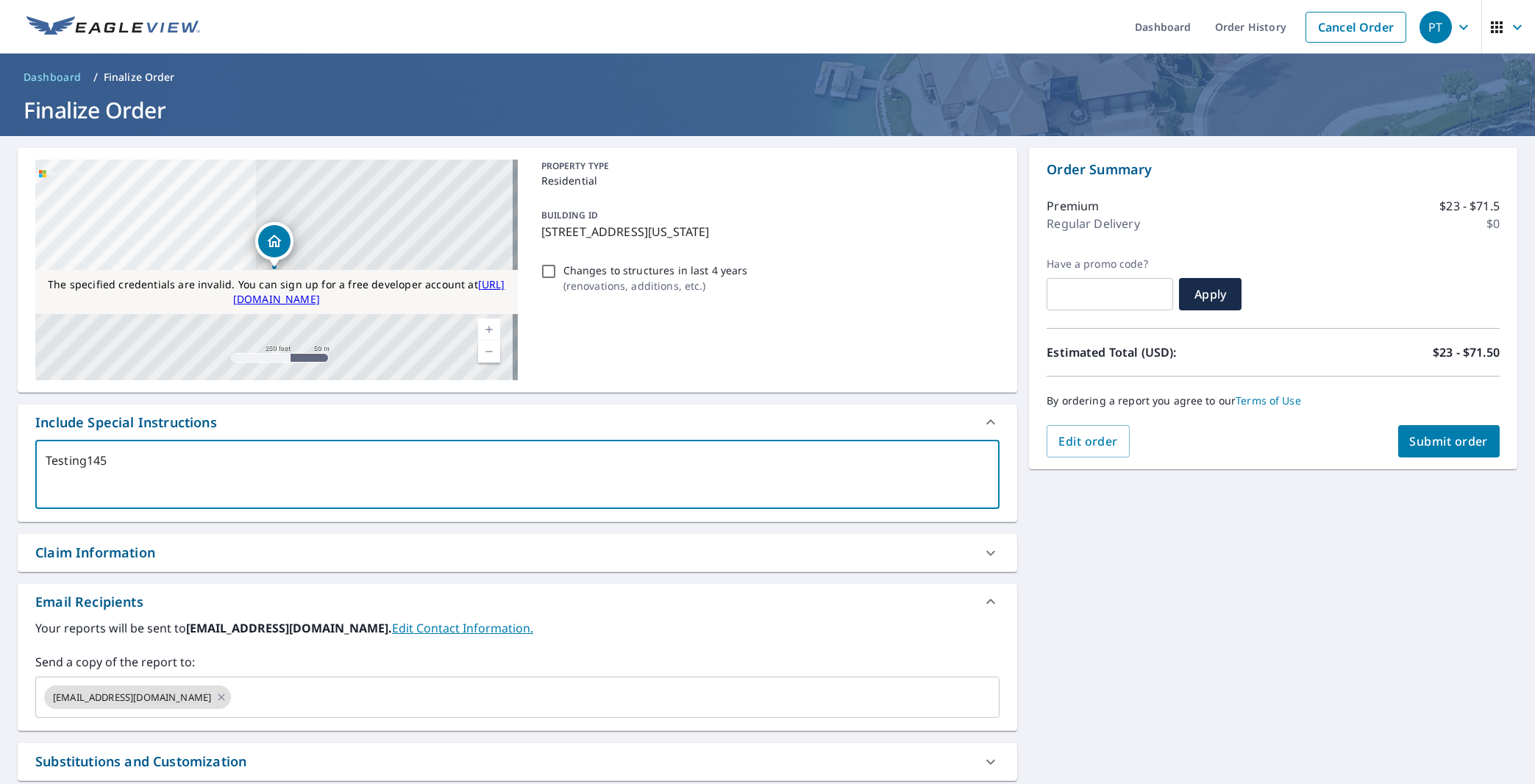
type textarea "Testing1451"
type textarea "x"
checkbox input "true"
type textarea "Testing14512"
type textarea "x"
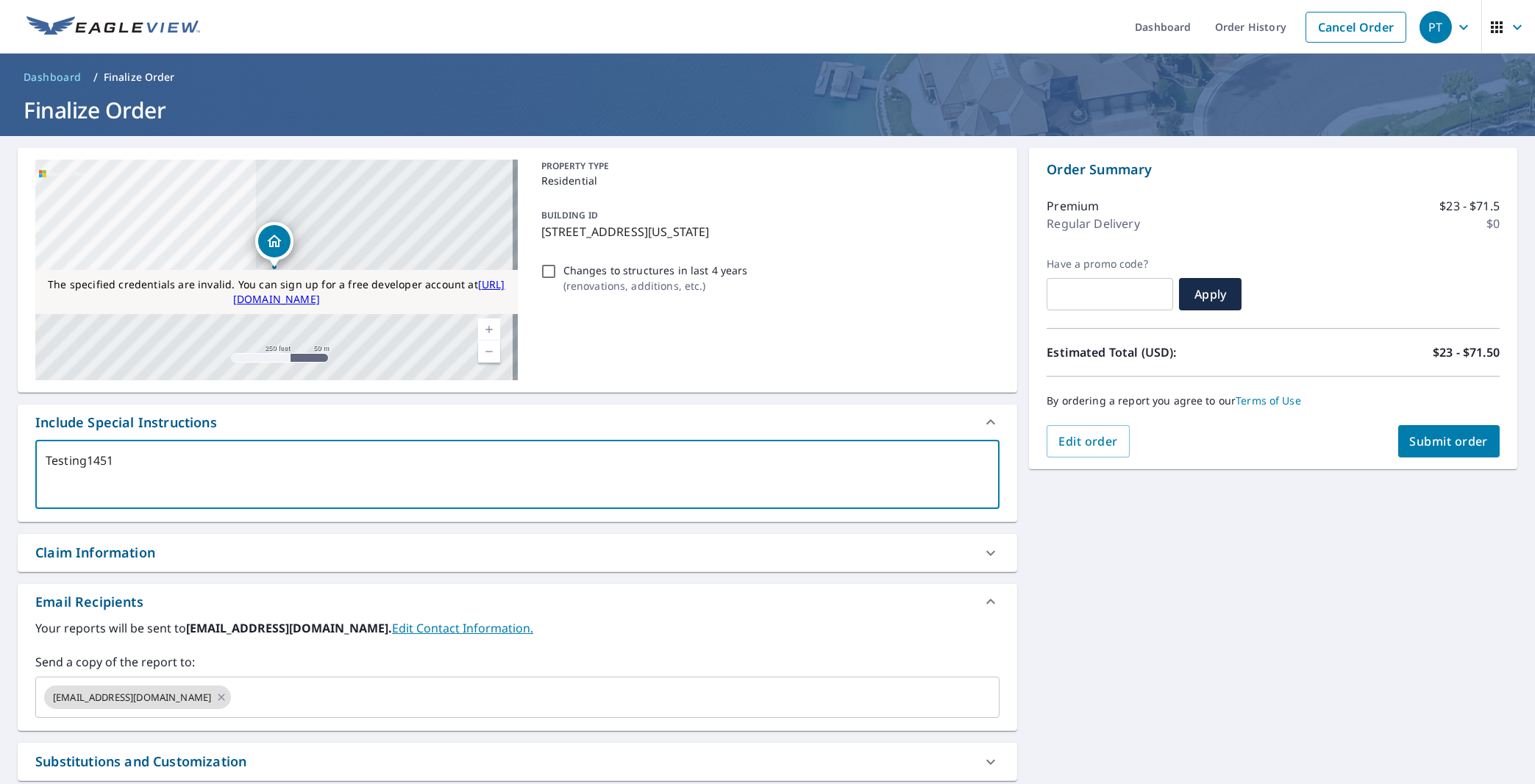
checkbox input "true"
type textarea "Testing14512"
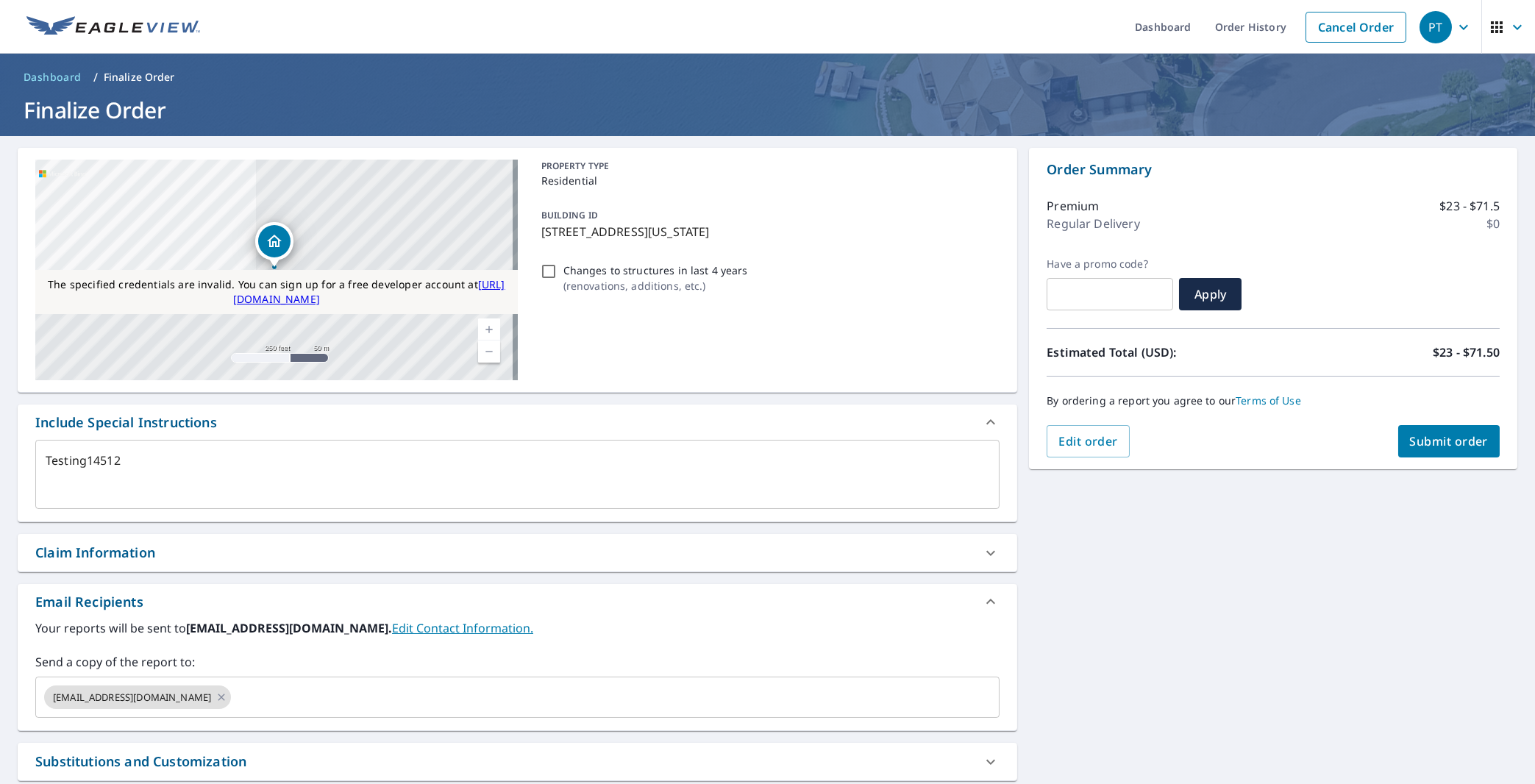
click at [398, 549] on div "Claim Information" at bounding box center [505, 553] width 938 height 20
type textarea "x"
checkbox input "true"
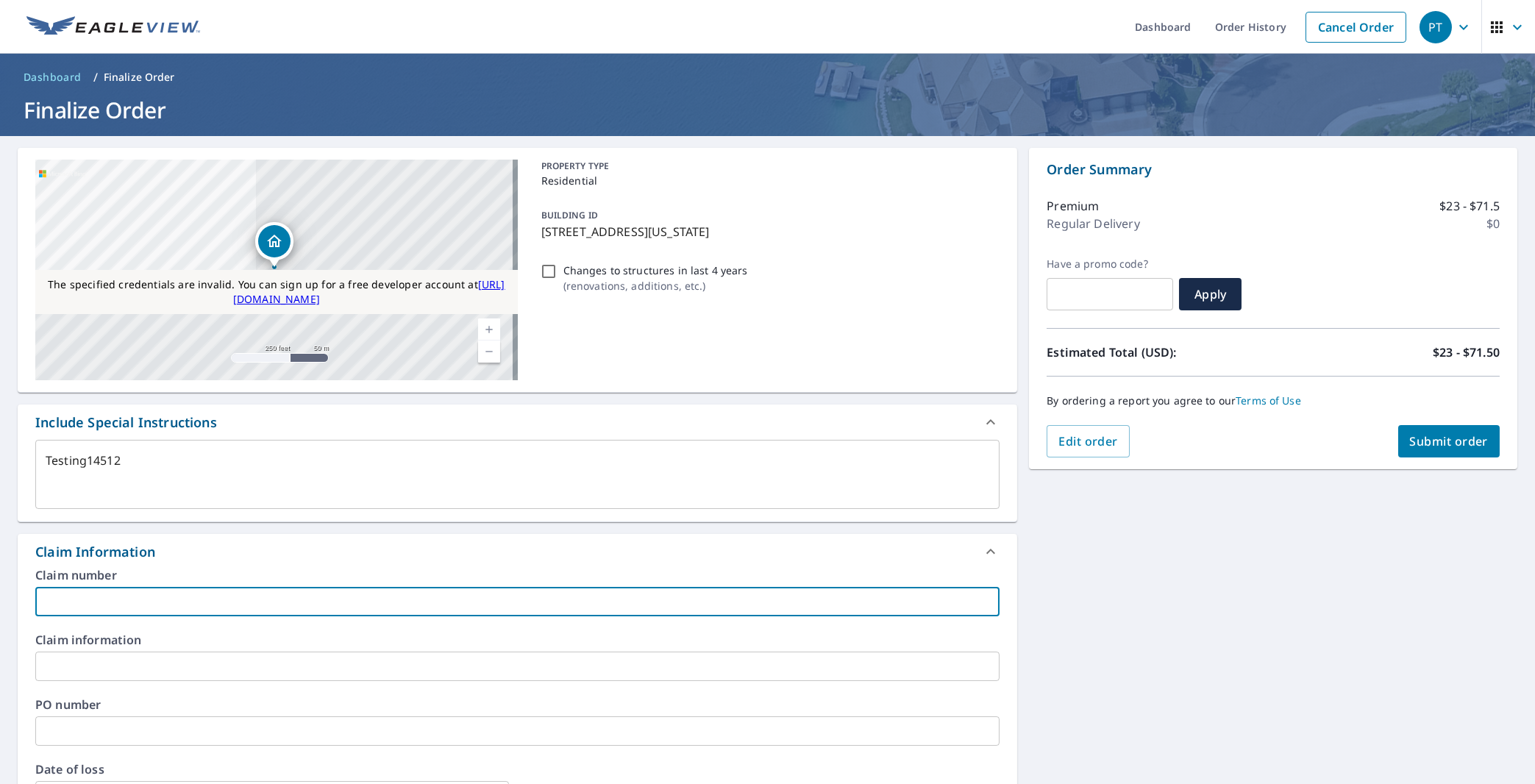
click at [390, 596] on input "text" at bounding box center [518, 601] width 964 height 29
type textarea "x"
checkbox input "true"
type textarea "x"
type input "2"
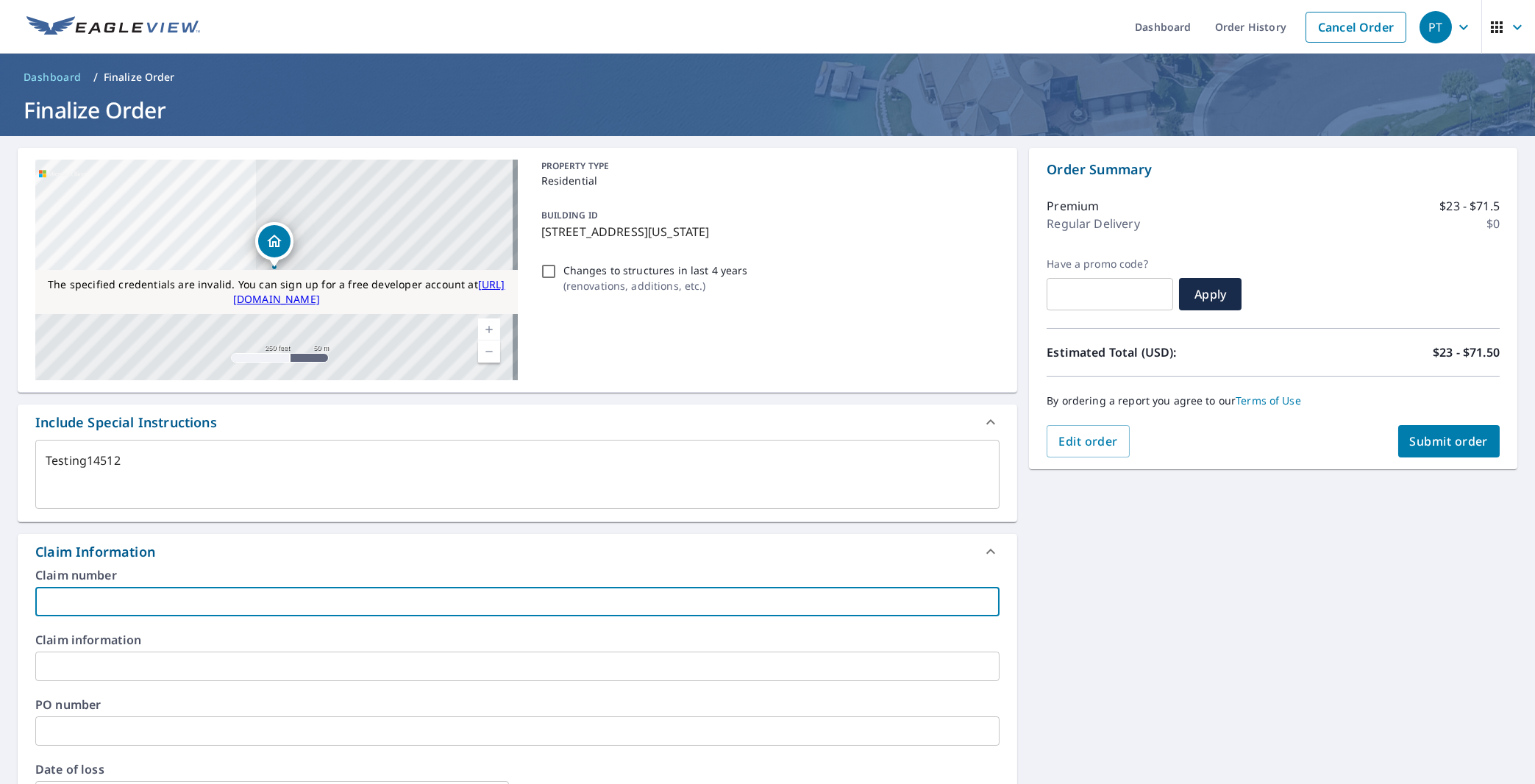
checkbox input "true"
type textarea "x"
type input "23"
checkbox input "true"
type textarea "x"
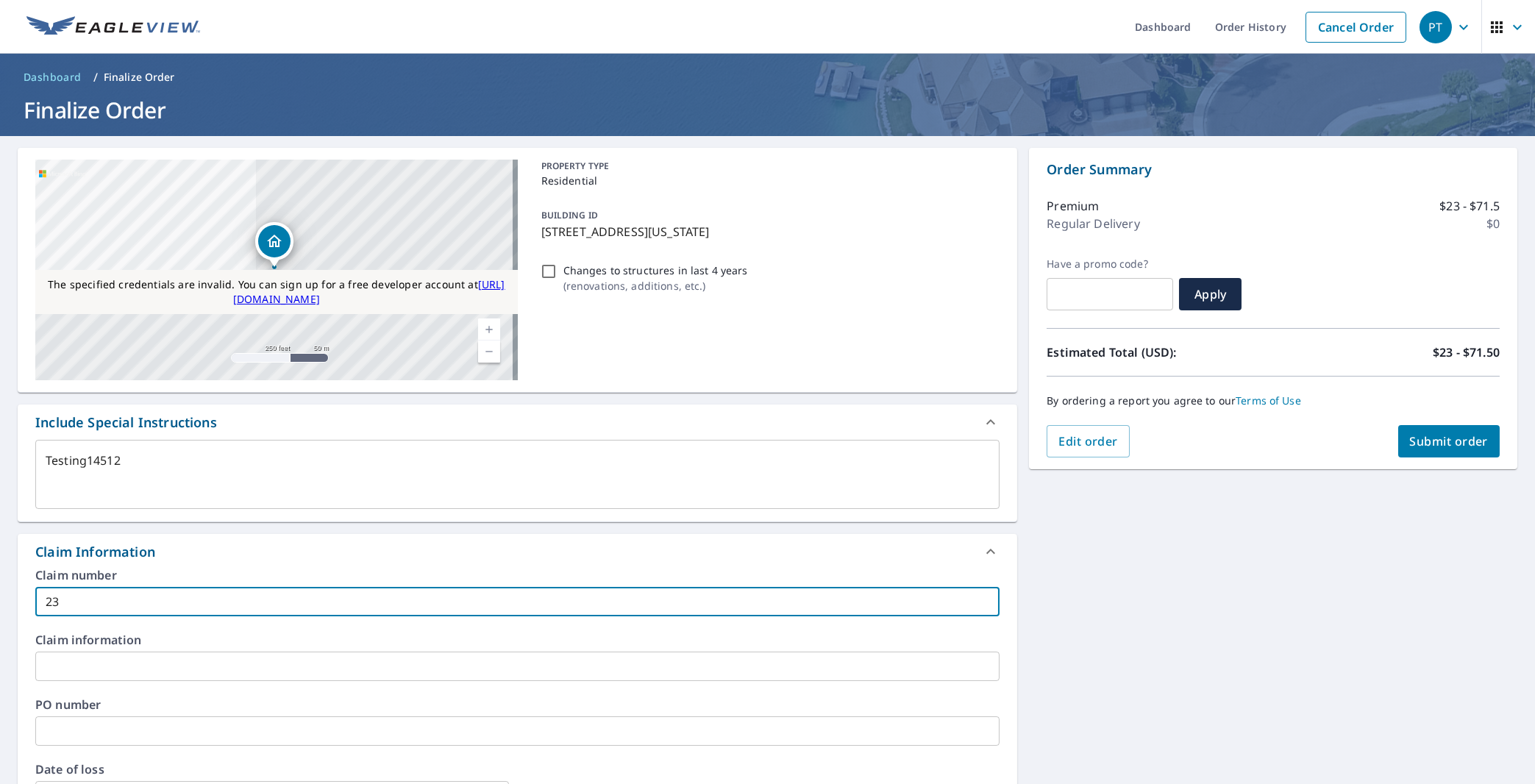
type input "230"
checkbox input "true"
type textarea "x"
type input "2301"
checkbox input "true"
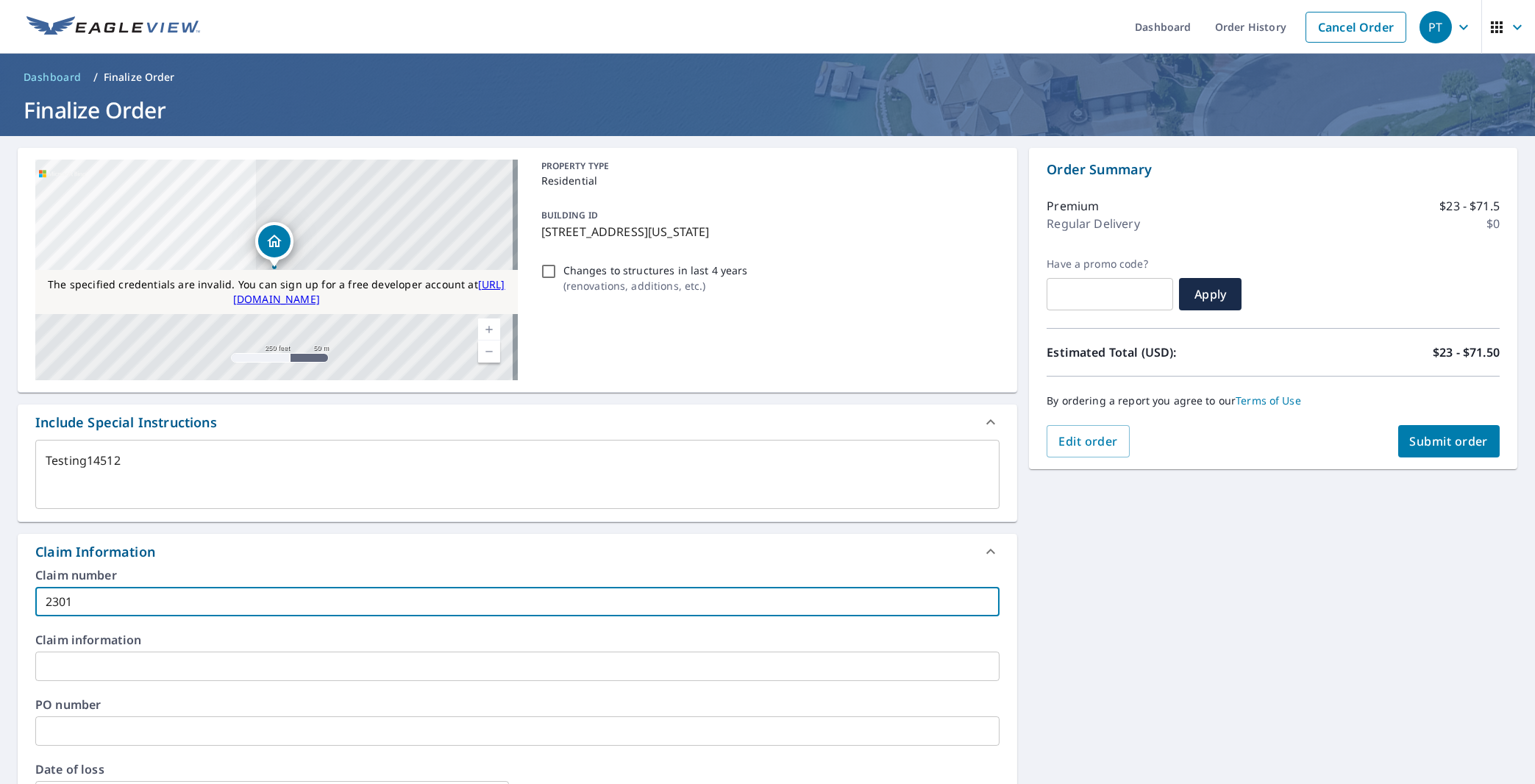
type input "23016"
type textarea "x"
checkbox input "true"
type textarea "x"
type input "230161"
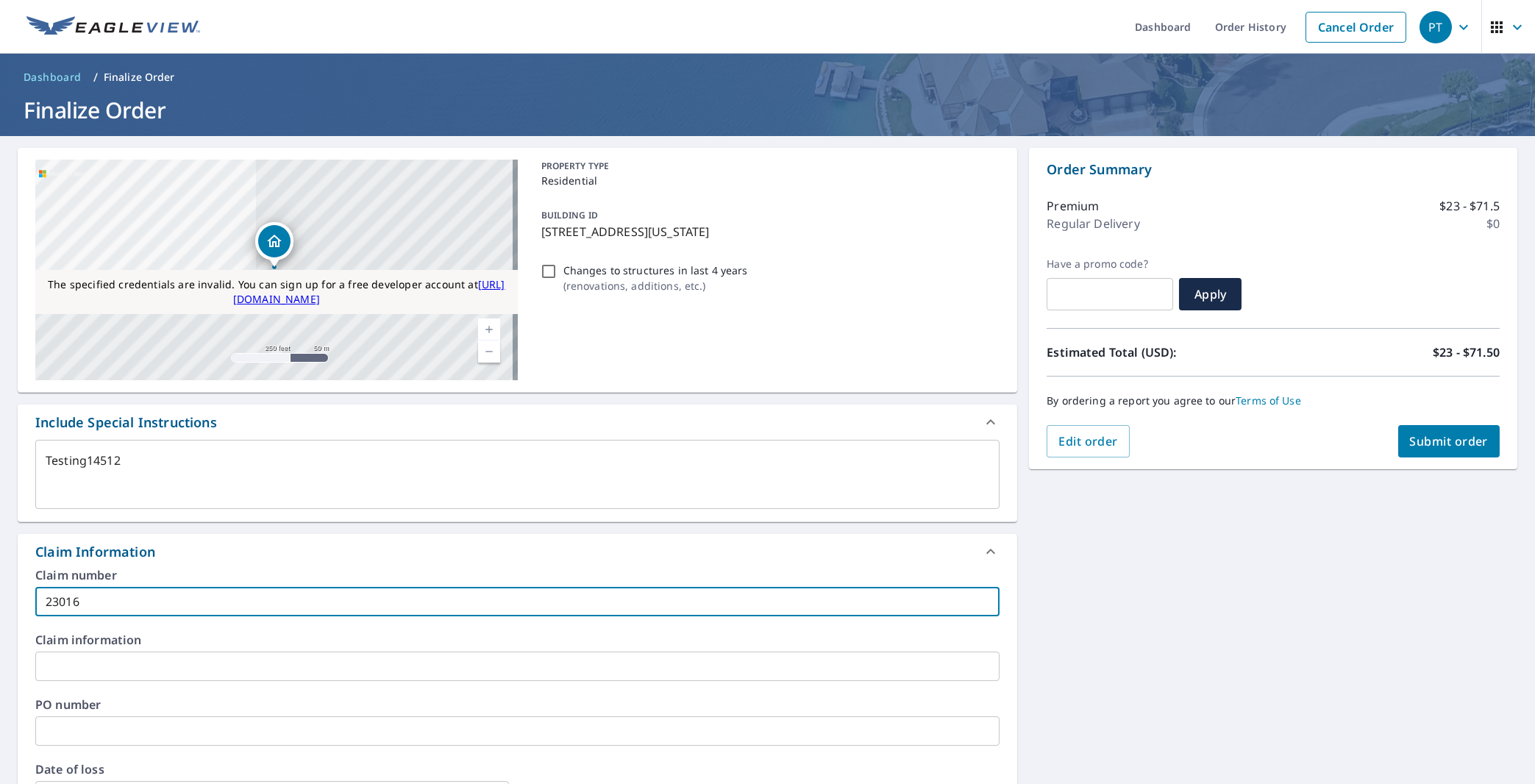
checkbox input "true"
type textarea "x"
type input "2301616"
checkbox input "true"
type textarea "x"
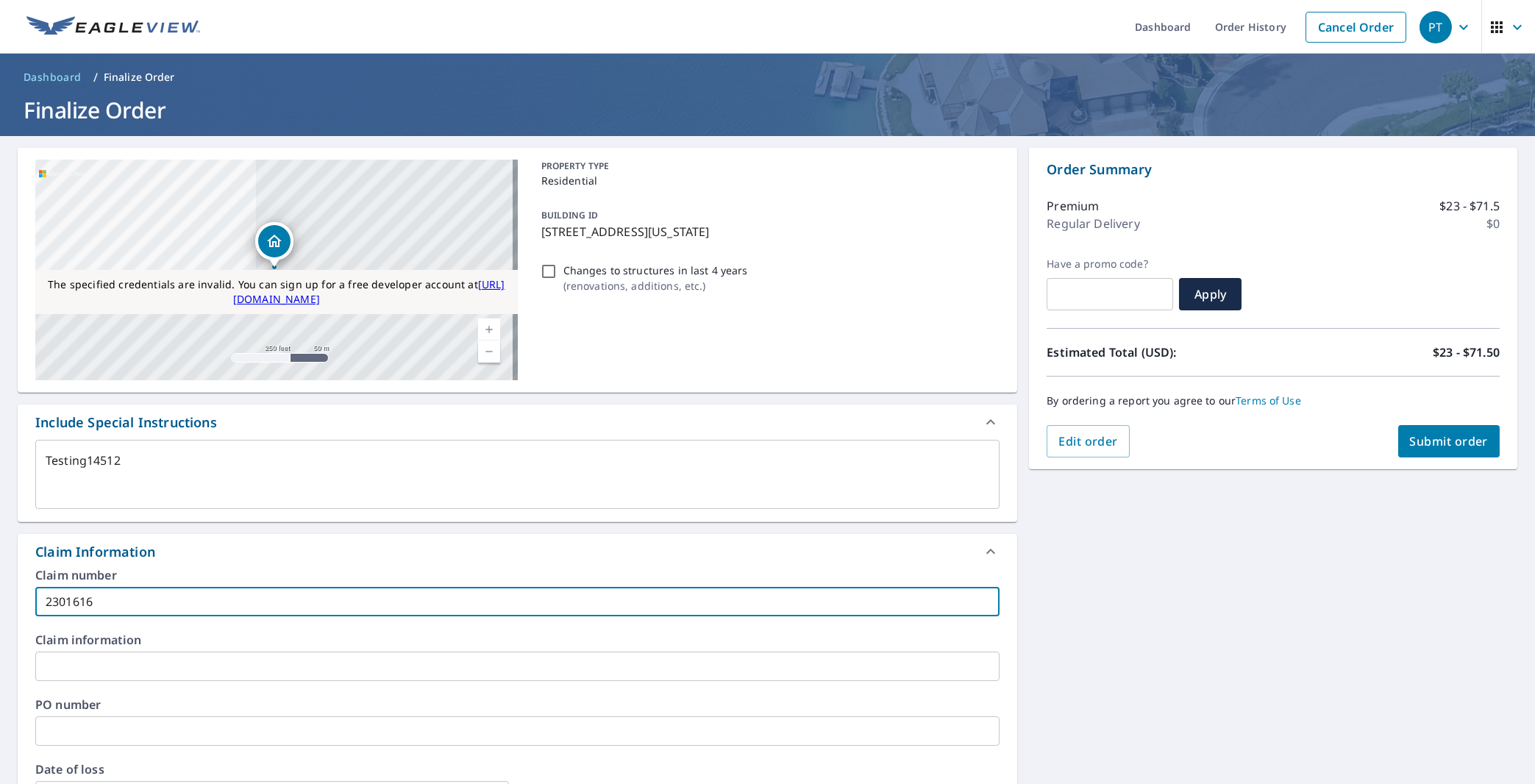
type input "23016166"
checkbox input "true"
type textarea "x"
type input "230161666"
checkbox input "true"
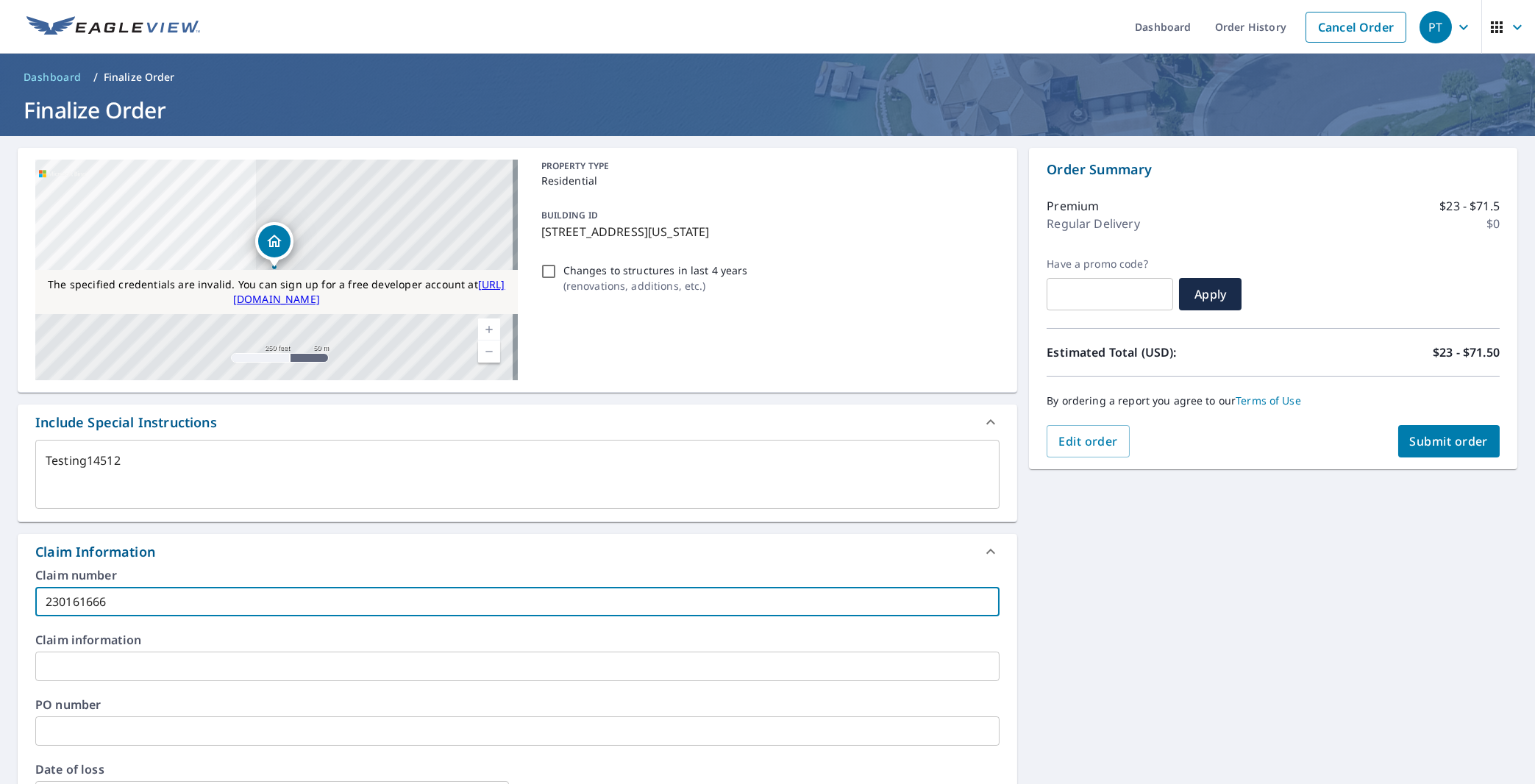
type textarea "x"
type input "2301616664"
checkbox input "true"
type textarea "x"
type input "23016166645"
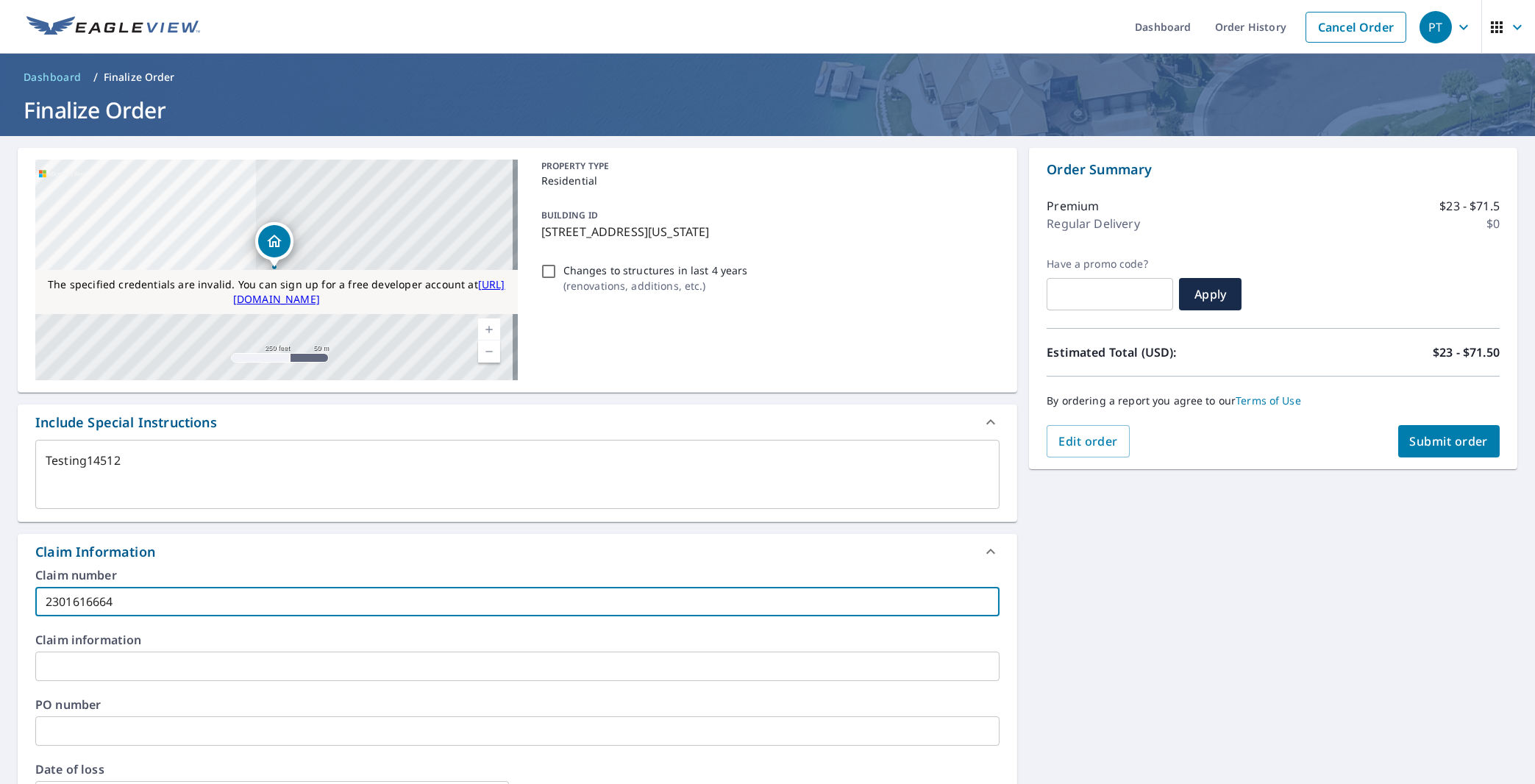
checkbox input "true"
type input "23016166645"
type textarea "x"
type input "4"
checkbox input "true"
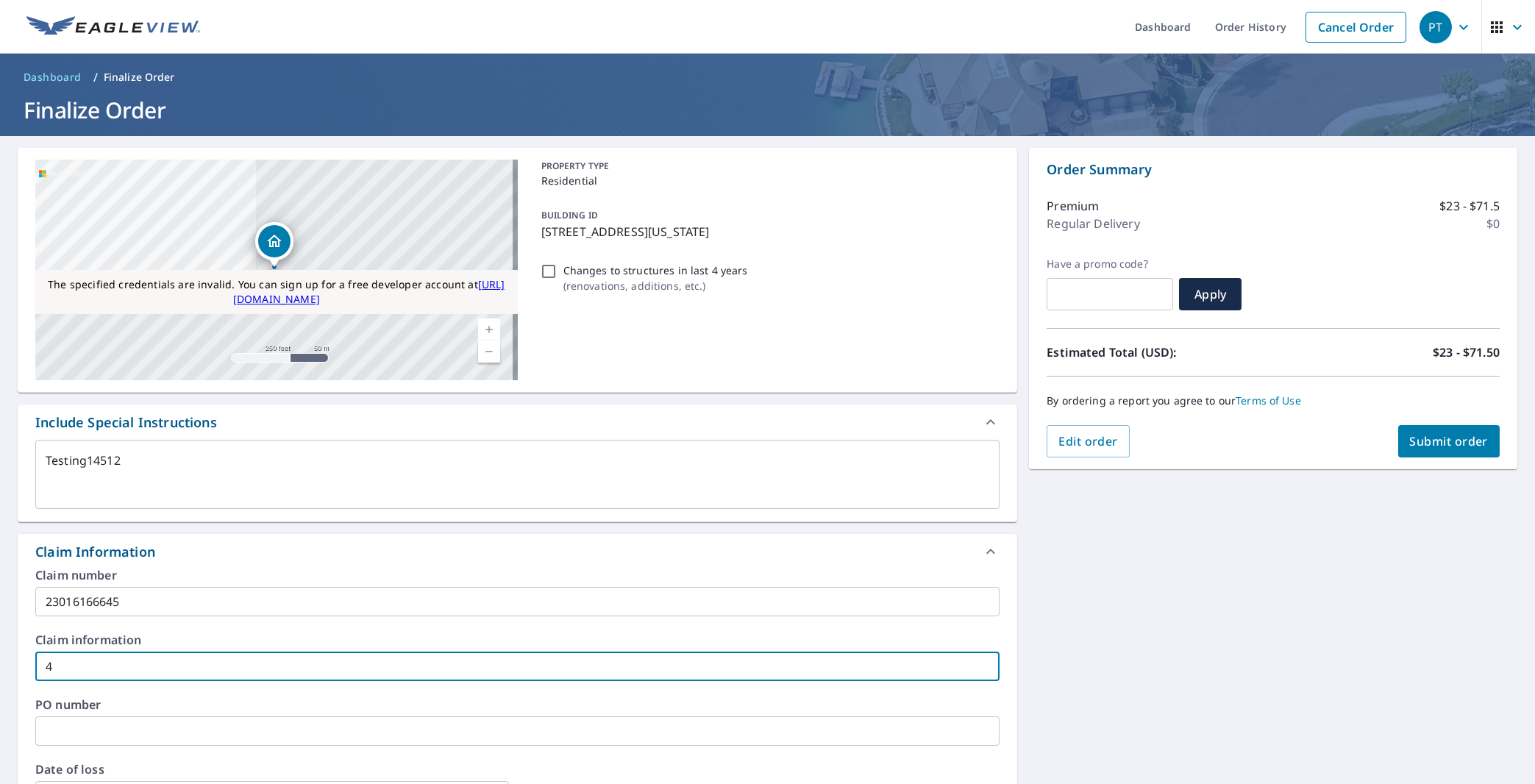
type textarea "x"
type input "46"
checkbox input "true"
type textarea "x"
type input "466"
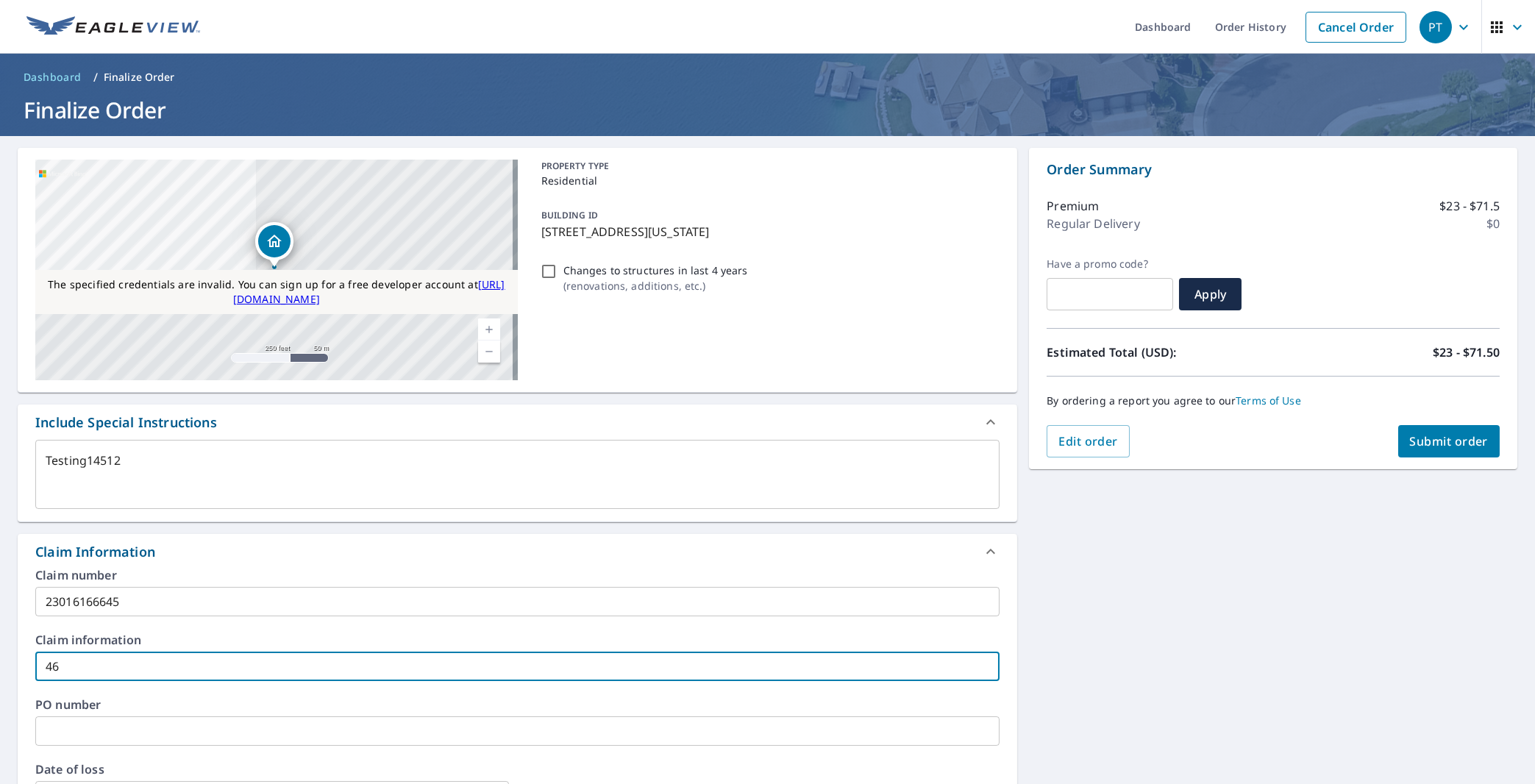
checkbox input "true"
type textarea "x"
type input "4666"
checkbox input "true"
type input "4666"
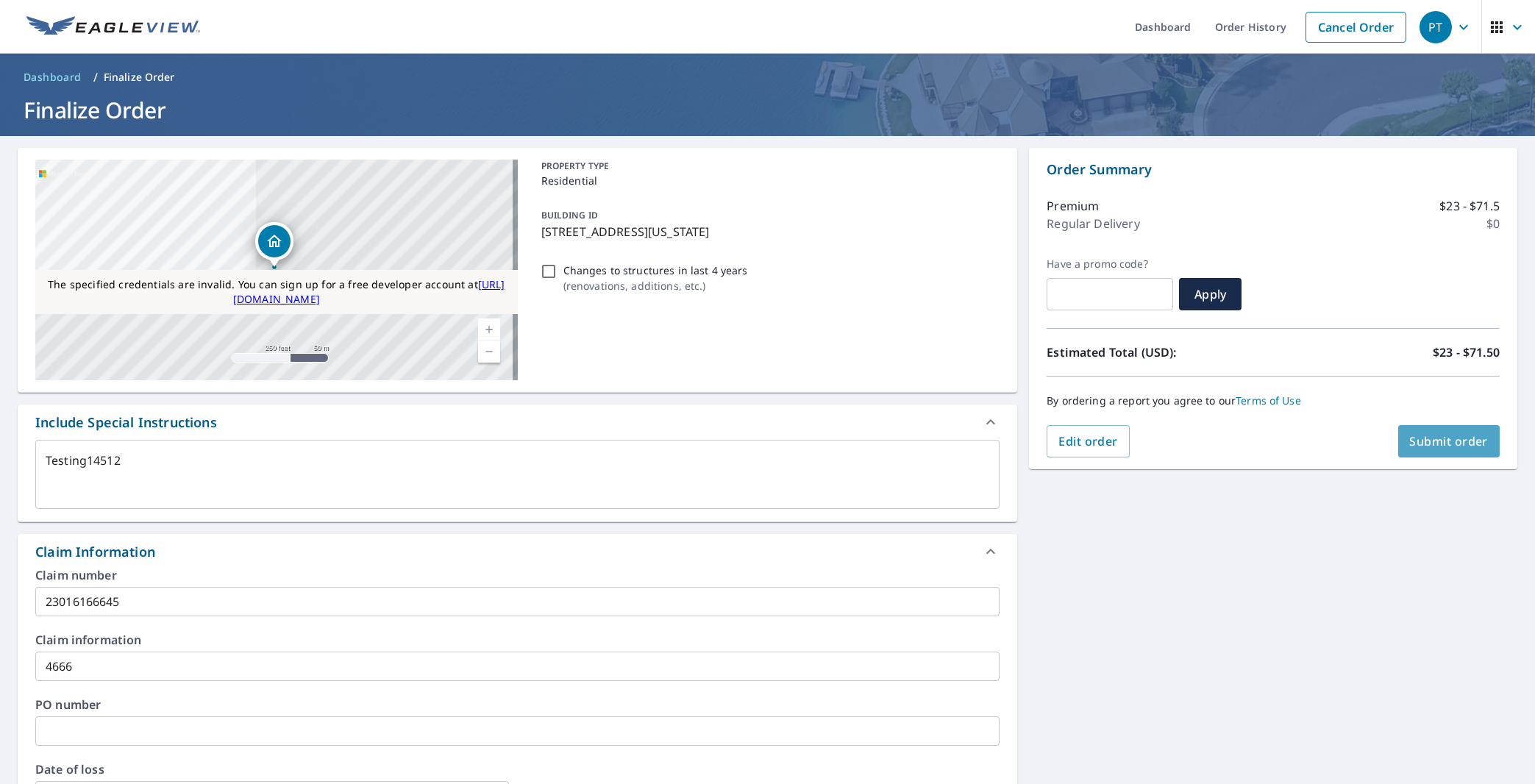
click at [1451, 429] on button "Submit order" at bounding box center [1449, 441] width 102 height 32
type textarea "x"
checkbox input "true"
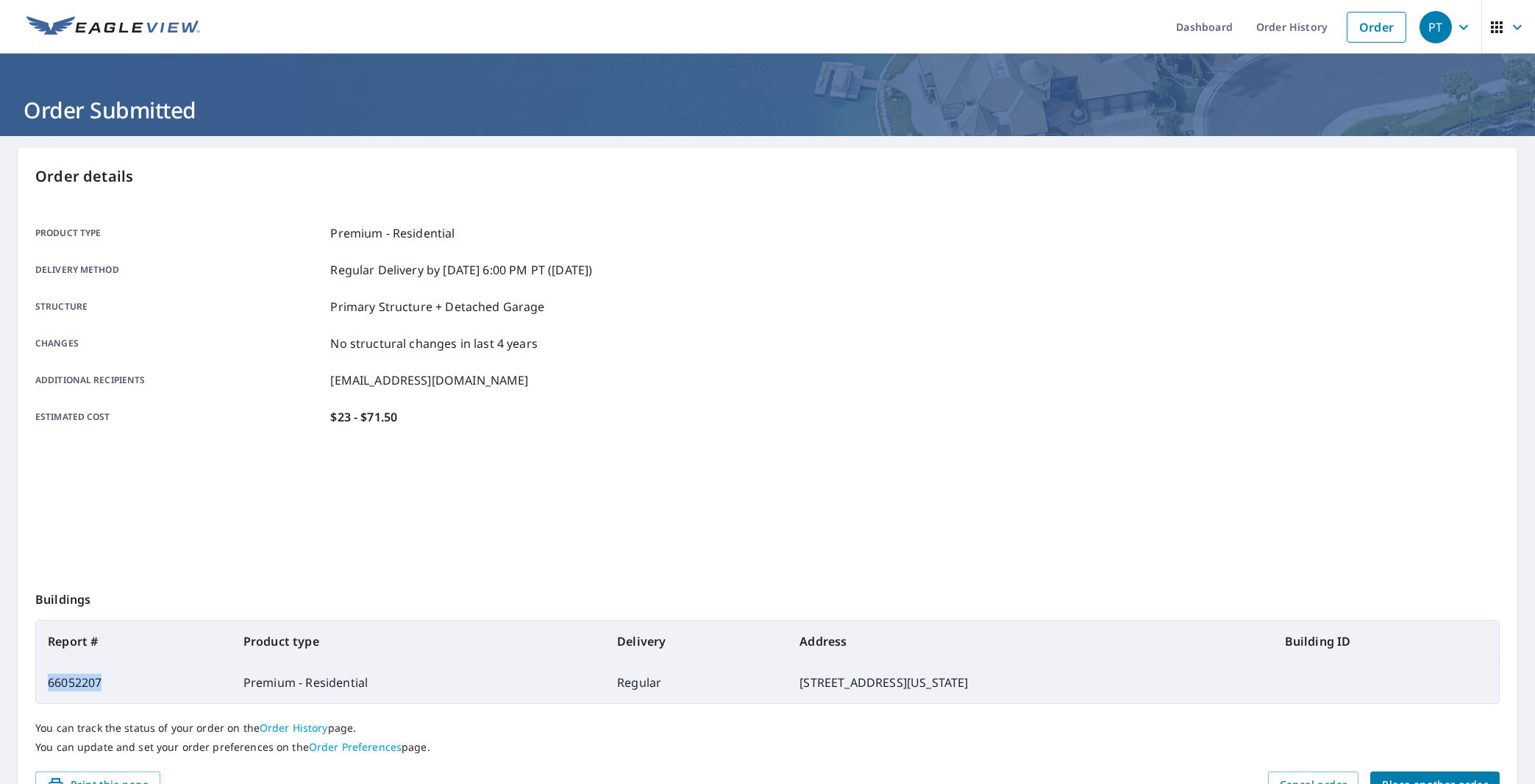
drag, startPoint x: 56, startPoint y: 690, endPoint x: 36, endPoint y: 691, distance: 20.0
click at [36, 691] on td "66052207" at bounding box center [133, 682] width 196 height 41
copy td "66052207"
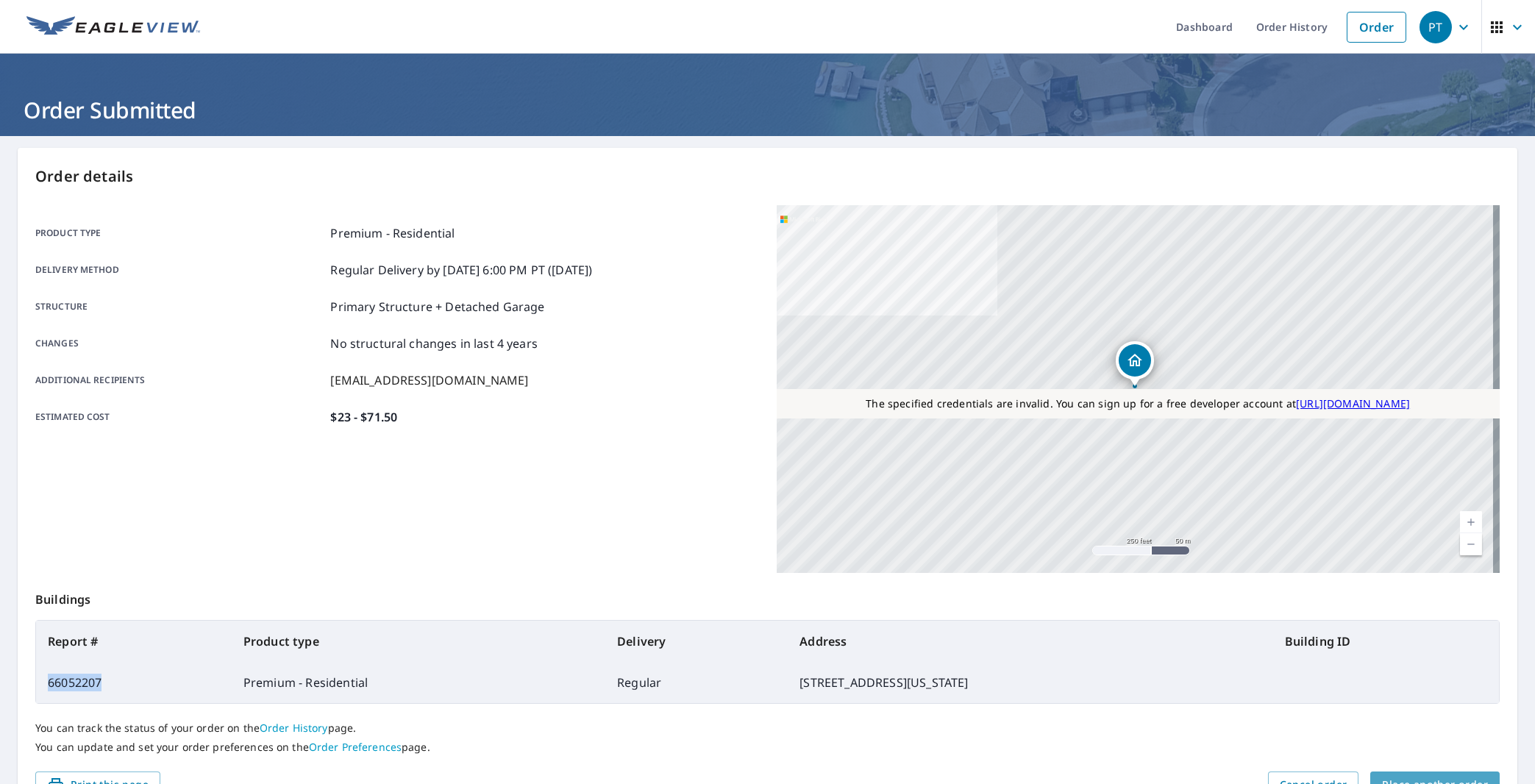
click at [1429, 774] on button "Place another order" at bounding box center [1435, 785] width 129 height 27
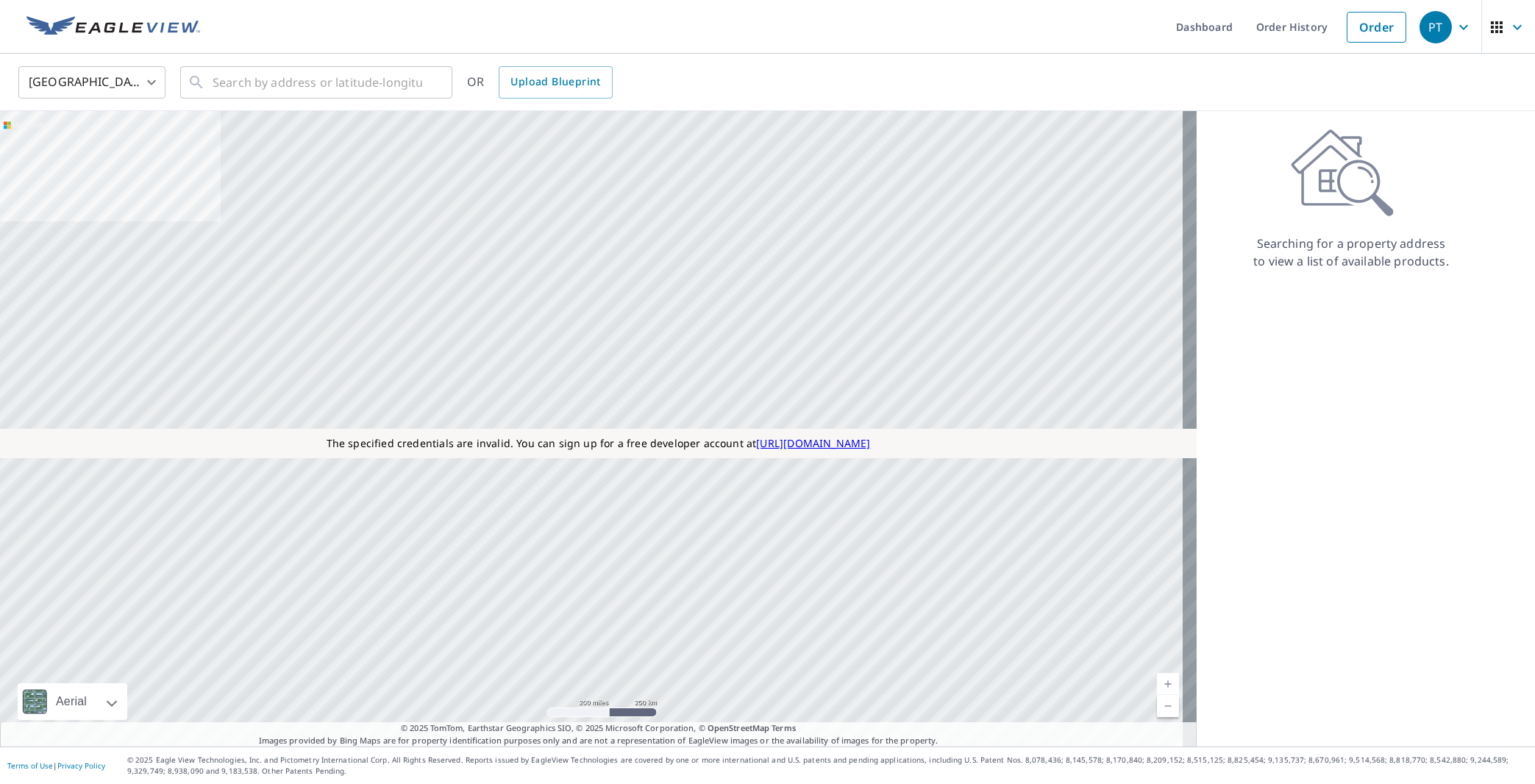
click at [1453, 380] on div "Searching for a property address to view a list of available products." at bounding box center [1351, 429] width 309 height 636
click at [303, 75] on input "text" at bounding box center [317, 82] width 210 height 41
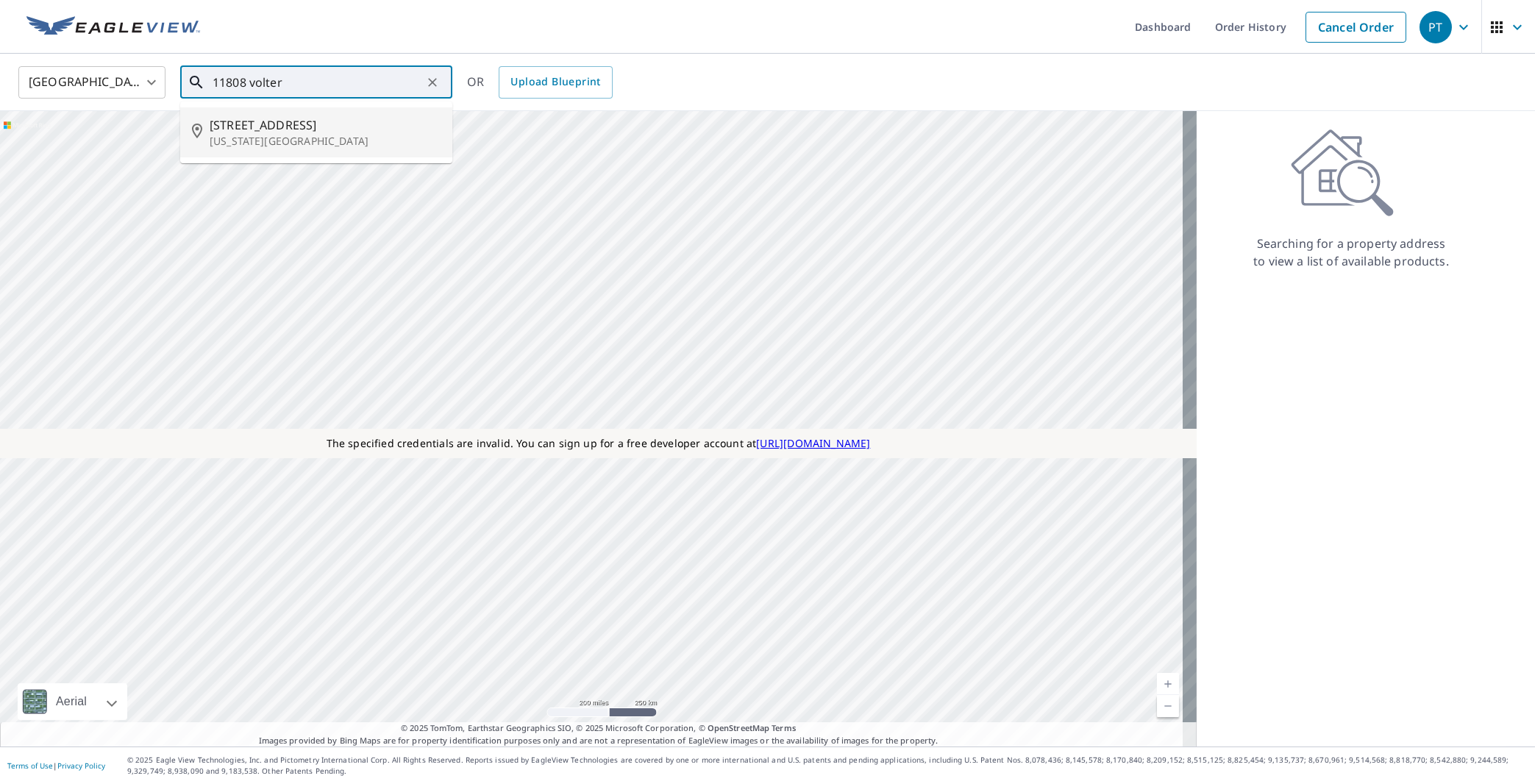
click at [279, 146] on p "[US_STATE][GEOGRAPHIC_DATA]" at bounding box center [325, 141] width 231 height 14
type input "[STREET_ADDRESS][US_STATE]"
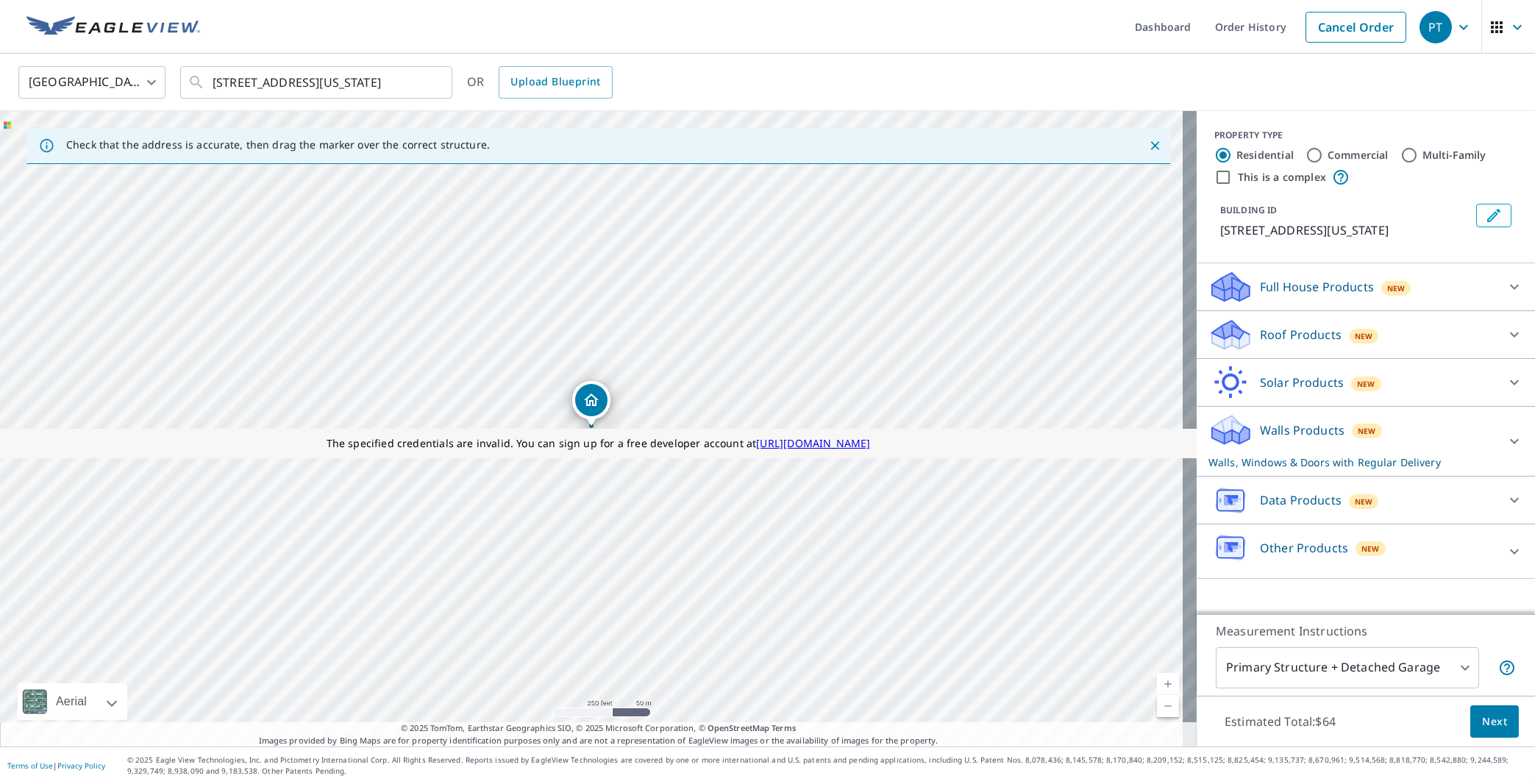
click at [1279, 470] on div "Walls Products New Walls, Windows & Doors with Regular Delivery" at bounding box center [1352, 441] width 288 height 57
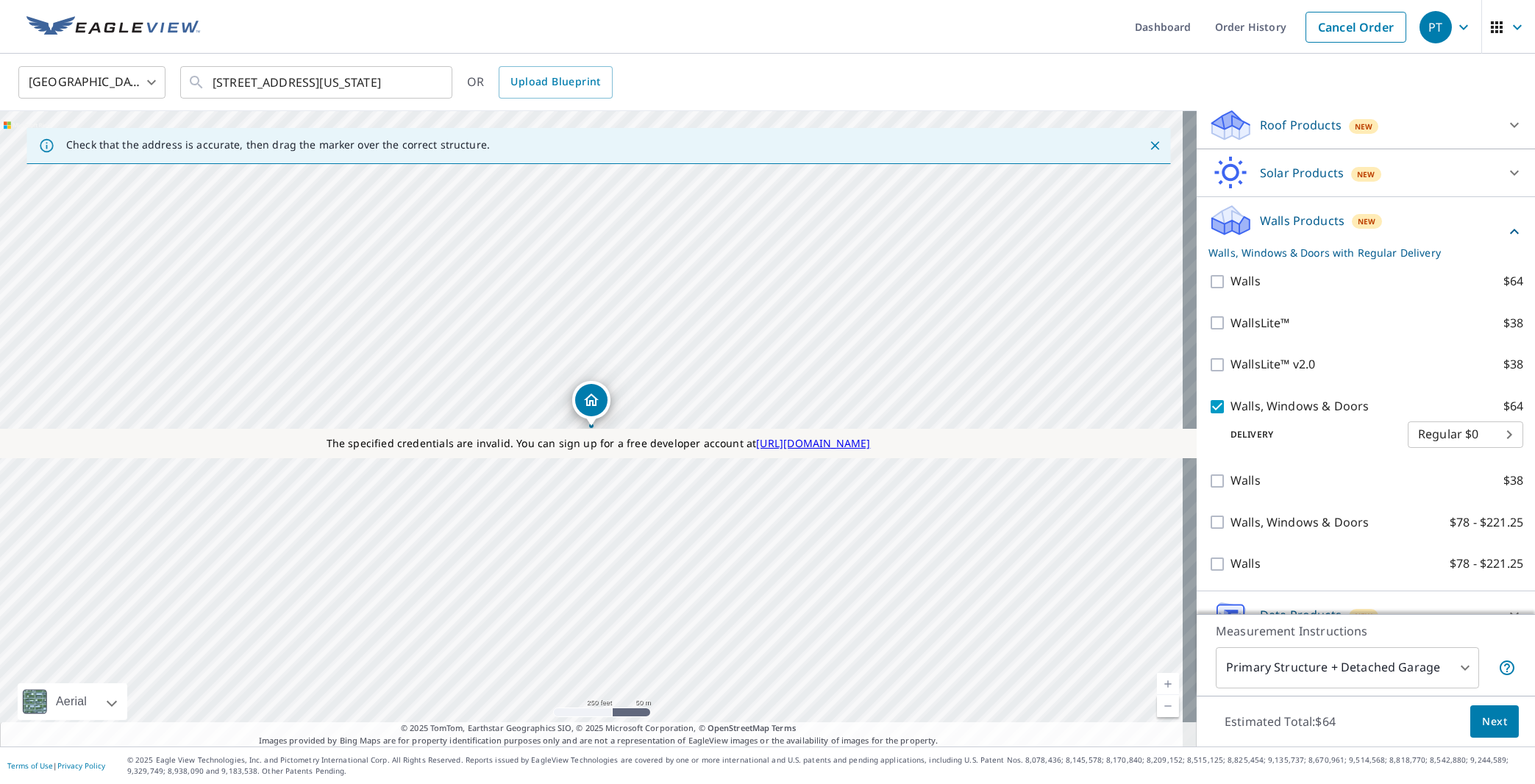
scroll to position [221, 0]
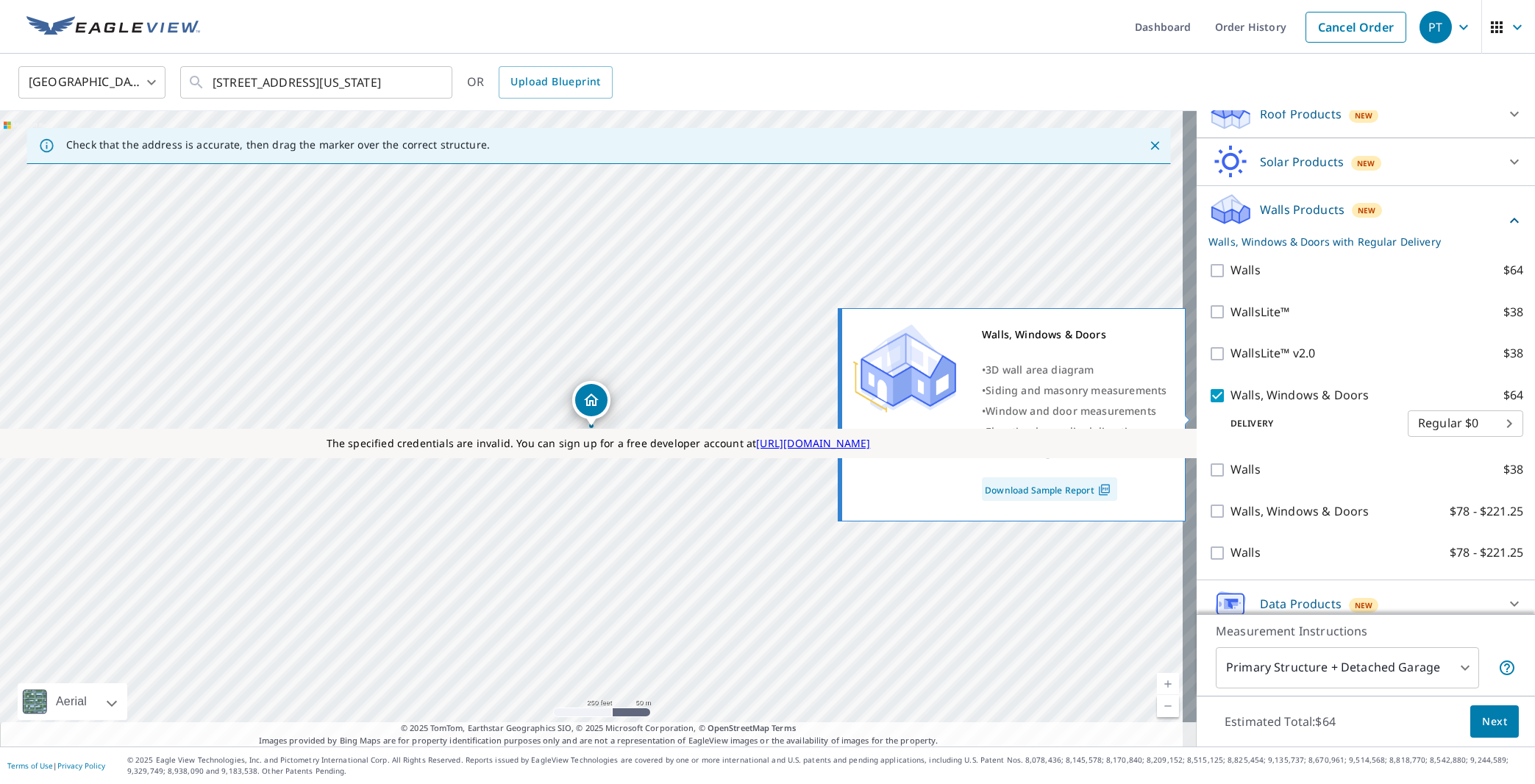
click at [1208, 405] on input "Walls, Windows & Doors $64" at bounding box center [1219, 396] width 22 height 18
checkbox input "false"
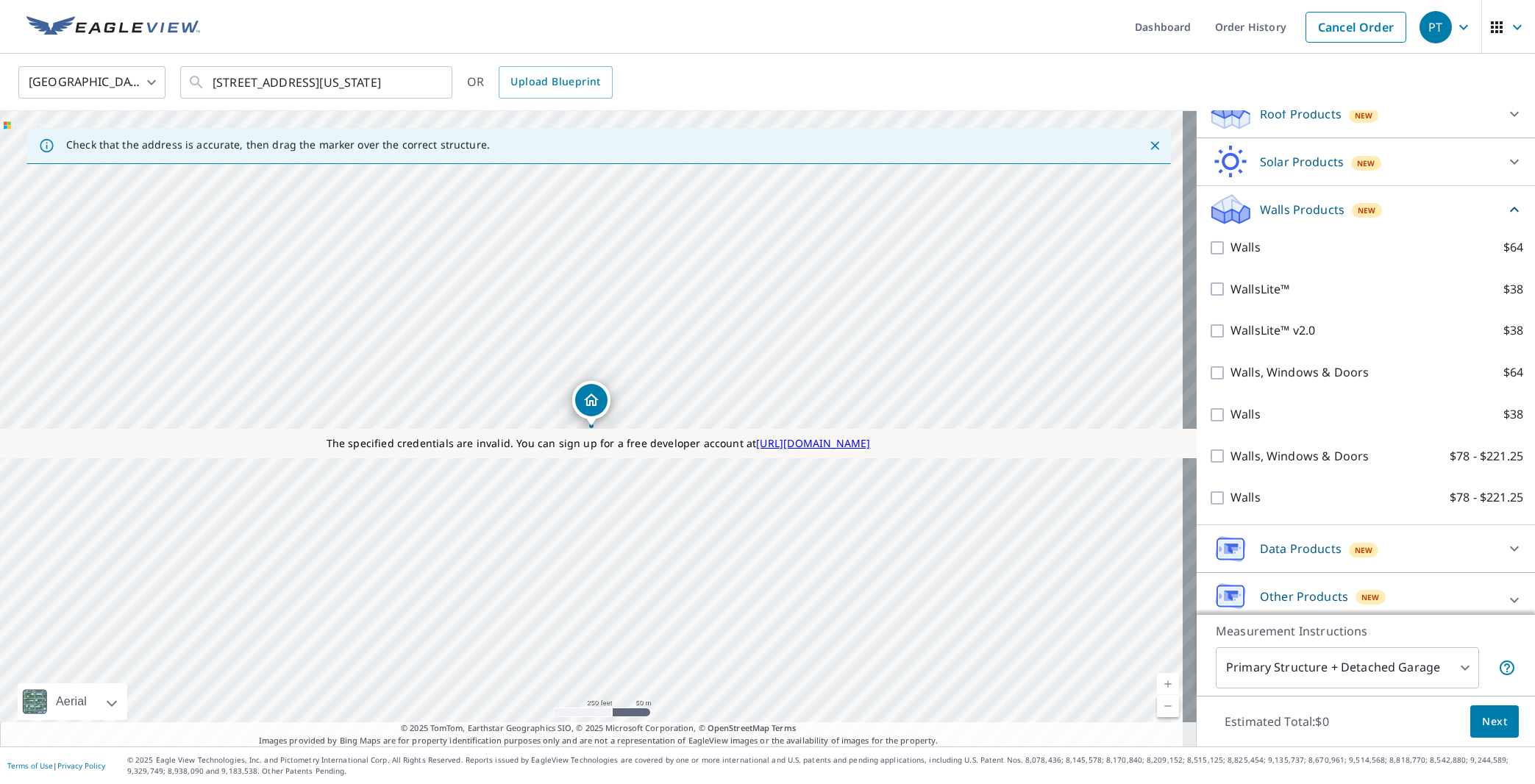
click at [1506, 219] on icon at bounding box center [1514, 210] width 18 height 18
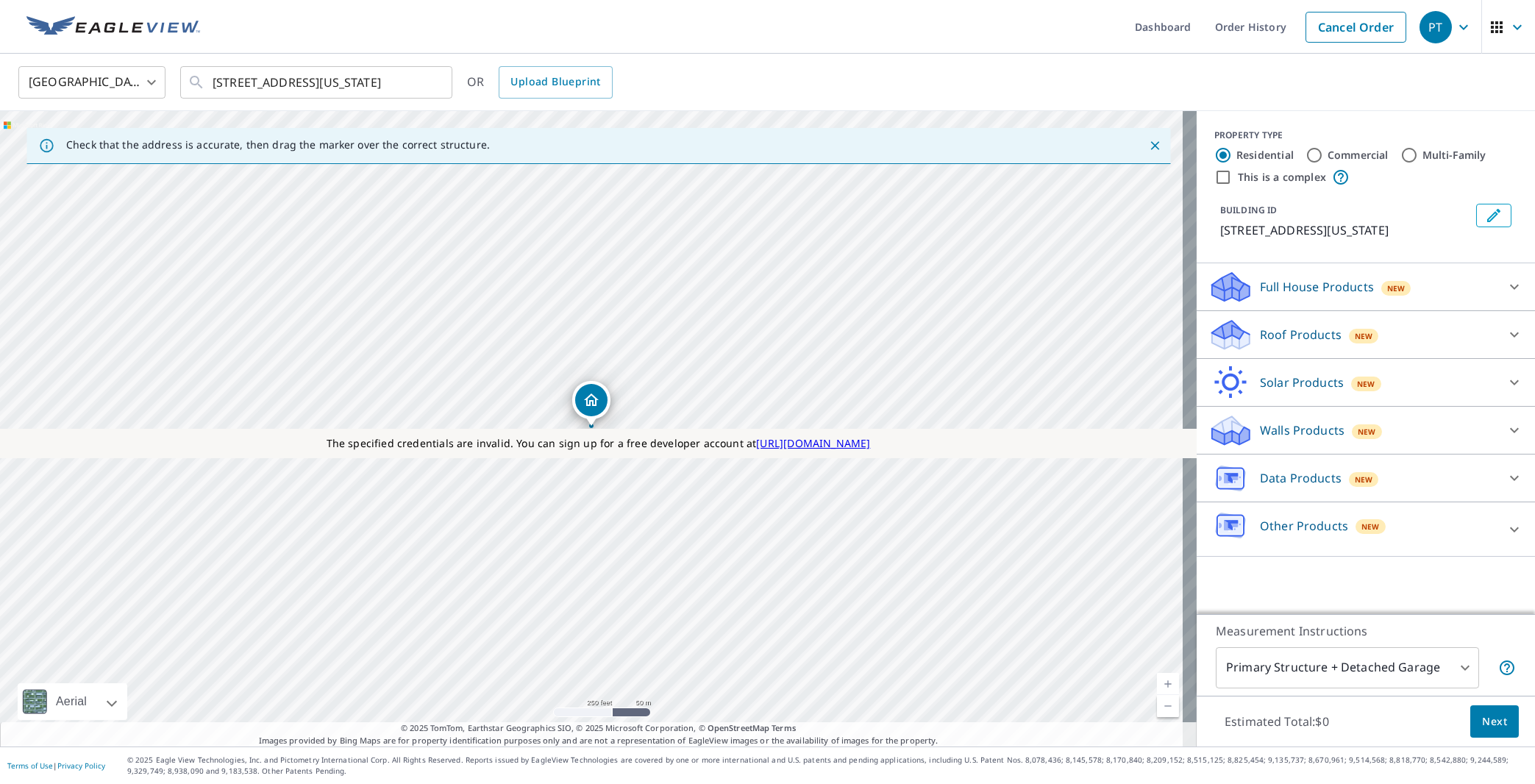
scroll to position [0, 0]
click at [1280, 344] on p "Roof Products" at bounding box center [1300, 335] width 81 height 18
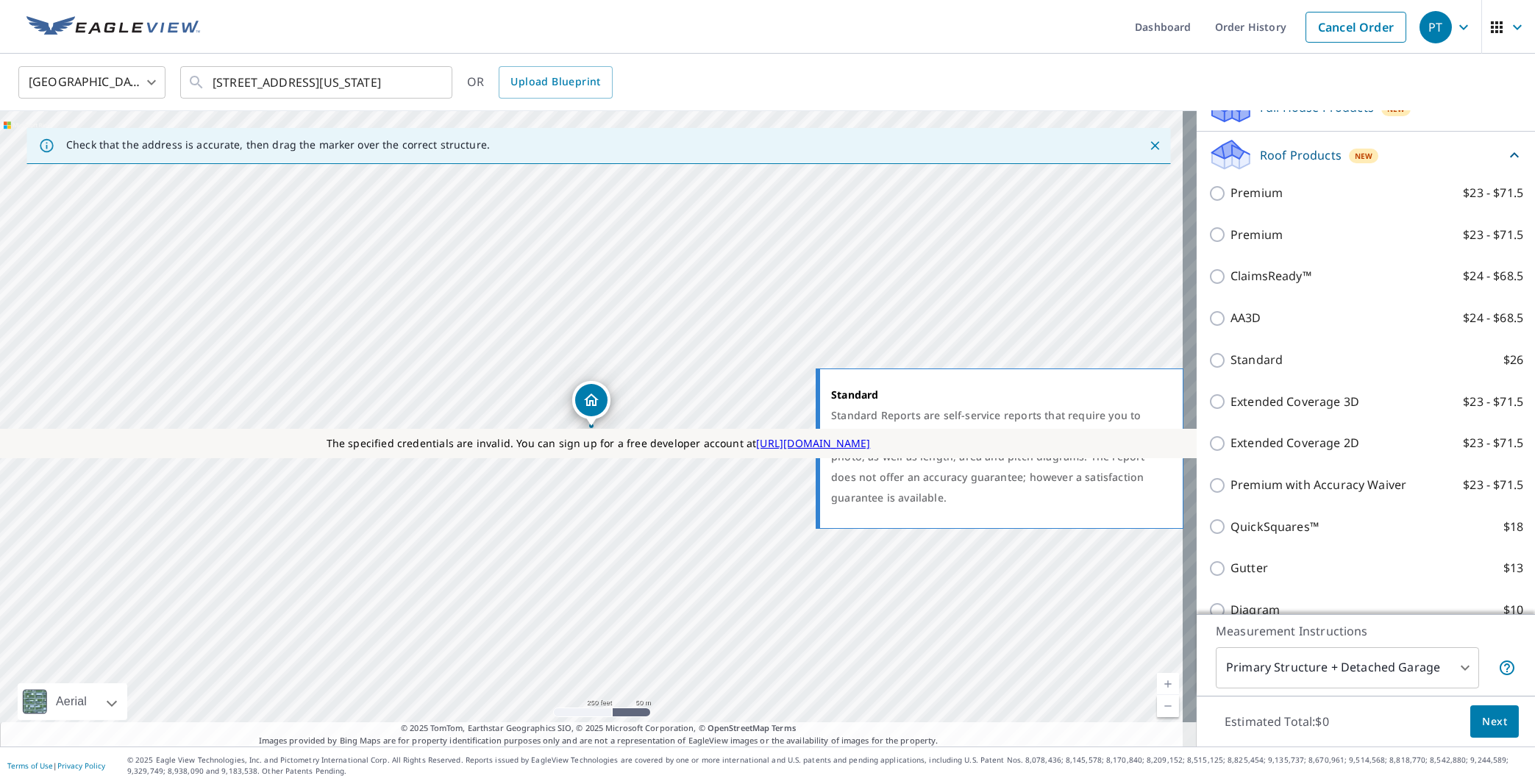
scroll to position [187, 0]
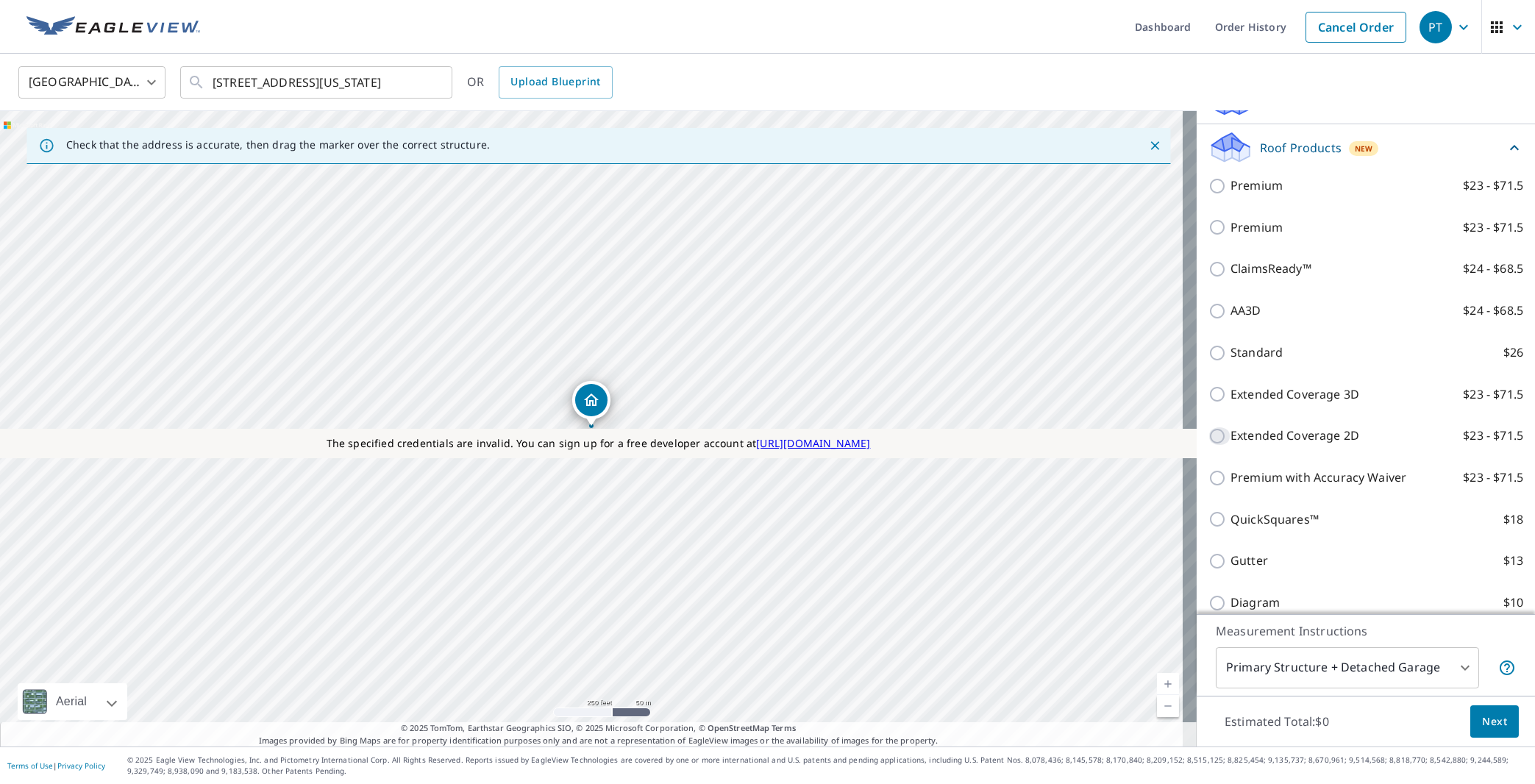
click at [1208, 445] on input "Extended Coverage 2D $23 - $71.5" at bounding box center [1219, 437] width 22 height 18
checkbox input "true"
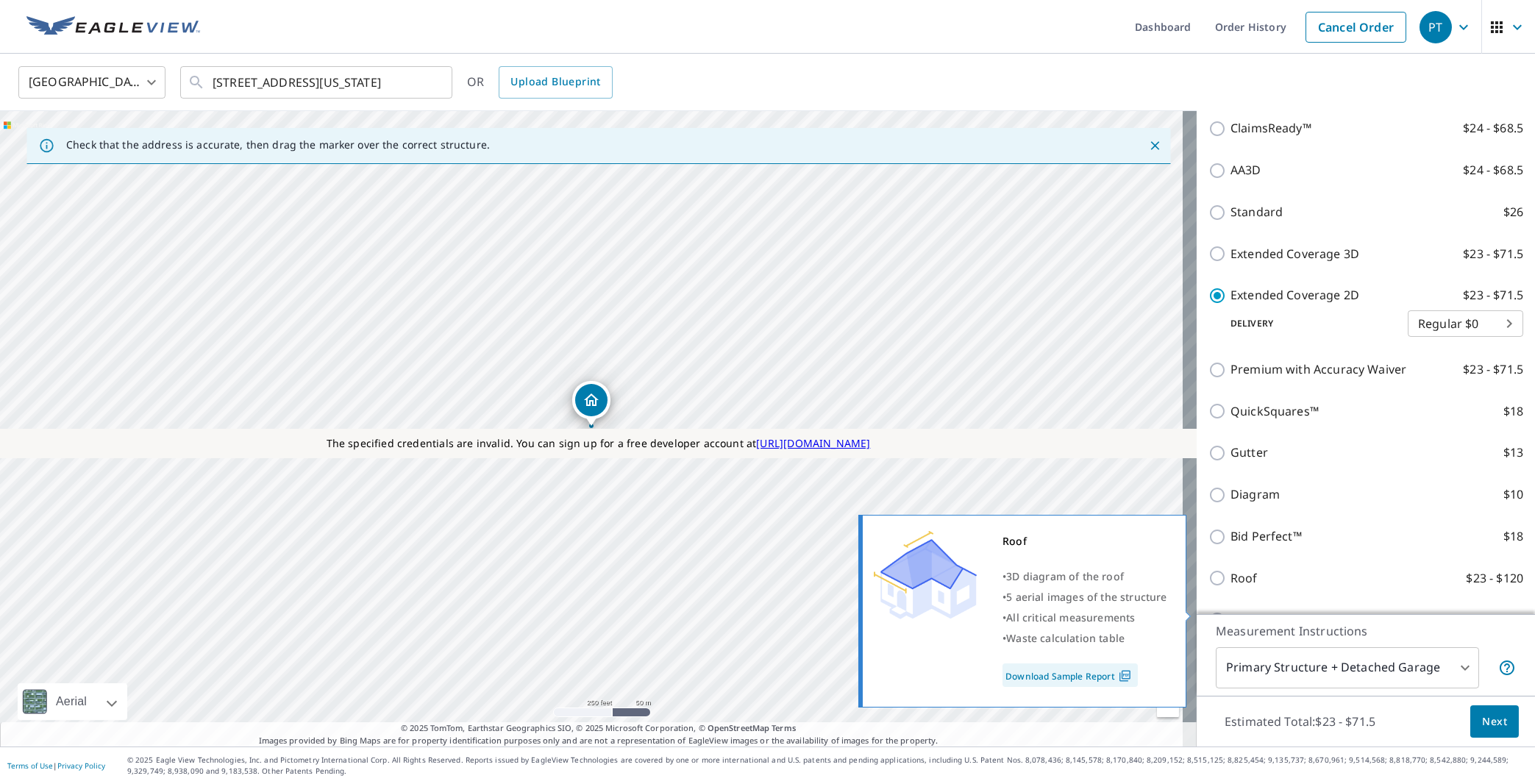
scroll to position [374, 0]
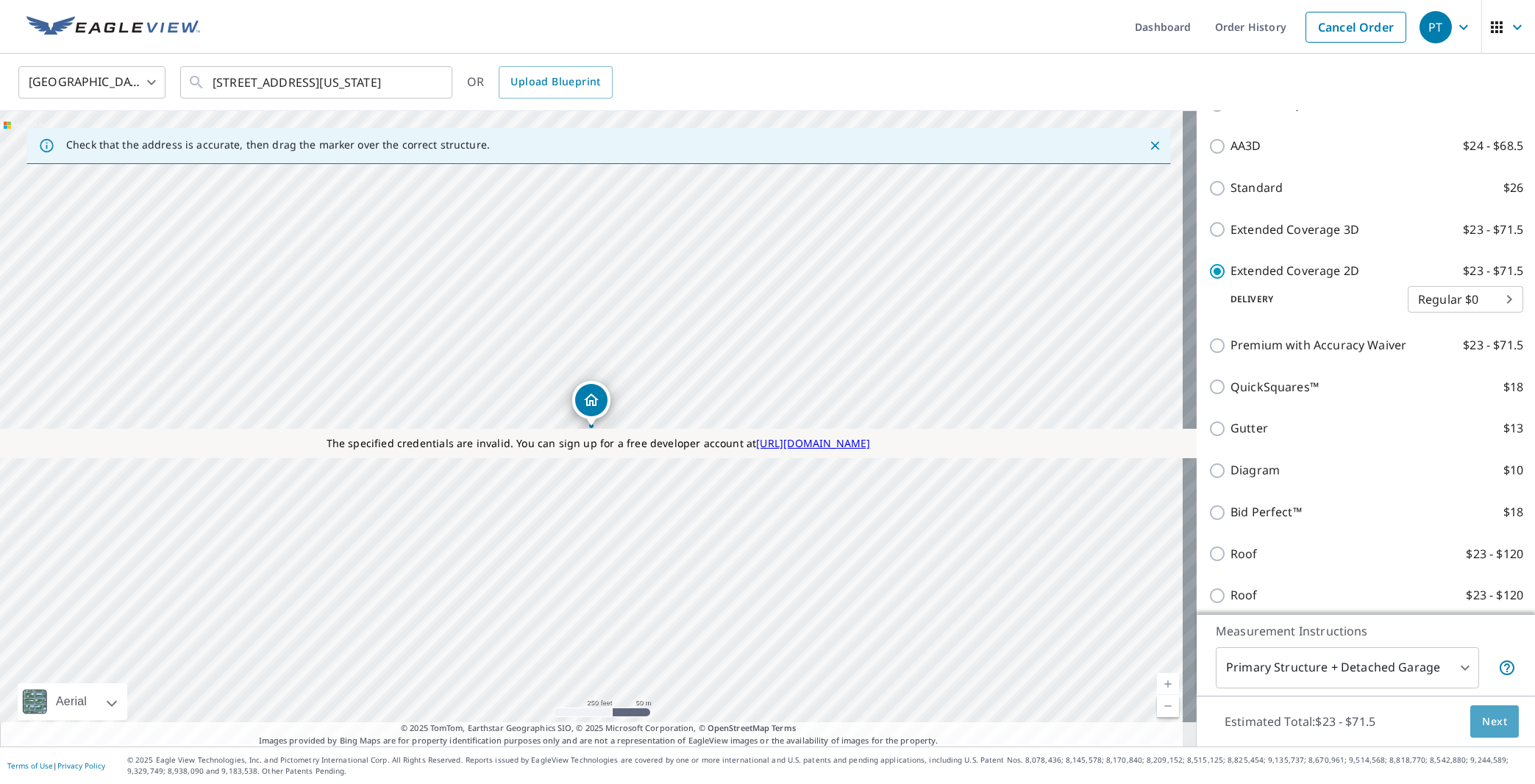
click at [1482, 717] on span "Next" at bounding box center [1495, 721] width 25 height 19
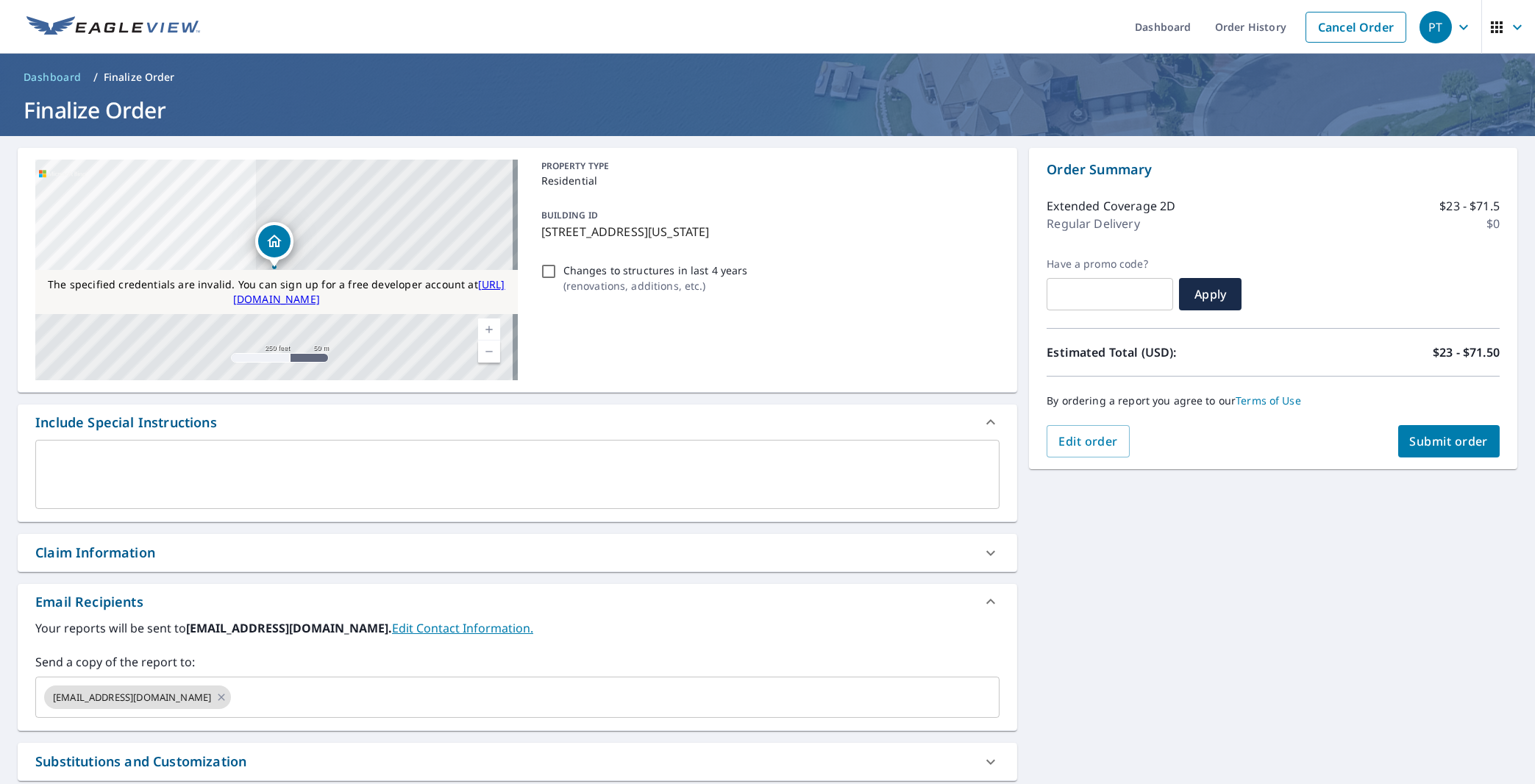
click at [265, 496] on div "x ​" at bounding box center [518, 474] width 964 height 69
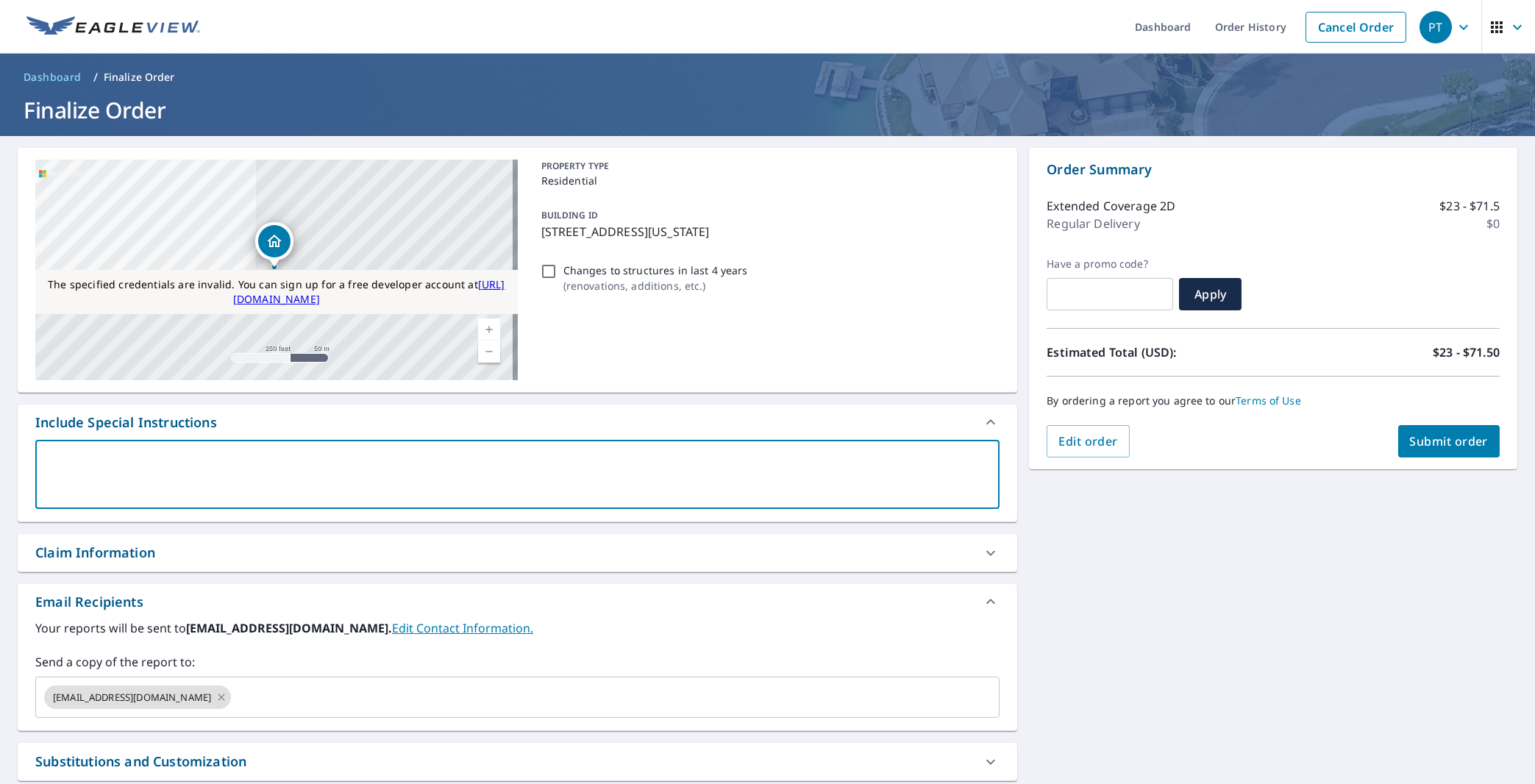
type textarea "T"
type textarea "x"
checkbox input "true"
type textarea "Te"
type textarea "x"
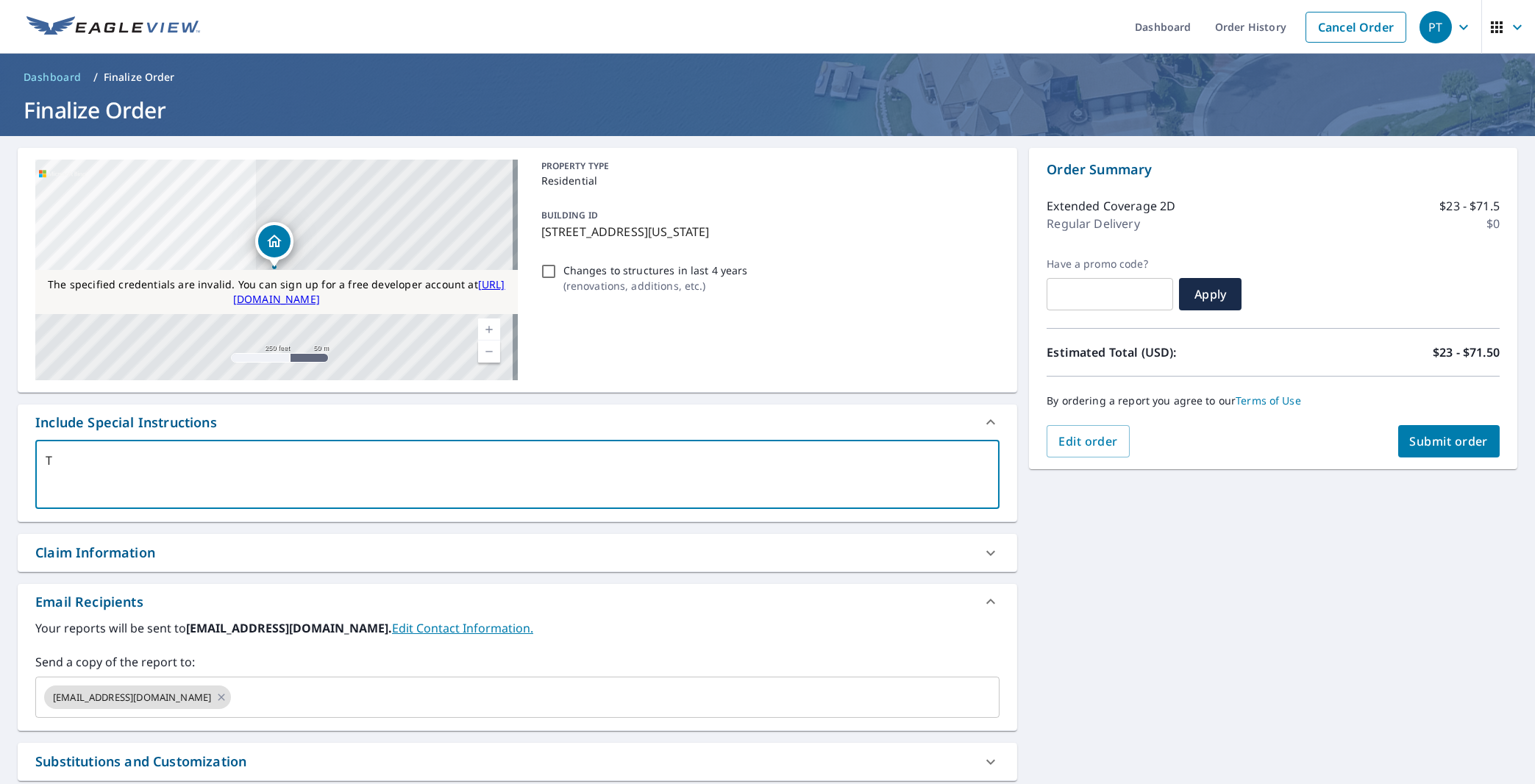
checkbox input "true"
type textarea "Tes"
type textarea "x"
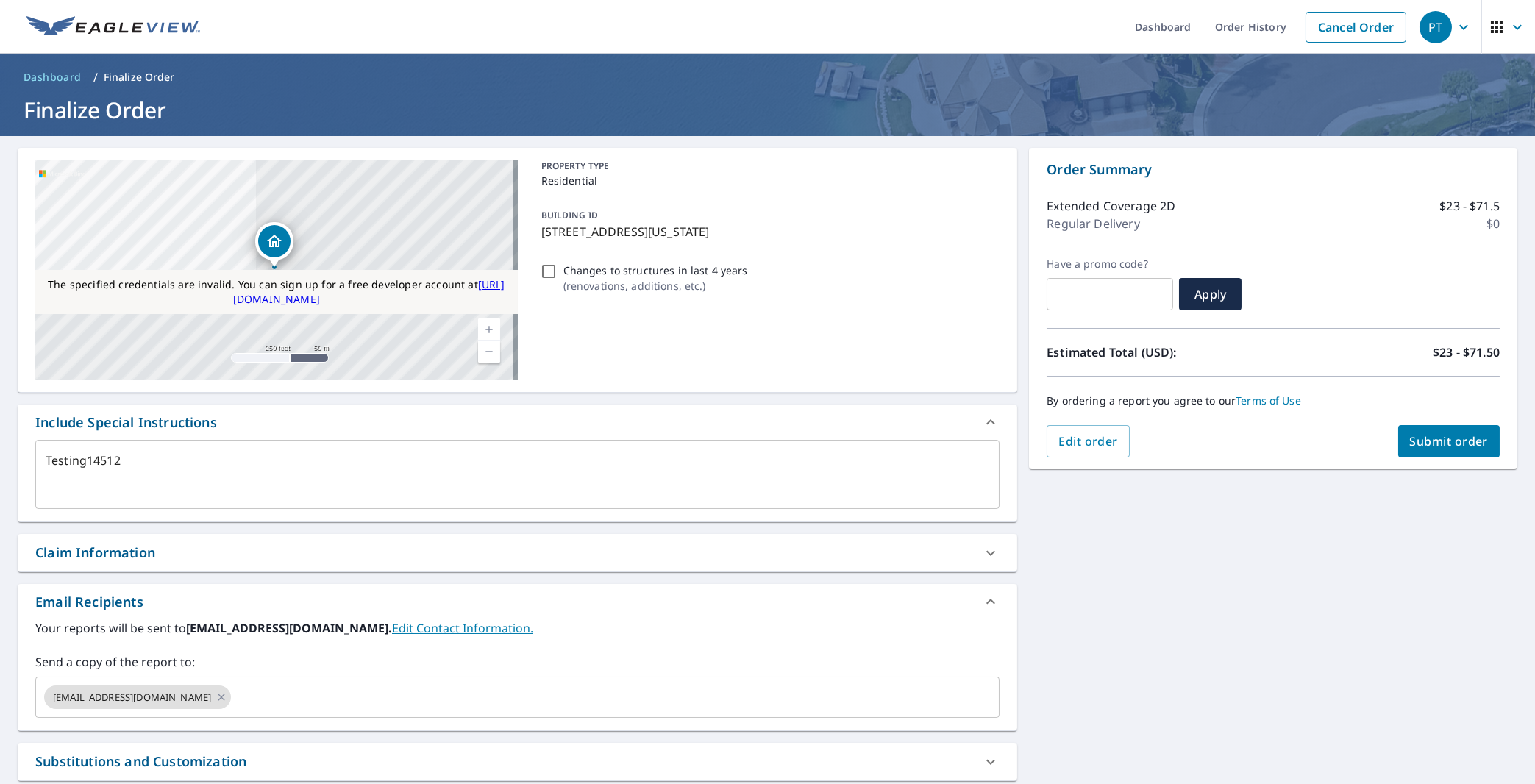
click at [434, 563] on div "Claim Information" at bounding box center [517, 553] width 999 height 38
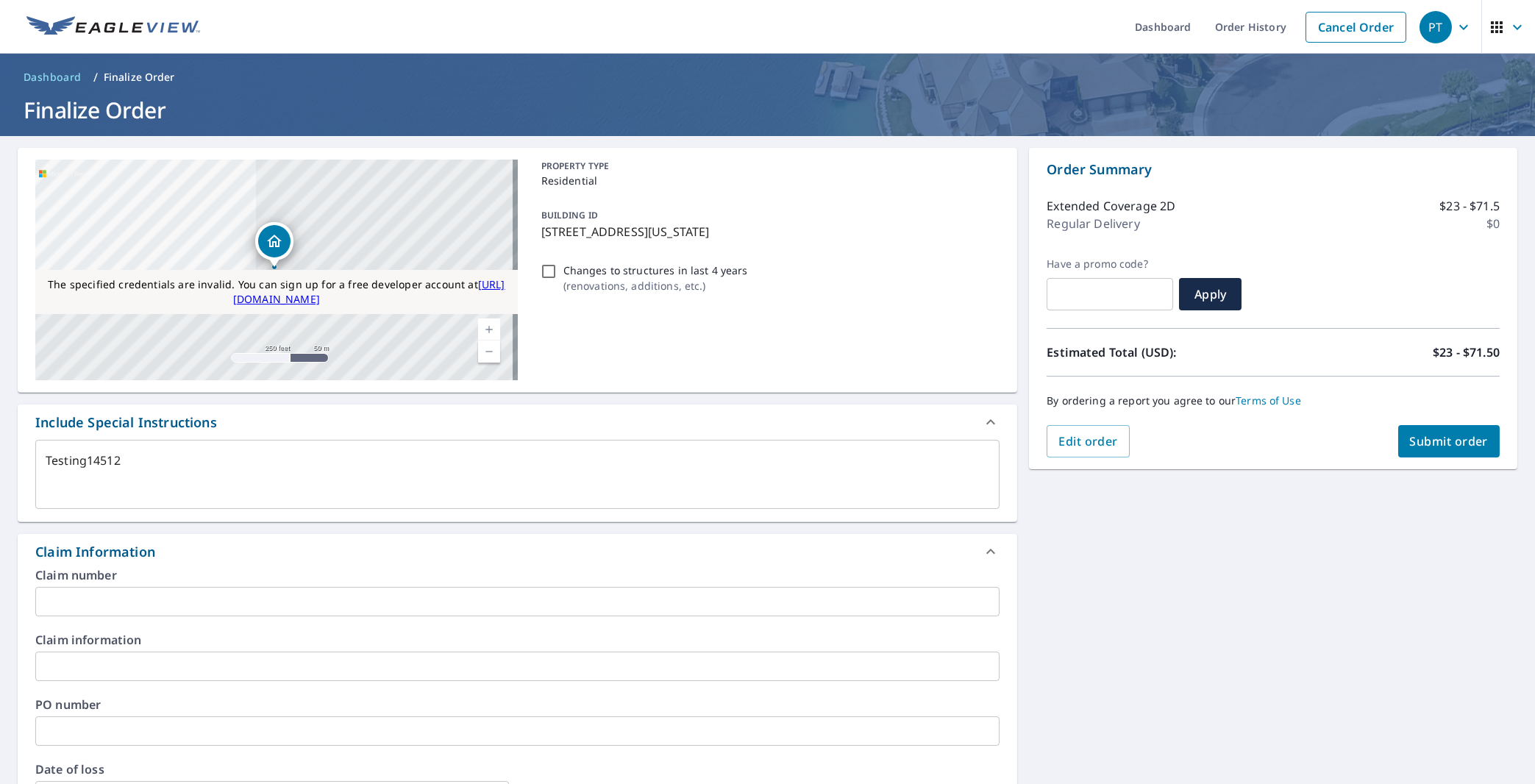
click at [444, 598] on input "text" at bounding box center [518, 601] width 964 height 29
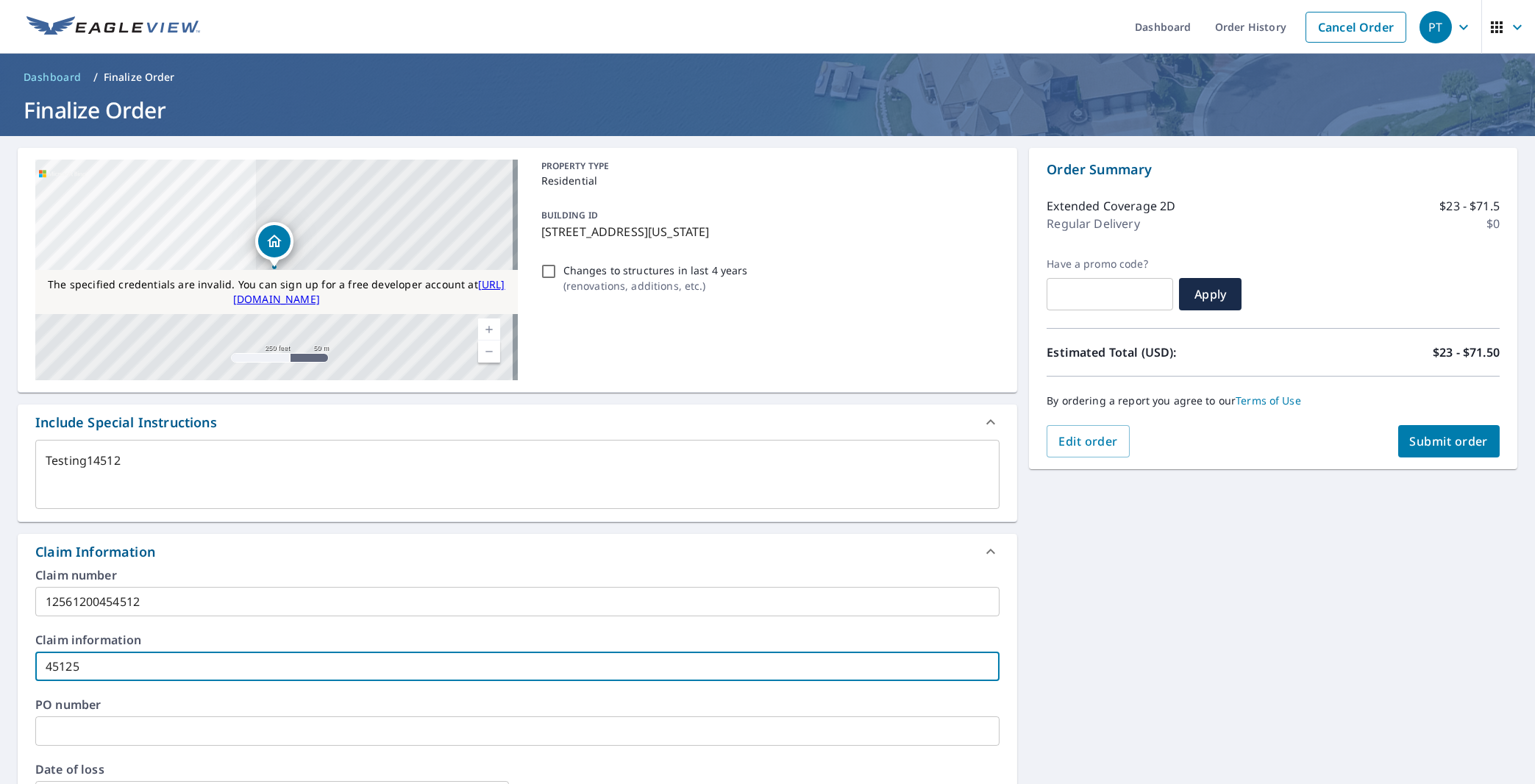
click at [1458, 440] on span "Submit order" at bounding box center [1449, 441] width 79 height 16
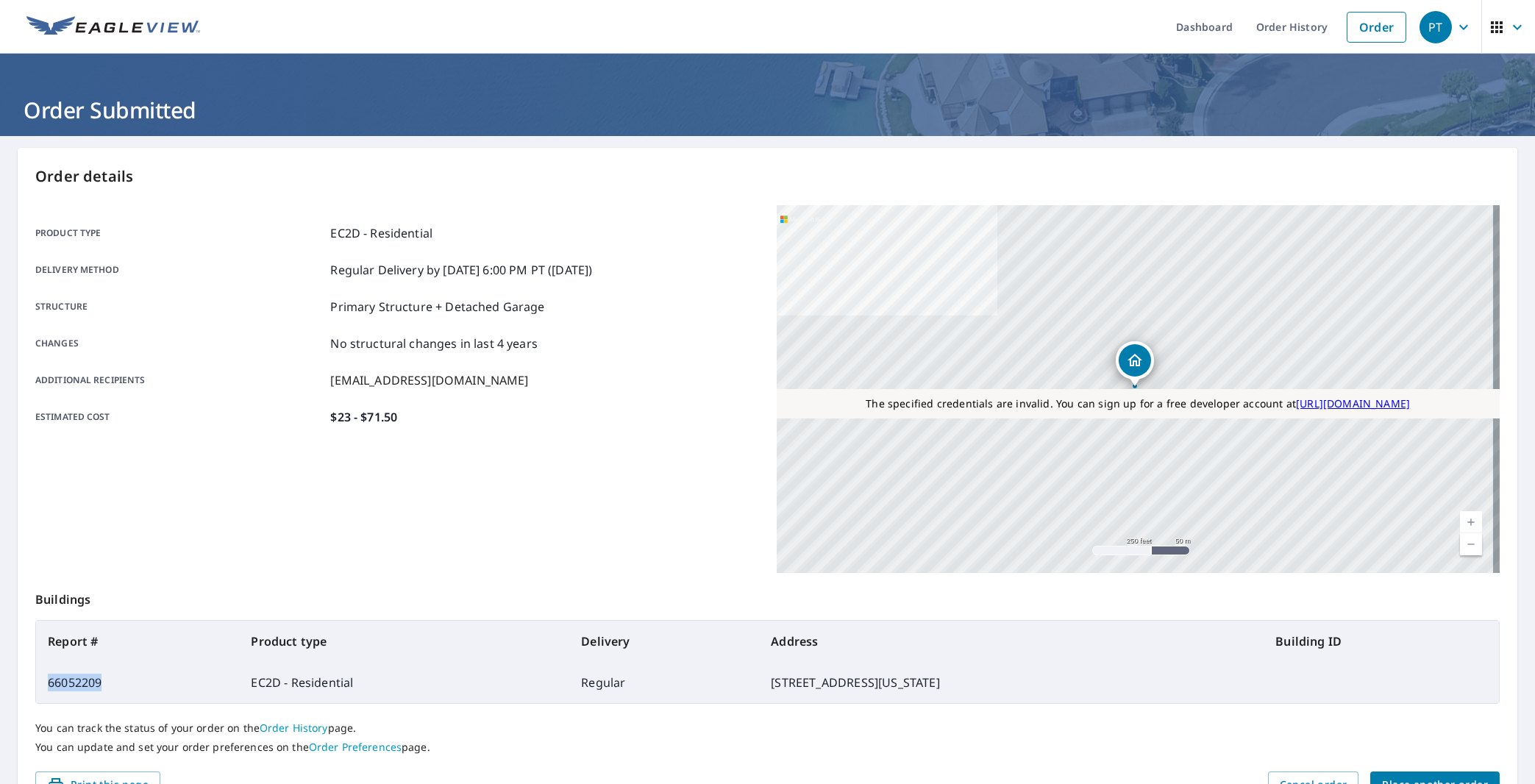
drag, startPoint x: 111, startPoint y: 679, endPoint x: 40, endPoint y: 681, distance: 71.0
click at [40, 681] on td "66052209" at bounding box center [137, 682] width 203 height 41
copy td "66052209"
